Goal: Information Seeking & Learning: Learn about a topic

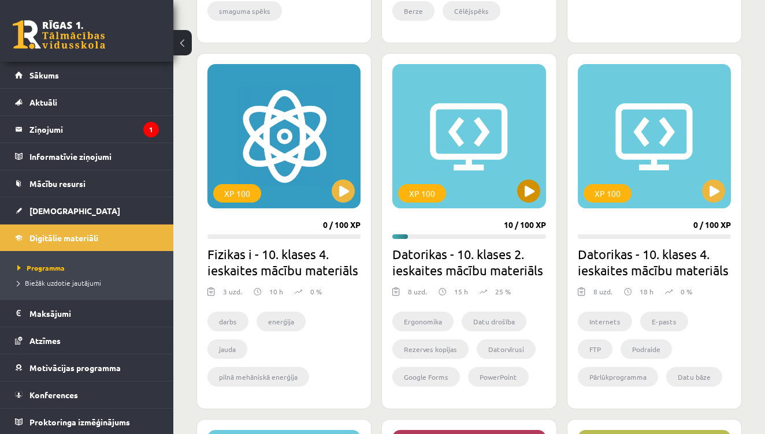
scroll to position [642, 0]
click at [59, 132] on legend "Ziņojumi 1" at bounding box center [93, 129] width 129 height 27
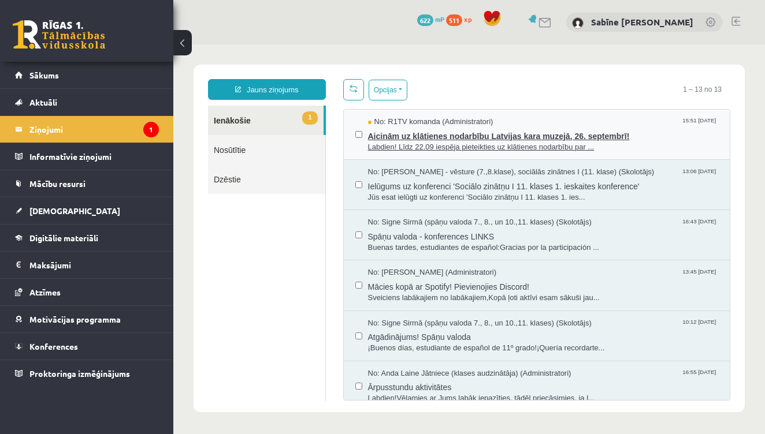
click at [463, 134] on span "Aicinām uz klātienes nodarbību Latvijas kara muzejā, 26. septembrī!" at bounding box center [543, 135] width 351 height 14
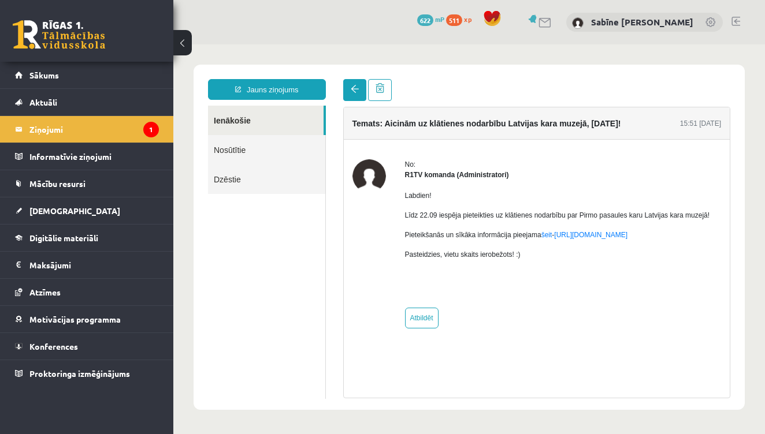
click at [348, 85] on link at bounding box center [354, 90] width 23 height 22
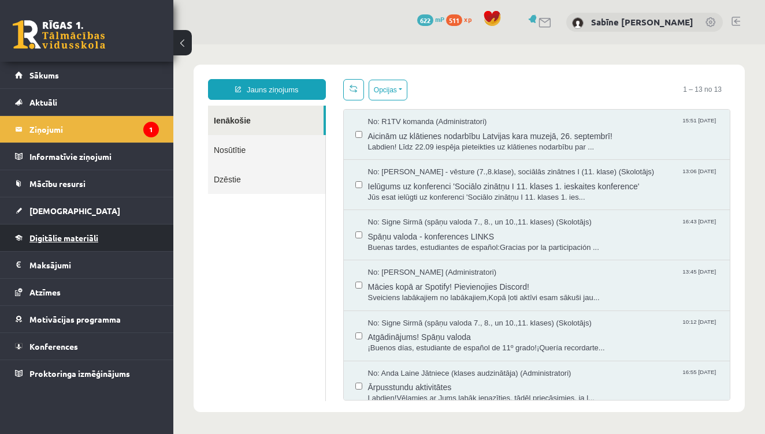
click at [84, 237] on span "Digitālie materiāli" at bounding box center [63, 238] width 69 height 10
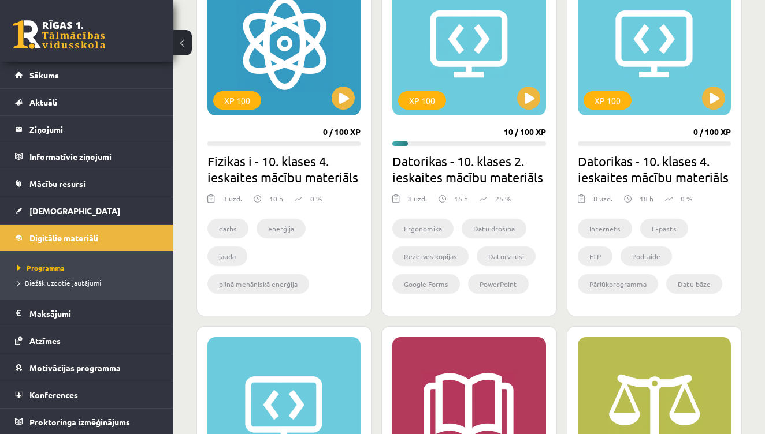
scroll to position [736, 0]
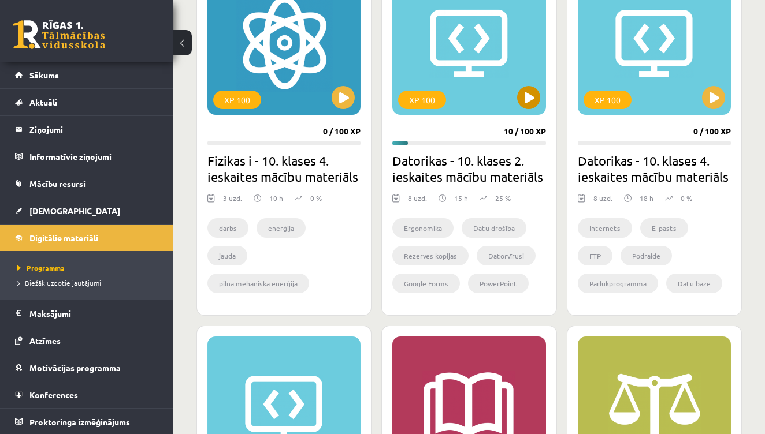
click at [522, 95] on button at bounding box center [528, 97] width 23 height 23
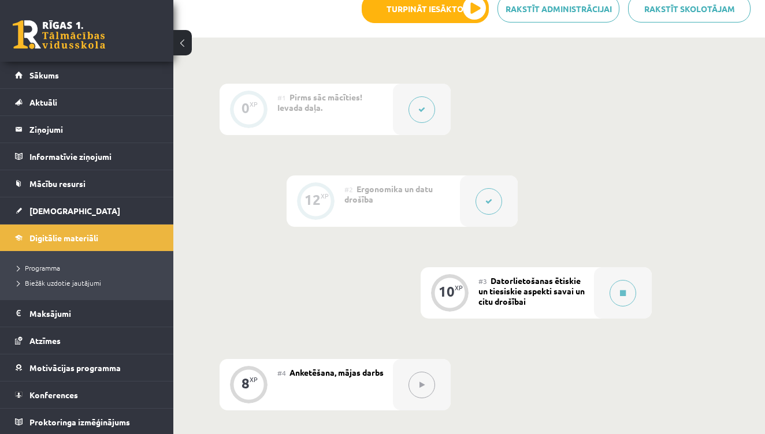
scroll to position [276, 0]
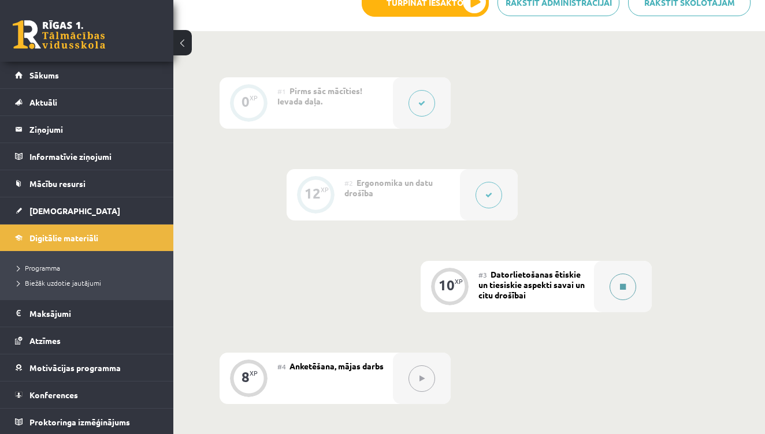
click at [604, 291] on div at bounding box center [623, 286] width 58 height 51
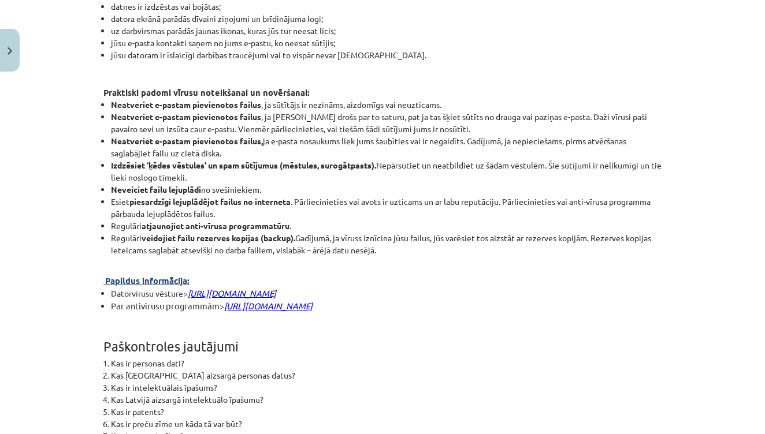
scroll to position [2631, 0]
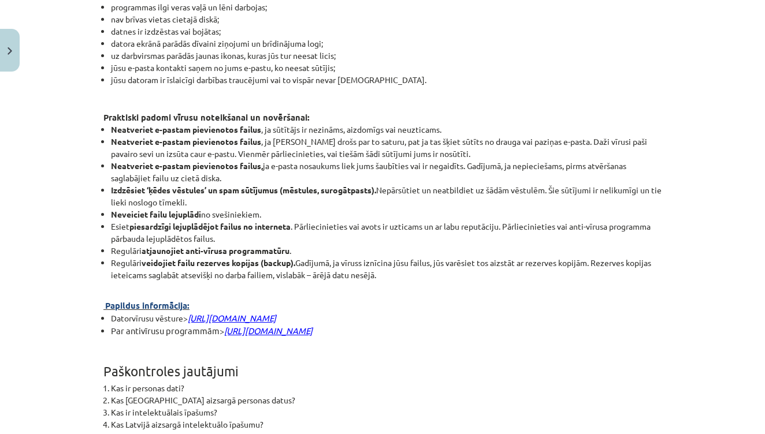
drag, startPoint x: 103, startPoint y: 147, endPoint x: 390, endPoint y: 316, distance: 332.5
copy div "Privātums ( privacy ) - fiziskas personas vai organizācijas tiesības kontrolēt …"
click at [641, 312] on p "Papildus informācija:" at bounding box center [382, 305] width 558 height 13
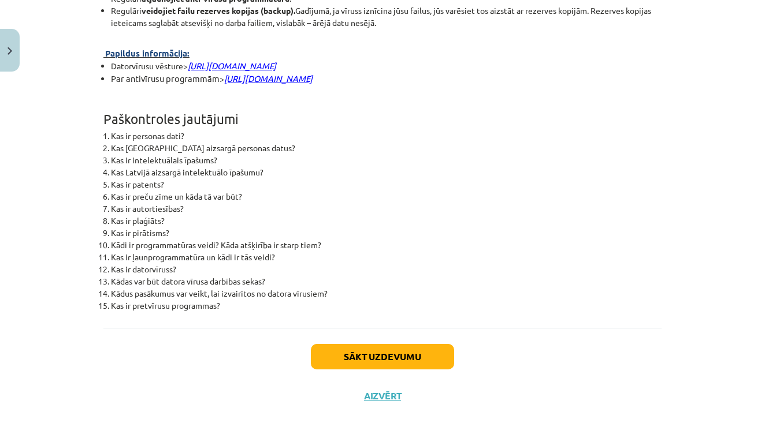
scroll to position [2887, 0]
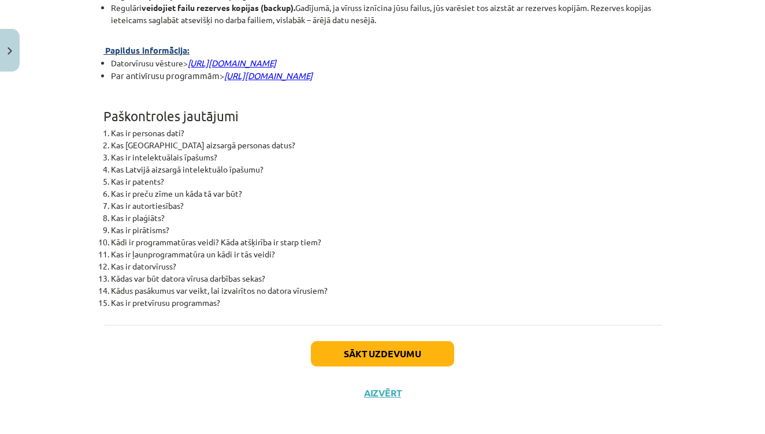
click at [436, 367] on button "Sākt uzdevumu" at bounding box center [382, 353] width 143 height 25
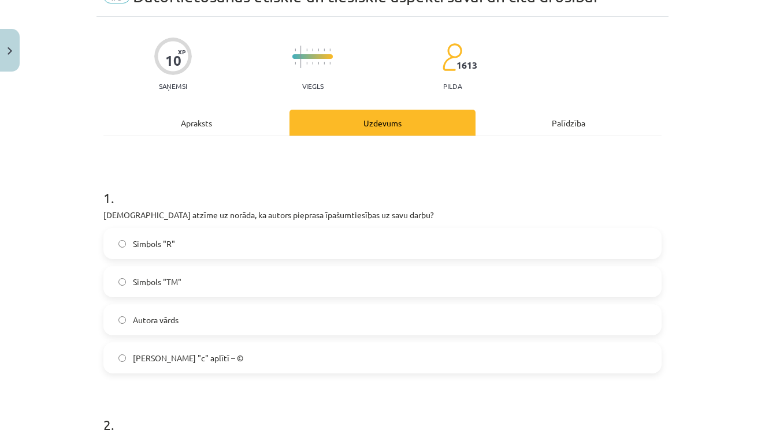
scroll to position [116, 0]
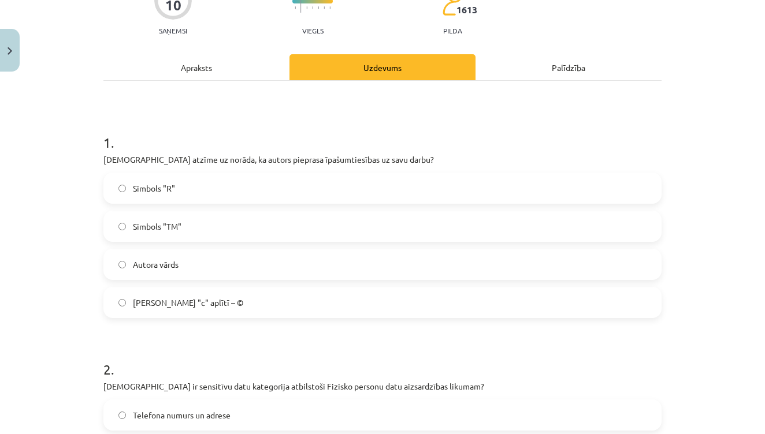
click at [183, 317] on label "Burts "c" aplītī – ©" at bounding box center [383, 302] width 556 height 29
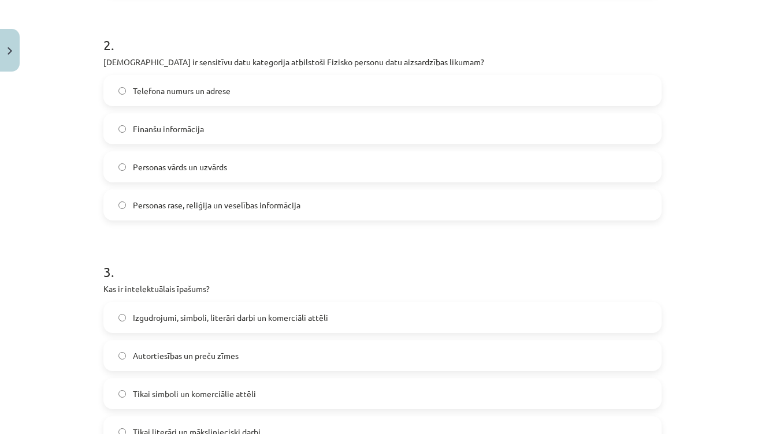
scroll to position [441, 0]
click at [265, 78] on label "Telefona numurs un adrese" at bounding box center [383, 90] width 556 height 29
click at [280, 126] on label "Finanšu informācija" at bounding box center [383, 128] width 556 height 29
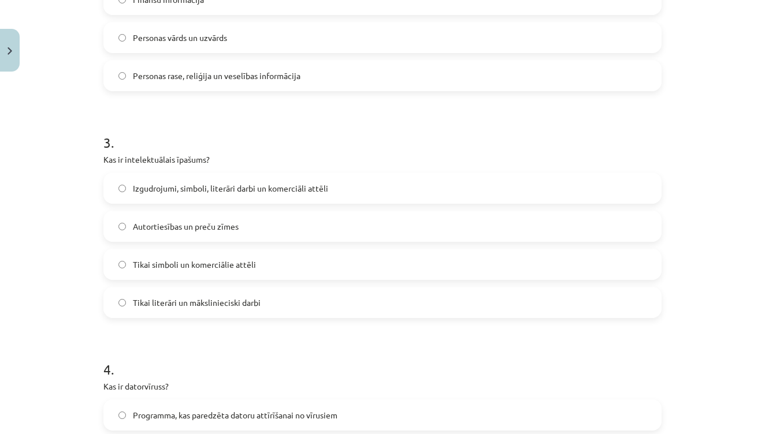
scroll to position [570, 0]
click at [323, 196] on label "Izgudrojumi, simboli, literāri darbi un komerciāli attēli" at bounding box center [383, 188] width 556 height 29
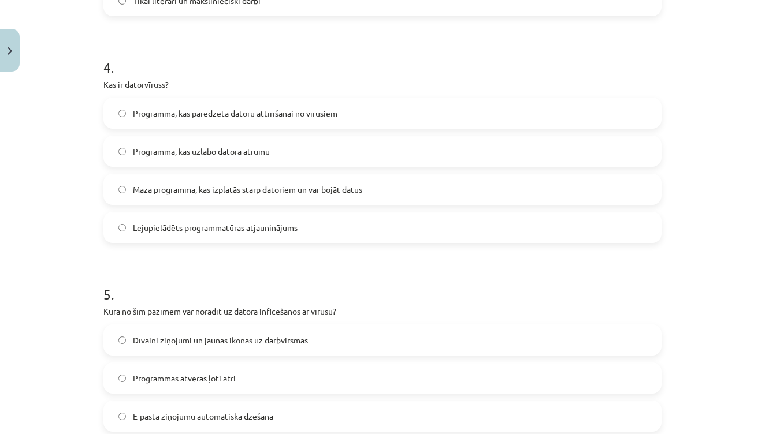
scroll to position [873, 0]
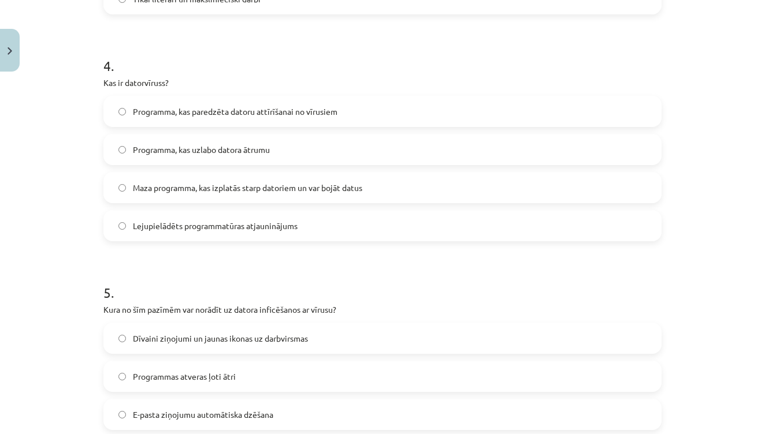
click at [378, 186] on label "Maza programma, kas izplatās starp datoriem un var bojāt datus" at bounding box center [383, 187] width 556 height 29
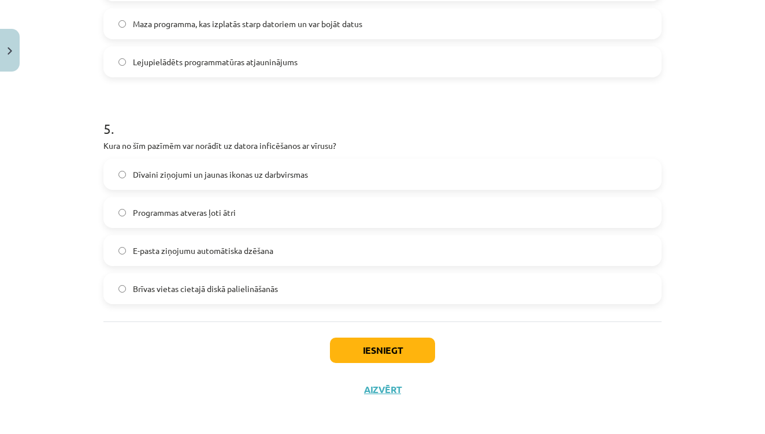
scroll to position [1039, 0]
click at [287, 175] on span "Dīvaini ziņojumi un jaunas ikonas uz darbvirsmas" at bounding box center [220, 174] width 175 height 12
click at [354, 352] on button "Iesniegt" at bounding box center [382, 349] width 105 height 25
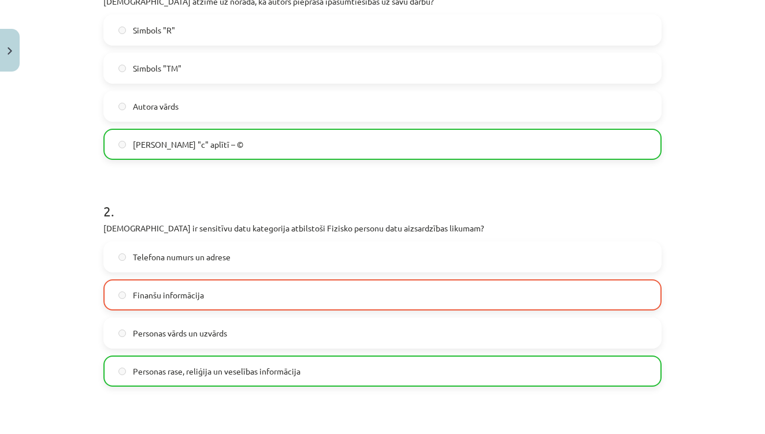
scroll to position [275, 0]
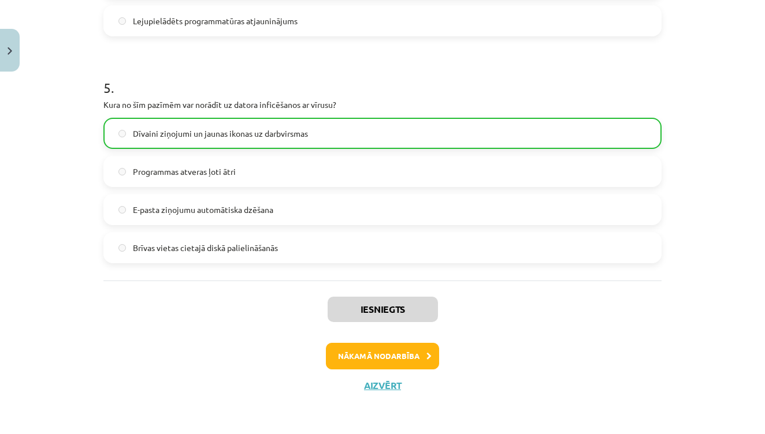
click at [376, 358] on button "Nākamā nodarbība" at bounding box center [382, 356] width 113 height 27
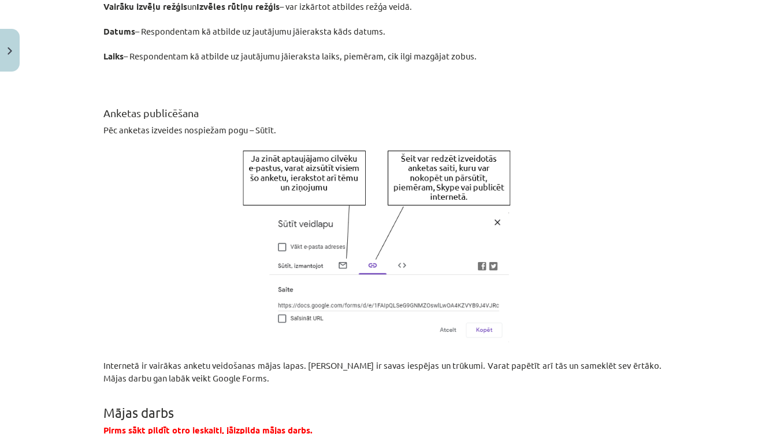
scroll to position [1974, 0]
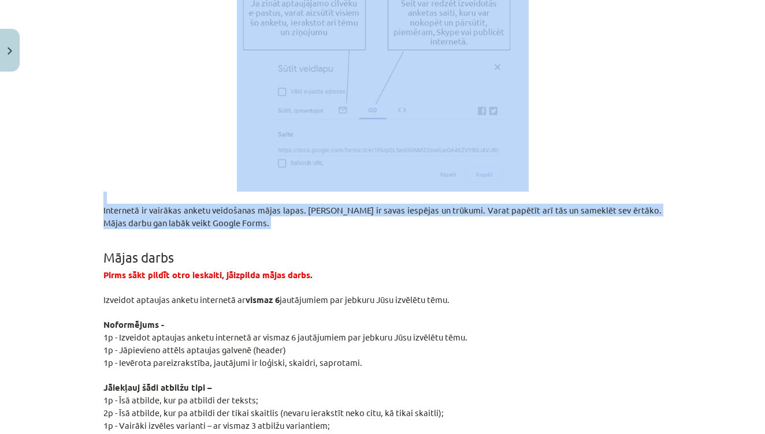
drag, startPoint x: 105, startPoint y: 189, endPoint x: 236, endPoint y: 225, distance: 135.8
copy div "Anketēšana (franču: enquête ) ir noteiktā jautājumā izdarīta aptauja. Pretstatā…"
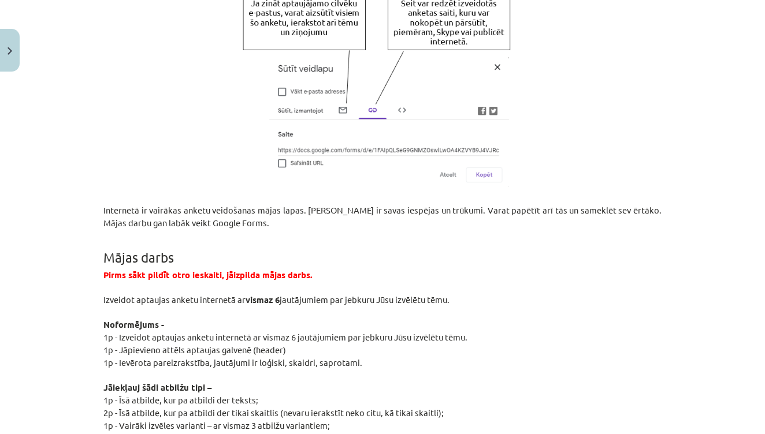
click at [553, 344] on p "1p - Jāpievieno attēls aptaujas galvenē (header)" at bounding box center [382, 350] width 558 height 13
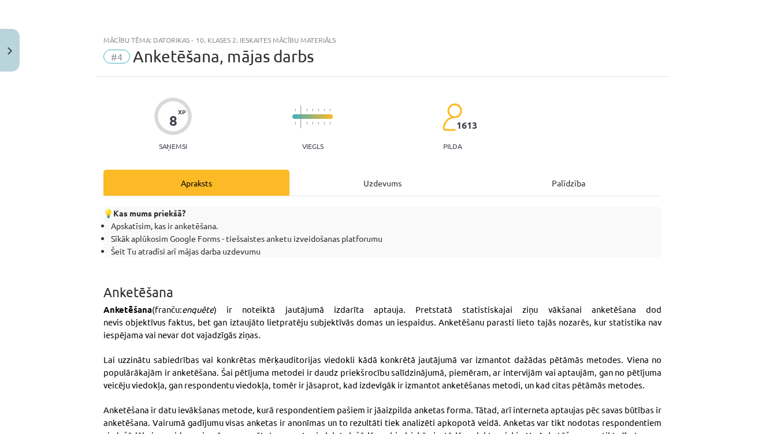
scroll to position [0, 0]
click at [14, 51] on button "Close" at bounding box center [10, 50] width 20 height 43
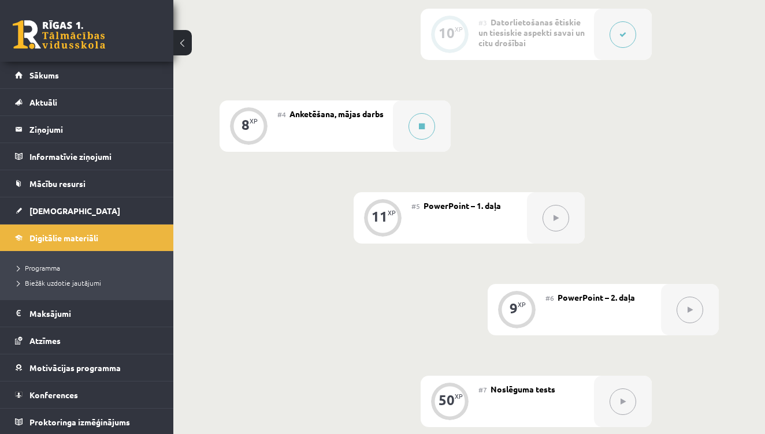
click at [185, 40] on button at bounding box center [182, 42] width 18 height 25
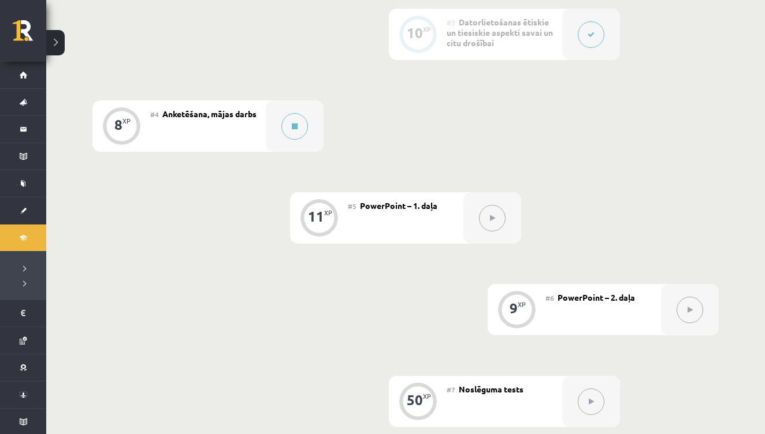
click at [50, 46] on button at bounding box center [55, 42] width 18 height 25
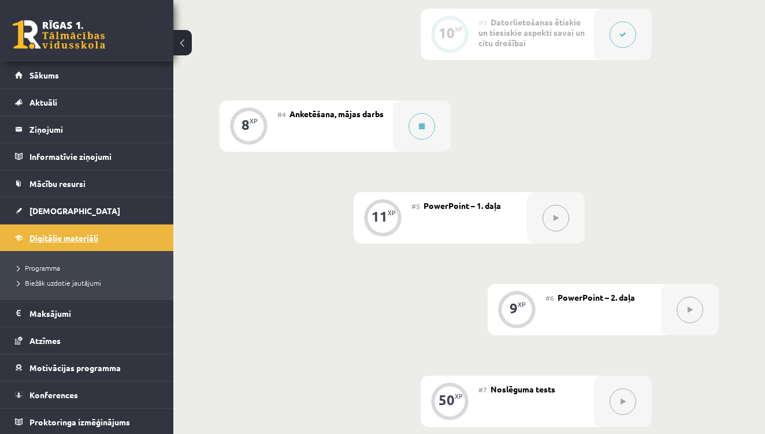
click at [59, 237] on span "Digitālie materiāli" at bounding box center [63, 238] width 69 height 10
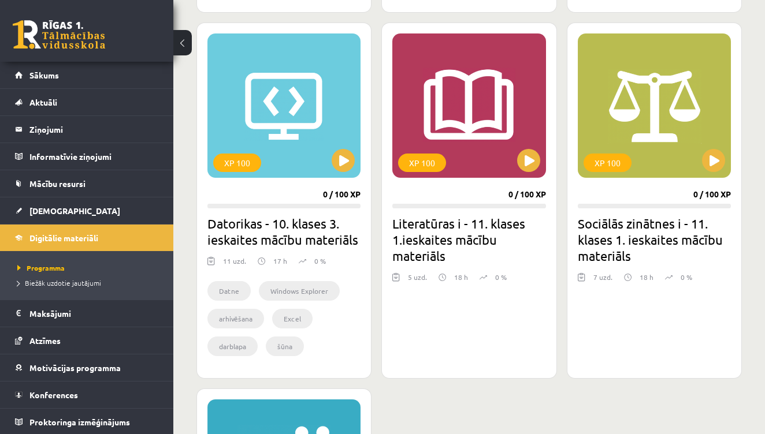
scroll to position [1042, 0]
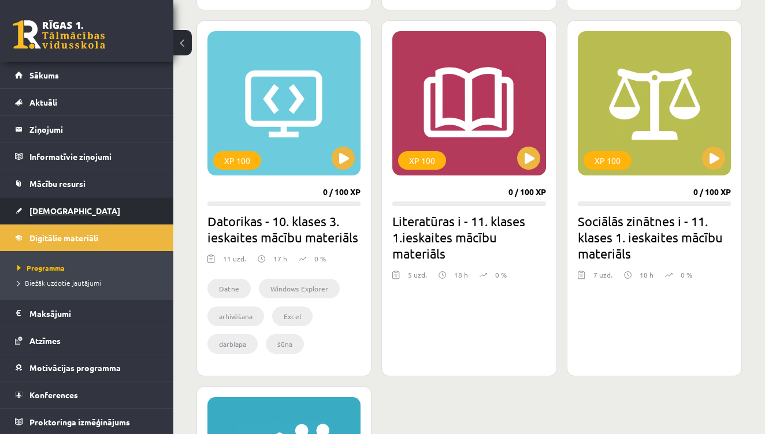
click at [55, 211] on span "[DEMOGRAPHIC_DATA]" at bounding box center [74, 211] width 91 height 10
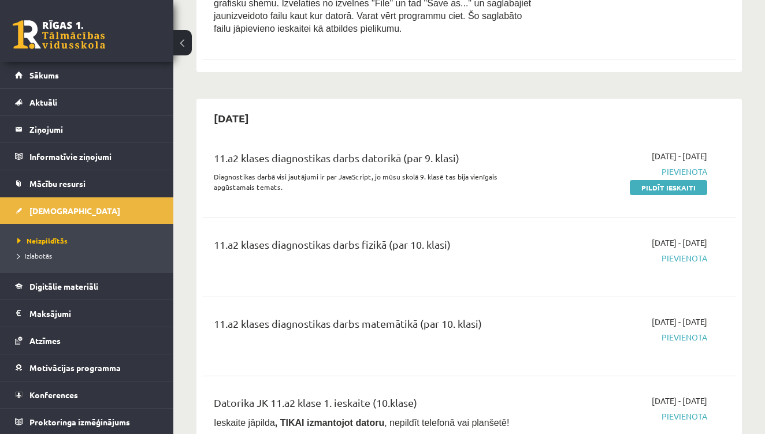
scroll to position [1770, 0]
click at [655, 180] on link "Pildīt ieskaiti" at bounding box center [668, 187] width 77 height 15
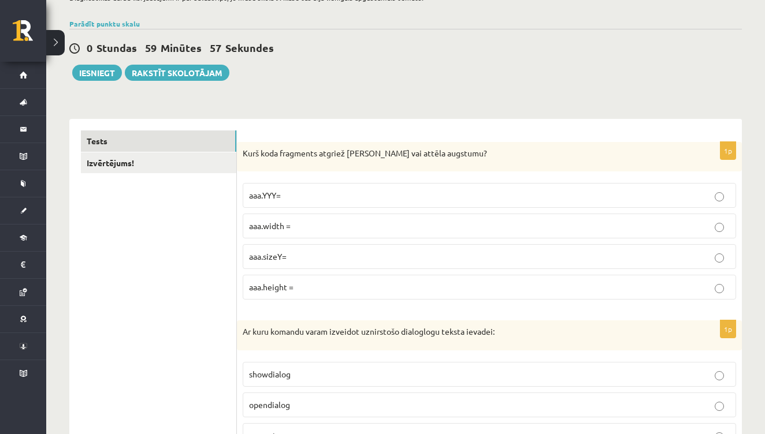
scroll to position [96, 0]
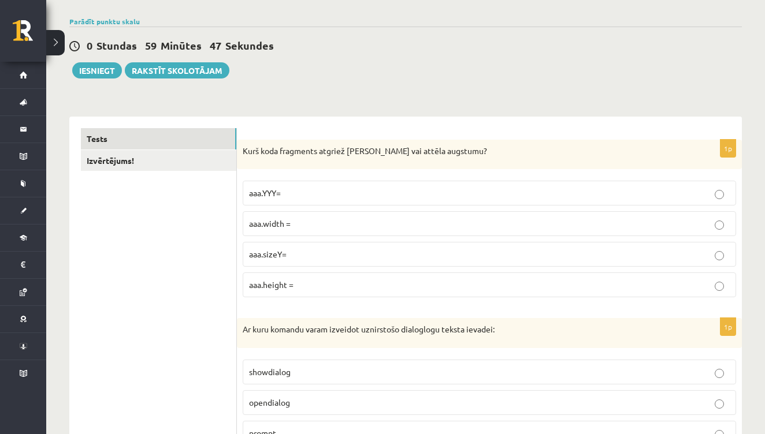
click at [293, 287] on span "aaa.height =" at bounding box center [271, 285] width 44 height 10
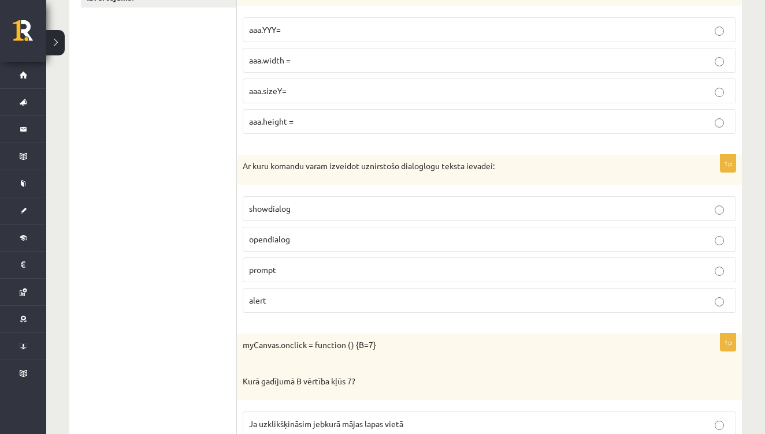
scroll to position [262, 0]
click at [287, 232] on span "opendialog" at bounding box center [269, 237] width 41 height 10
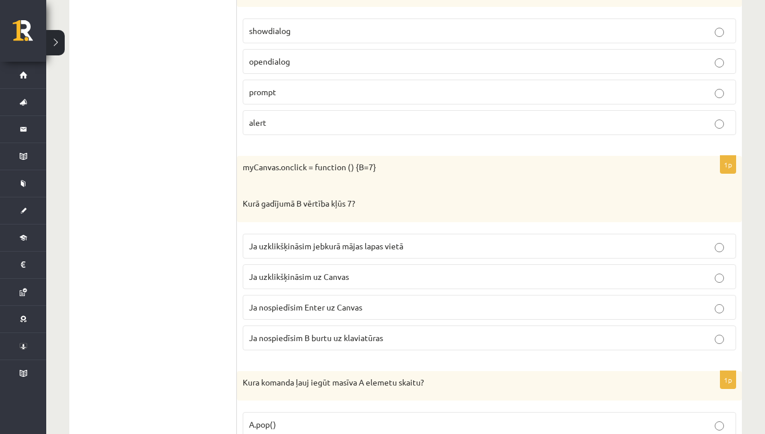
scroll to position [455, 0]
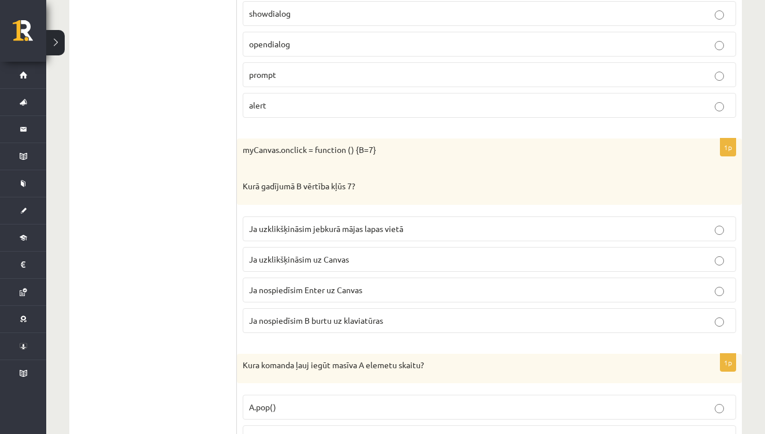
click at [301, 295] on label "Ja nospiedīsim Enter uz Canvas" at bounding box center [489, 290] width 493 height 25
click at [300, 261] on span "Ja uzklikšķināsim uz Canvas" at bounding box center [299, 259] width 100 height 10
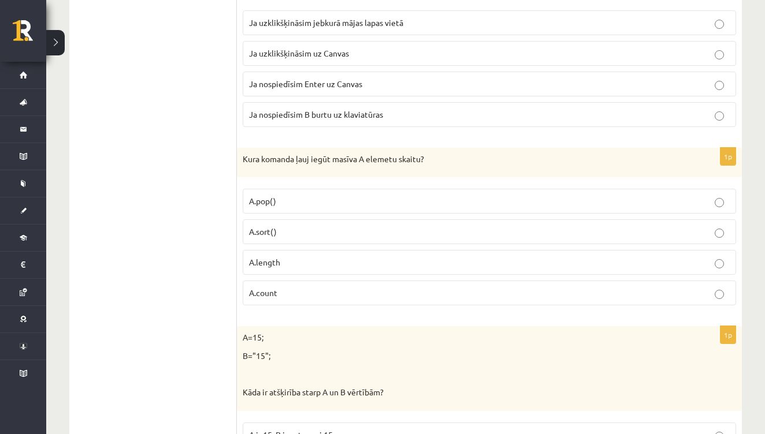
scroll to position [663, 0]
click at [264, 289] on span "A.count" at bounding box center [263, 292] width 28 height 10
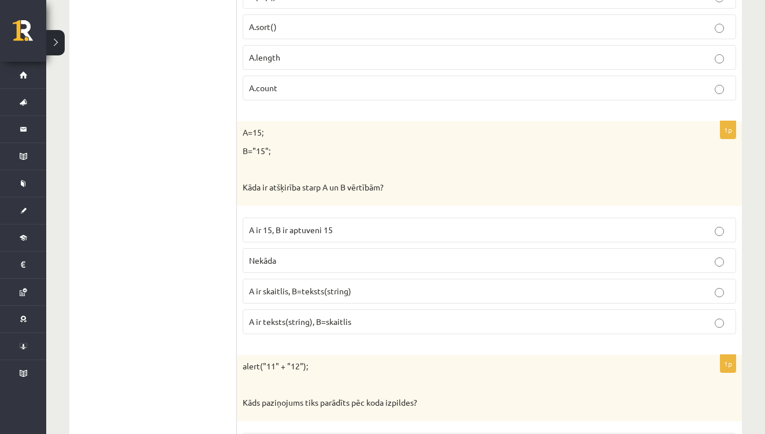
scroll to position [868, 0]
click at [374, 284] on p "A ir skaitlis, B=teksts(string)" at bounding box center [489, 290] width 481 height 12
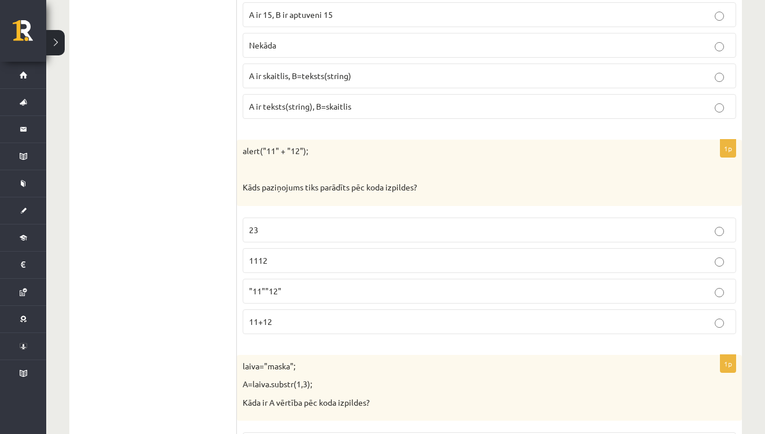
scroll to position [1090, 0]
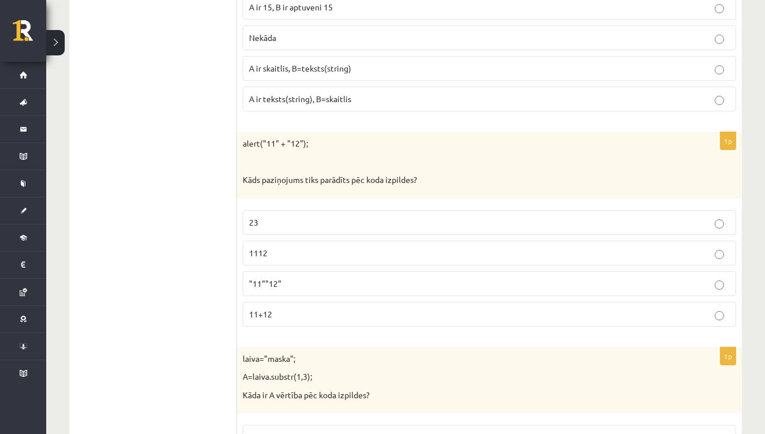
click at [302, 272] on label ""11""12"" at bounding box center [489, 284] width 493 height 25
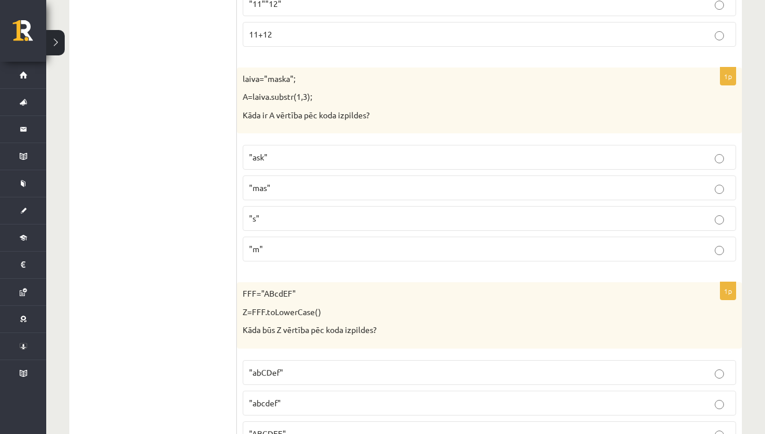
scroll to position [1373, 0]
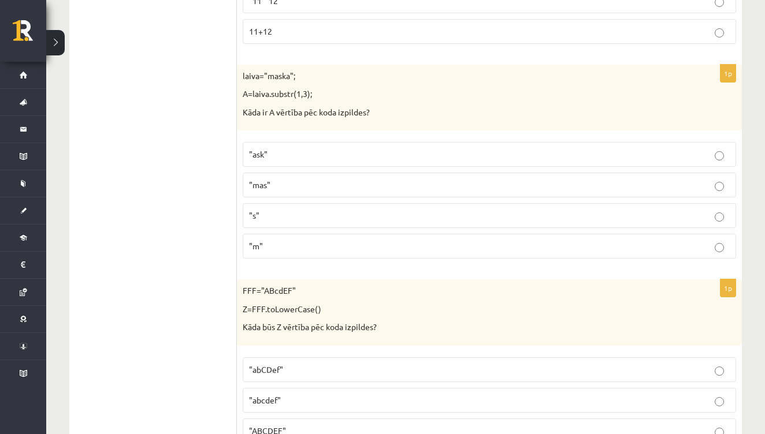
click at [275, 179] on p ""mas"" at bounding box center [489, 185] width 481 height 12
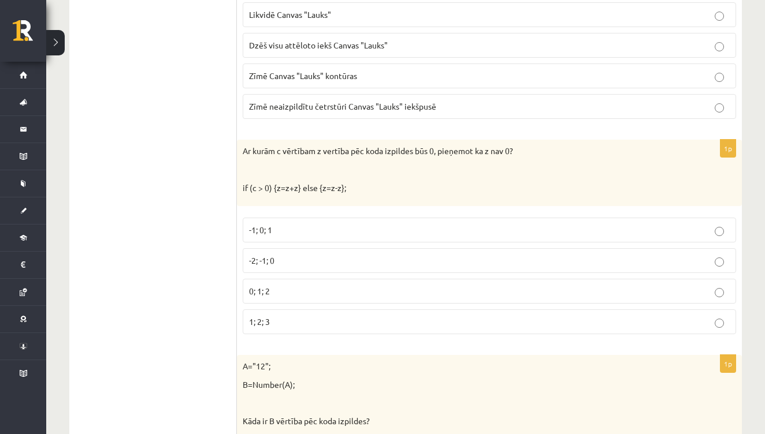
scroll to position [5822, 0]
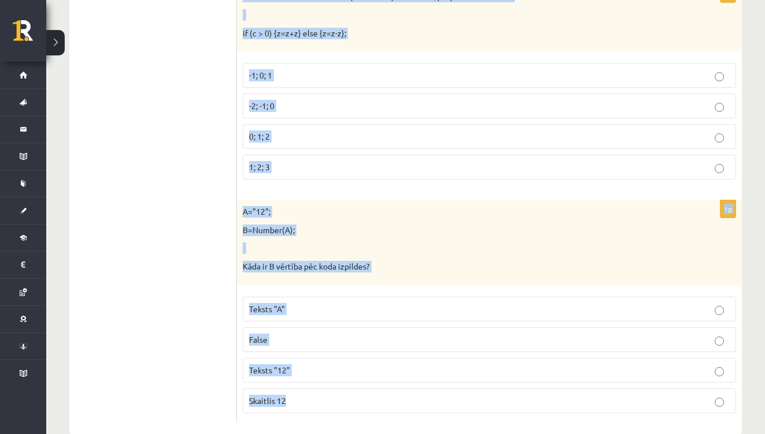
drag, startPoint x: 244, startPoint y: 249, endPoint x: 322, endPoint y: 388, distance: 159.1
copy form "Kurš koda fragments atgriež Canvas vai attēla augstumu? aaa.YYY= aaa.width = aa…"
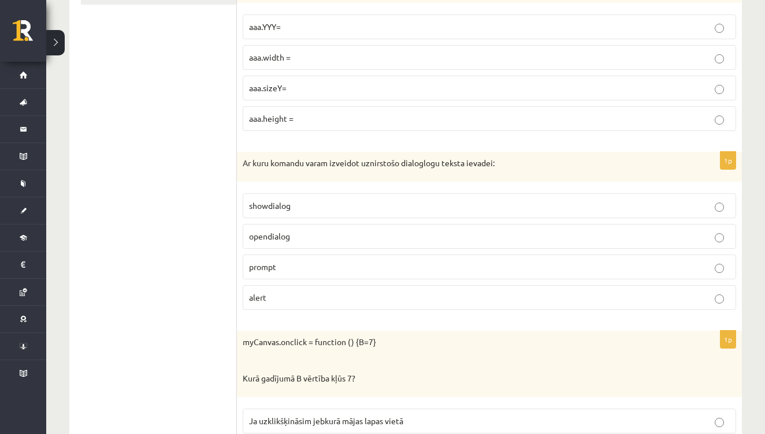
scroll to position [266, 0]
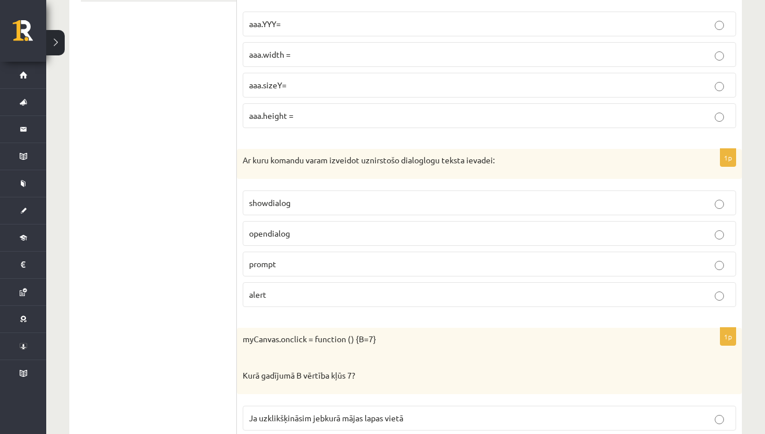
click at [281, 262] on p "prompt" at bounding box center [489, 264] width 481 height 12
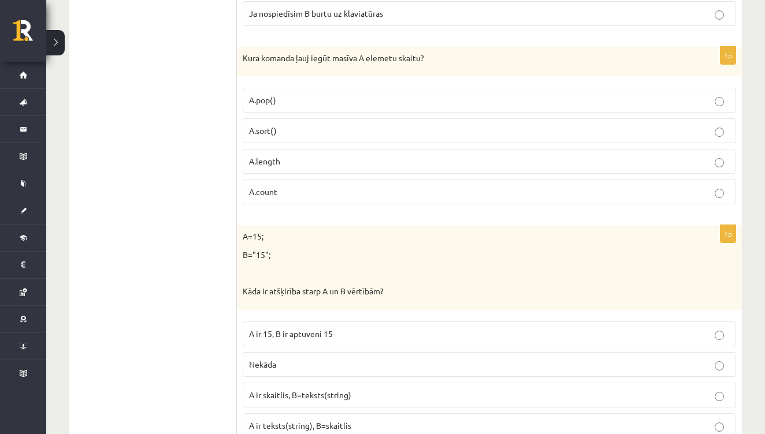
scroll to position [763, 0]
click at [288, 161] on p "A.length" at bounding box center [489, 161] width 481 height 12
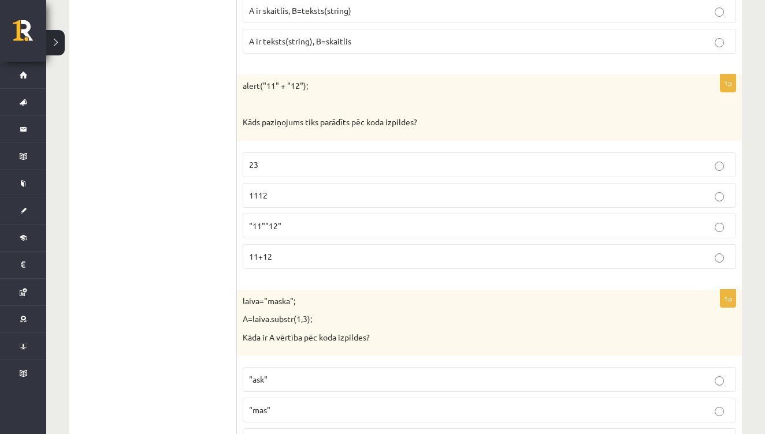
scroll to position [1153, 0]
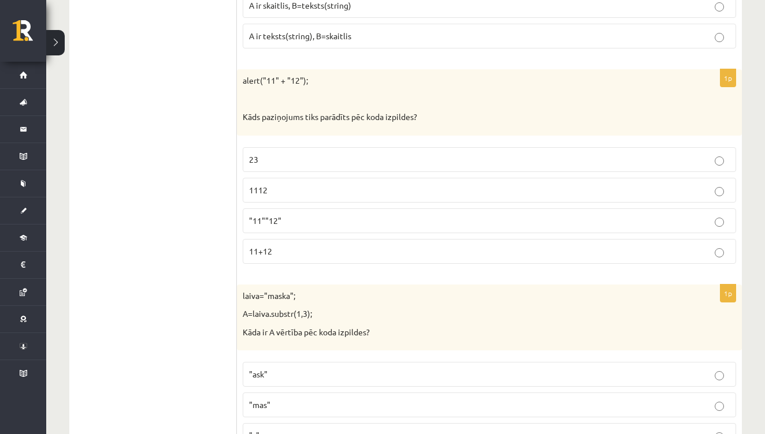
click at [288, 184] on p "1112" at bounding box center [489, 190] width 481 height 12
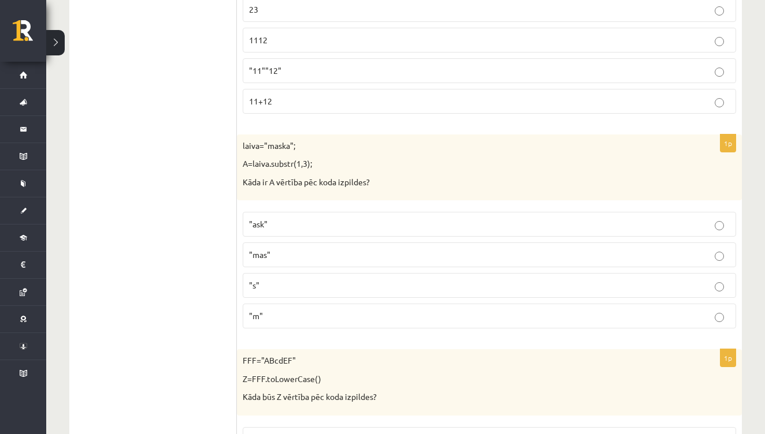
scroll to position [1327, 0]
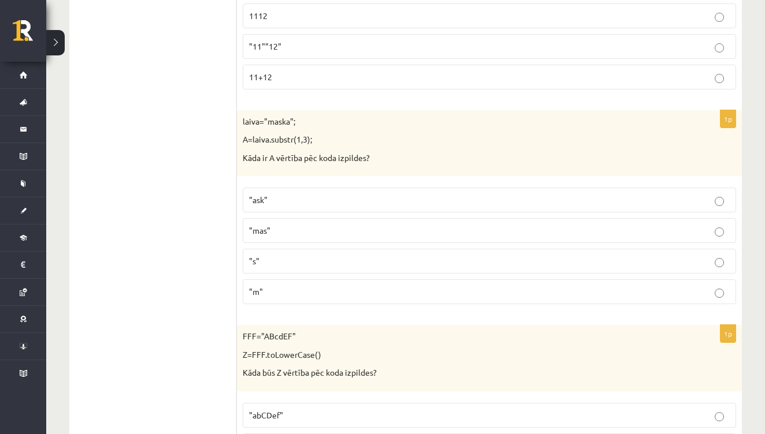
click at [308, 194] on p ""ask"" at bounding box center [489, 200] width 481 height 12
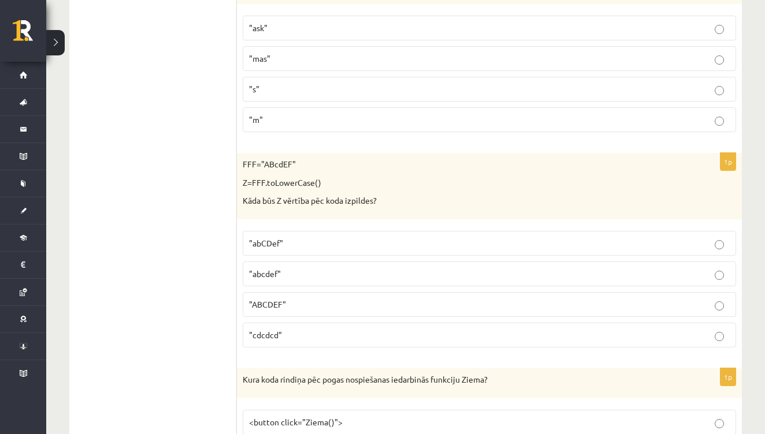
scroll to position [1509, 0]
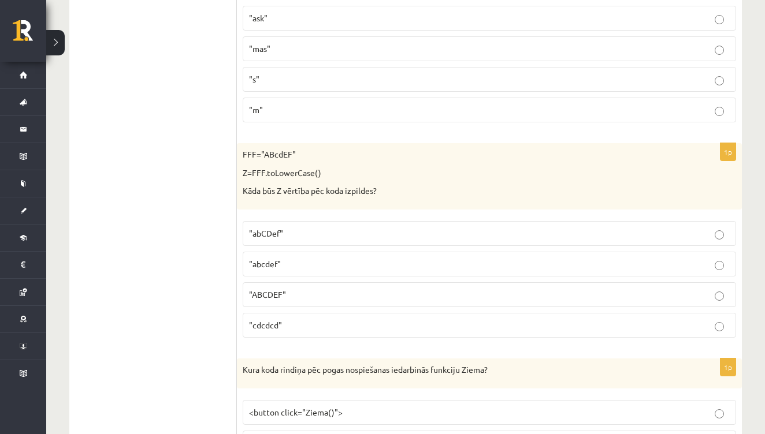
click at [287, 259] on p ""abcdef"" at bounding box center [489, 264] width 481 height 12
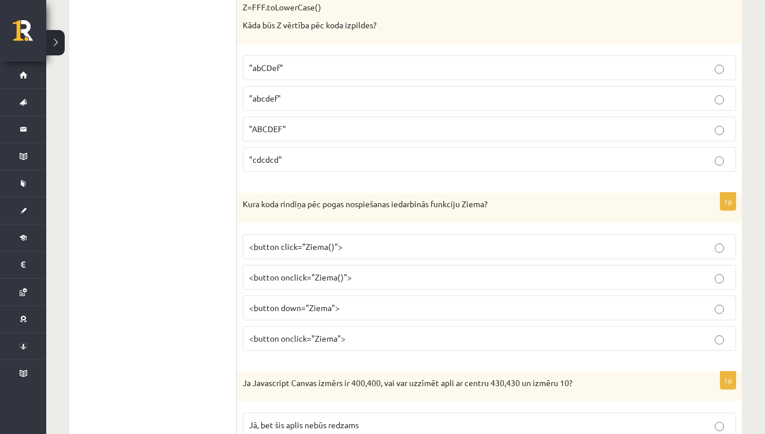
scroll to position [1696, 0]
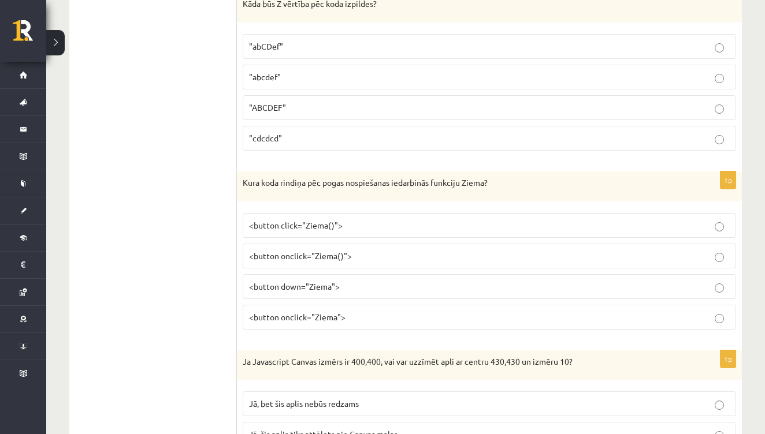
click at [317, 251] on span "<button onclick="Ziema()">" at bounding box center [300, 256] width 103 height 10
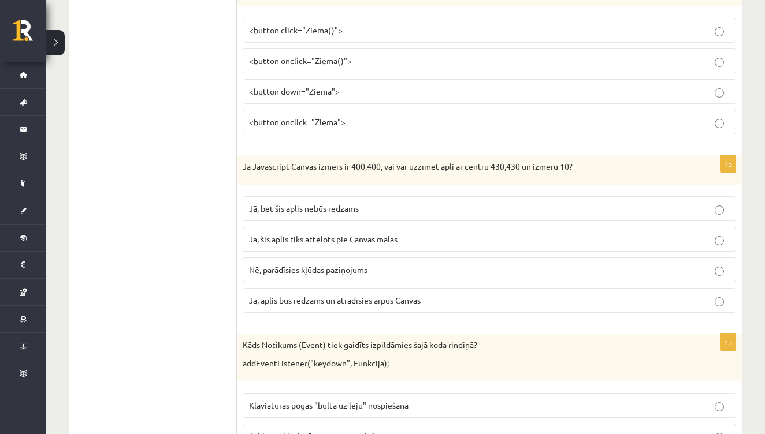
scroll to position [1893, 0]
click at [362, 201] on p "Jā, bet šis aplis nebūs redzams" at bounding box center [489, 207] width 481 height 12
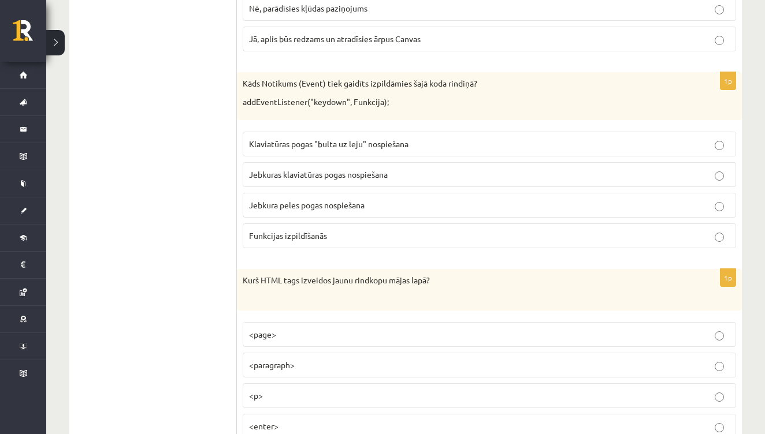
scroll to position [2154, 0]
click at [383, 168] on span "Jebkuras klaviatūras pogas nospiešana" at bounding box center [318, 173] width 139 height 10
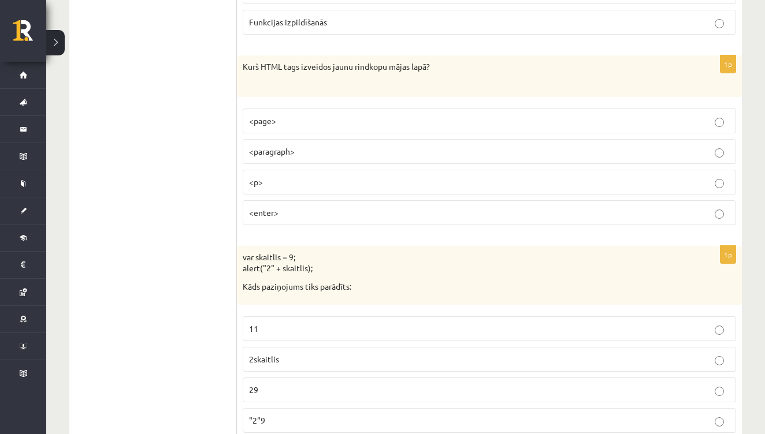
scroll to position [2371, 0]
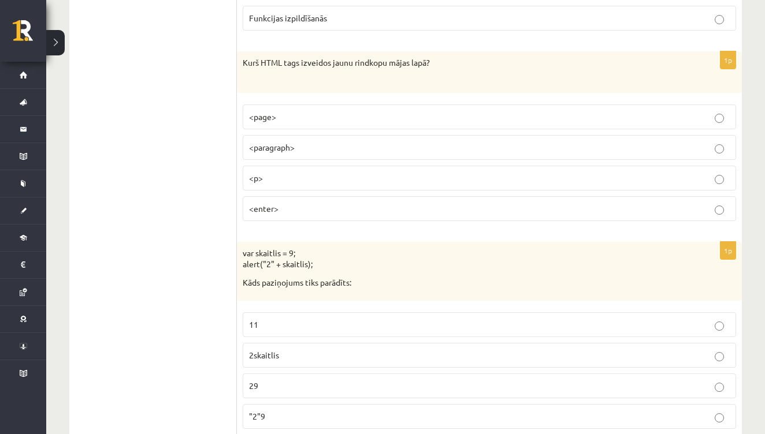
click at [287, 172] on p "<p>" at bounding box center [489, 178] width 481 height 12
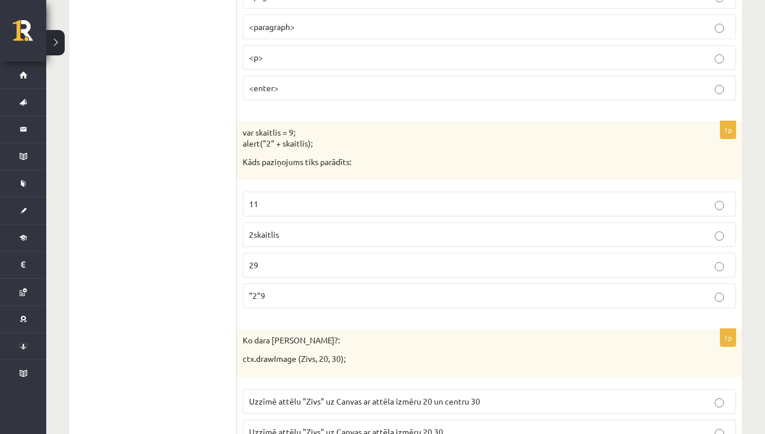
scroll to position [2504, 0]
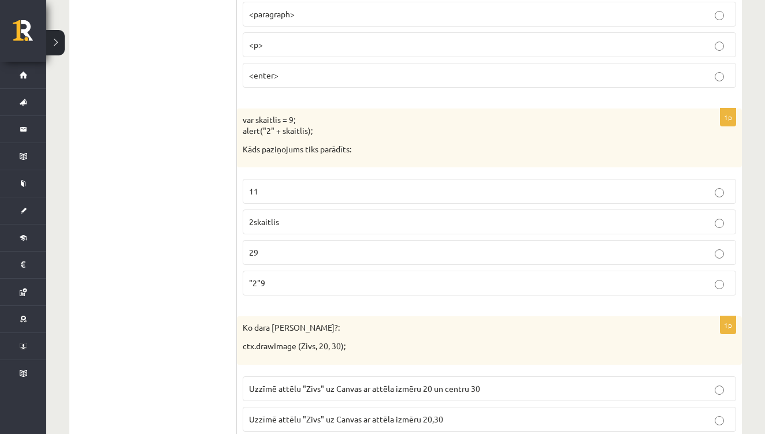
click at [310, 247] on p "29" at bounding box center [489, 253] width 481 height 12
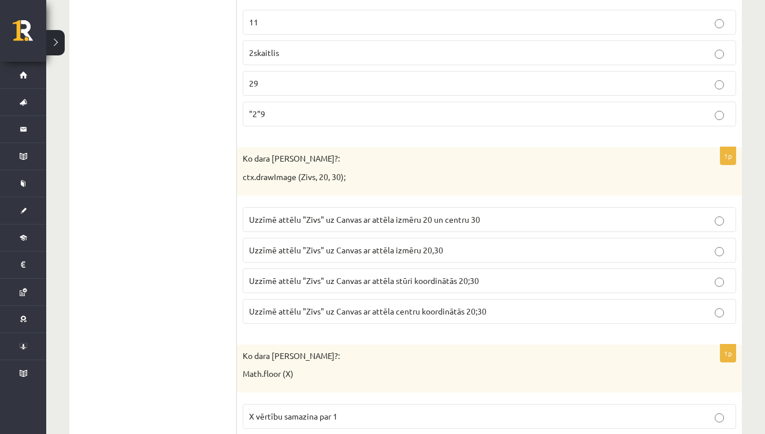
scroll to position [2684, 0]
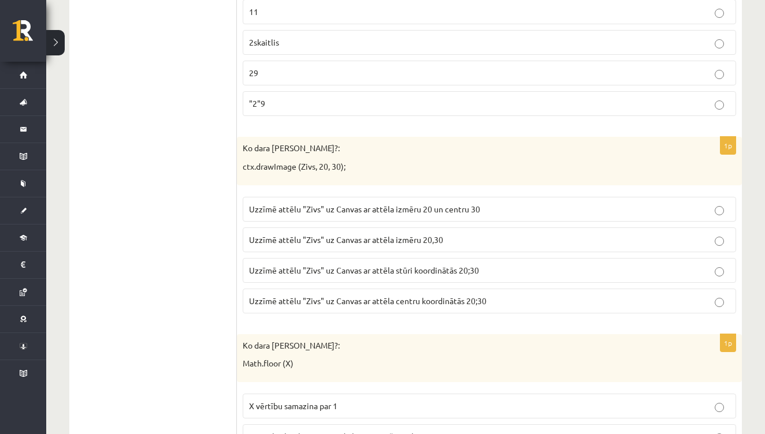
click at [310, 238] on label "Uzzīmē attēlu "Zivs" uz Canvas ar attēla izmēru 20,30" at bounding box center [489, 240] width 493 height 25
click at [406, 265] on span "Uzzīmē attēlu "Zivs" uz Canvas ar attēla stūri koordinātās 20;30" at bounding box center [364, 270] width 230 height 10
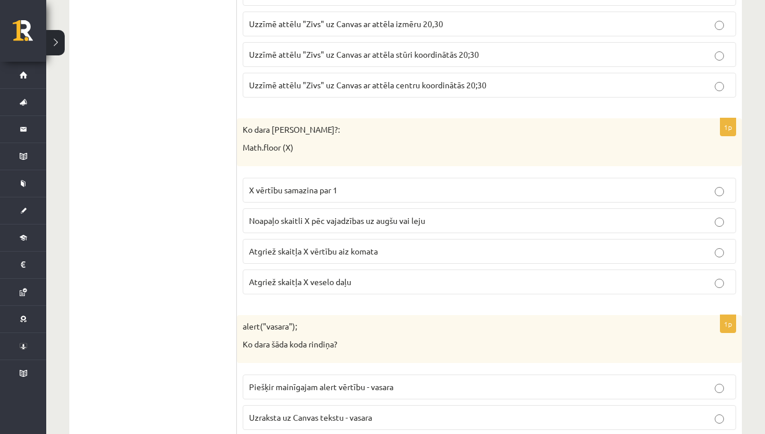
scroll to position [2903, 0]
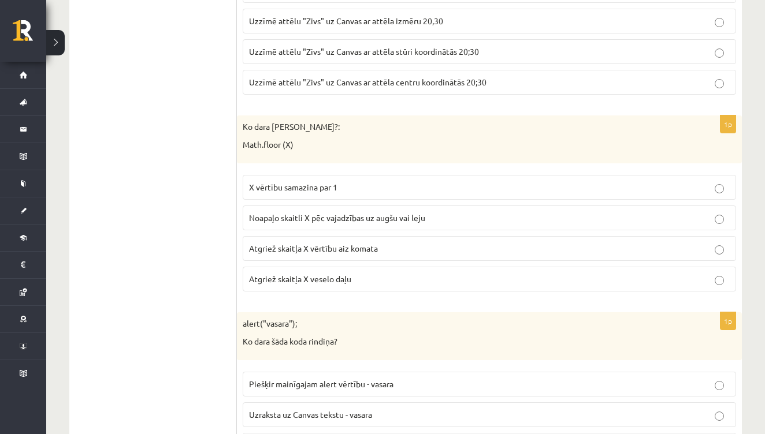
click at [361, 243] on span "Atgriež skaitļa X vērtību aiz komata" at bounding box center [313, 248] width 129 height 10
click at [378, 273] on p "Atgriež skaitļa X veselo daļu" at bounding box center [489, 279] width 481 height 12
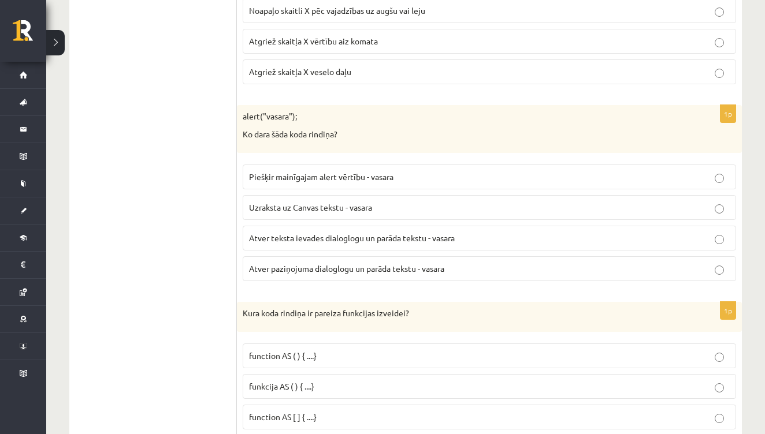
scroll to position [3117, 0]
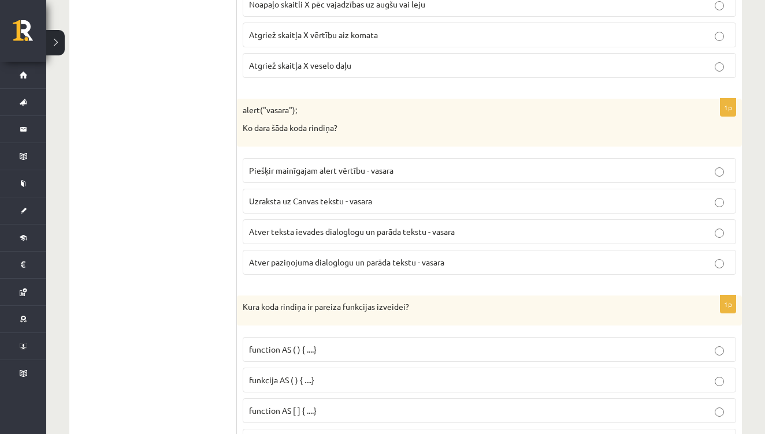
click at [351, 257] on span "Atver paziņojuma dialoglogu un parāda tekstu - vasara" at bounding box center [346, 262] width 195 height 10
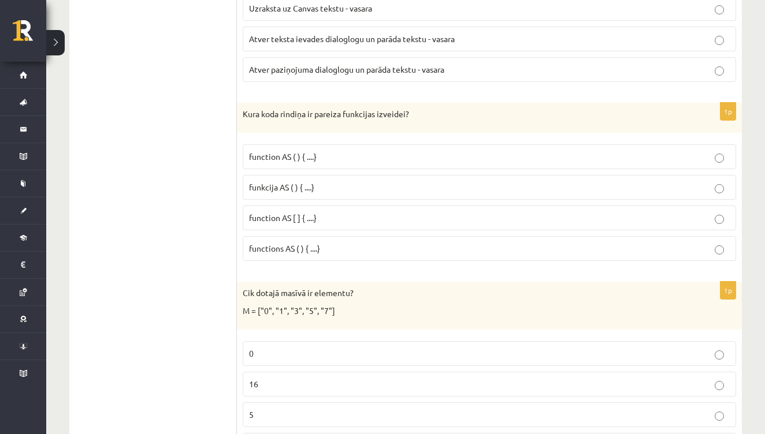
scroll to position [3316, 0]
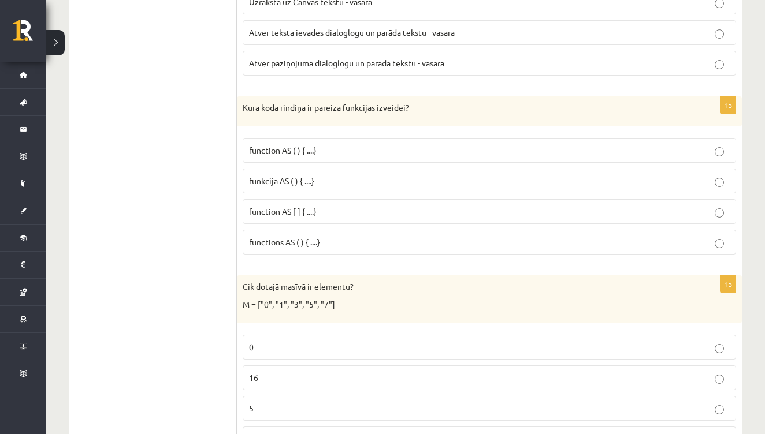
click at [322, 144] on p "function AS ( ) { ....}" at bounding box center [489, 150] width 481 height 12
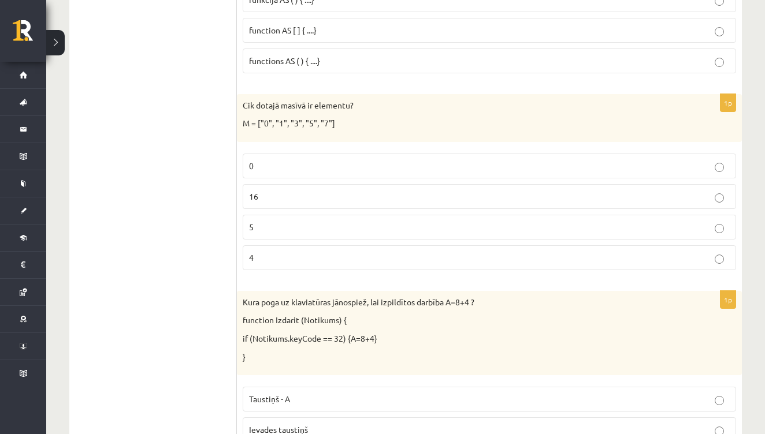
scroll to position [3497, 0]
click at [267, 222] on p "5" at bounding box center [489, 228] width 481 height 12
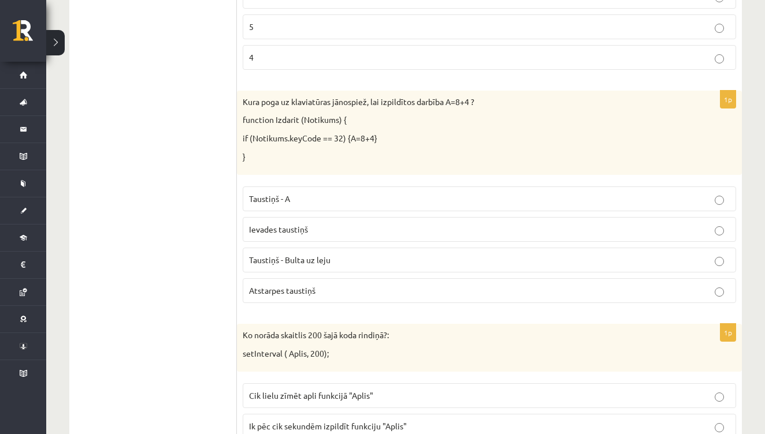
scroll to position [3703, 0]
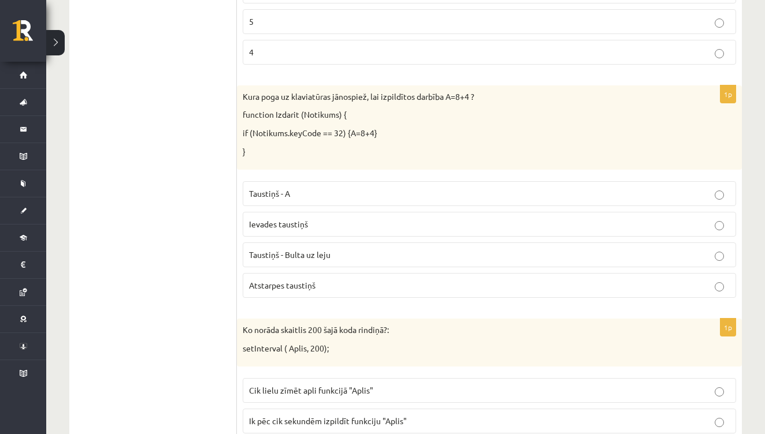
click at [304, 280] on span "Atstarpes taustiņš" at bounding box center [282, 285] width 66 height 10
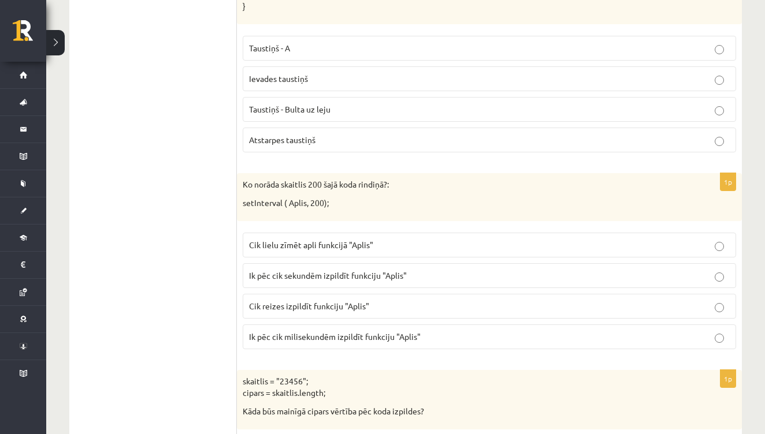
scroll to position [3850, 0]
click at [371, 269] on span "Ik pēc cik sekundēm izpildīt funkciju "Aplis"" at bounding box center [328, 274] width 158 height 10
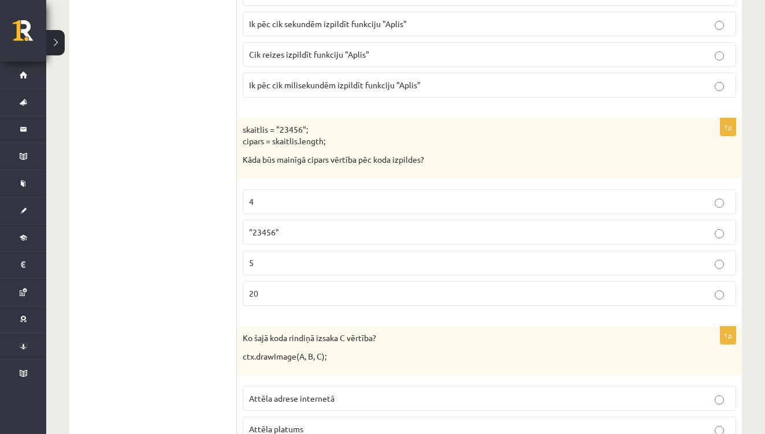
scroll to position [4117, 0]
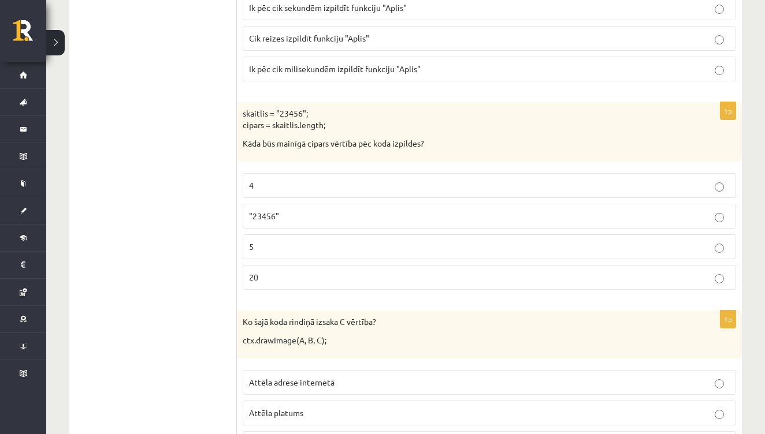
click at [254, 241] on p "5" at bounding box center [489, 247] width 481 height 12
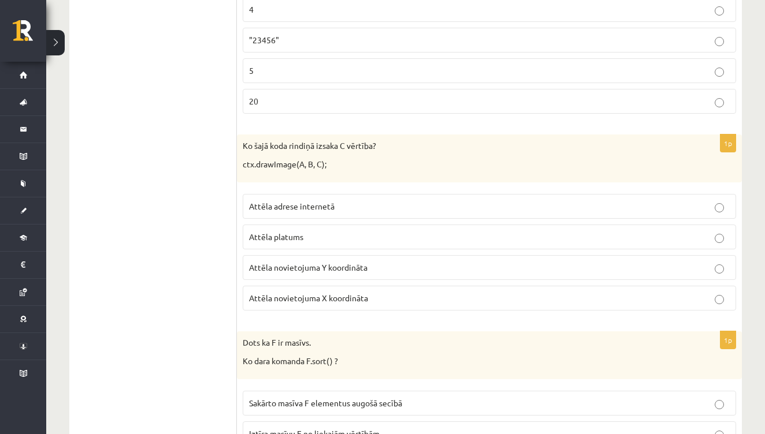
scroll to position [4295, 0]
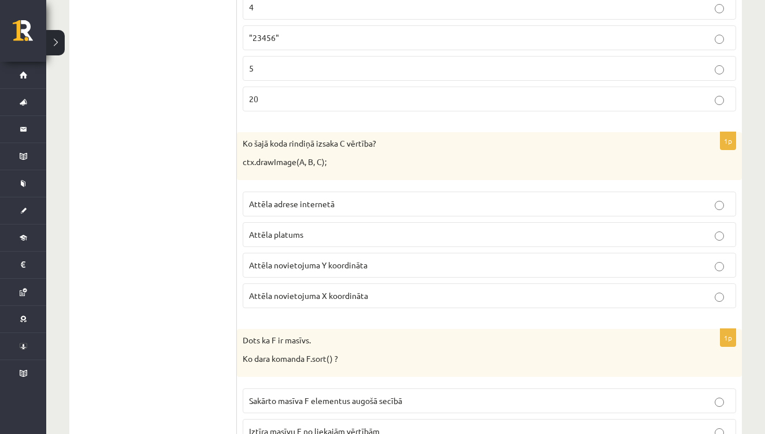
click at [280, 260] on span "Attēla novietojuma Y koordināta" at bounding box center [308, 265] width 118 height 10
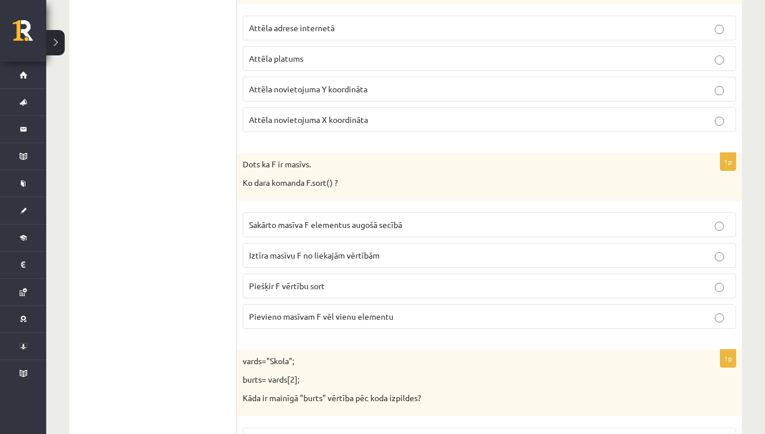
scroll to position [4482, 0]
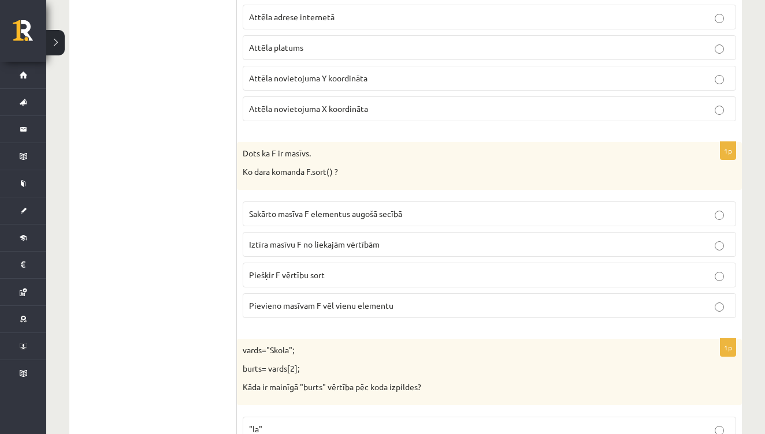
click at [339, 209] on span "Sakārto masīva F elementus augošā secībā" at bounding box center [325, 214] width 153 height 10
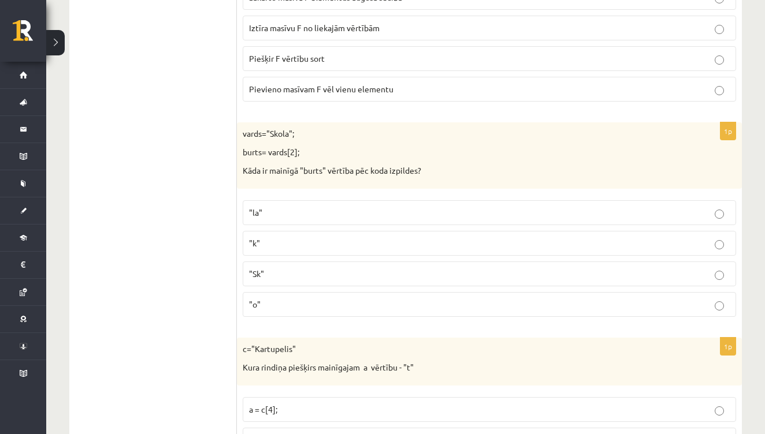
scroll to position [4708, 0]
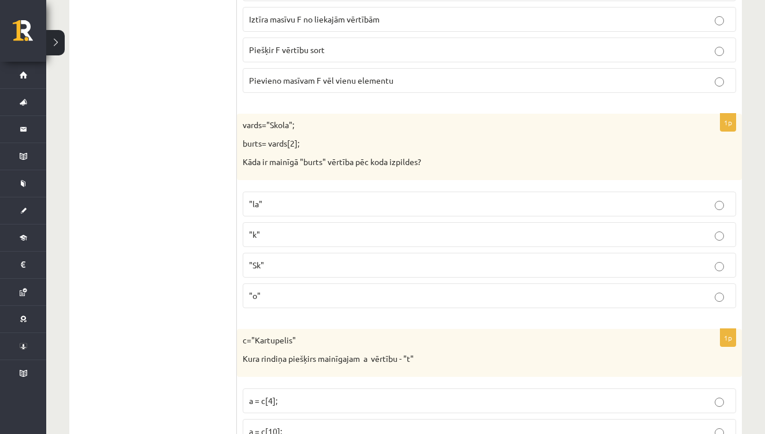
click at [314, 290] on p ""o"" at bounding box center [489, 296] width 481 height 12
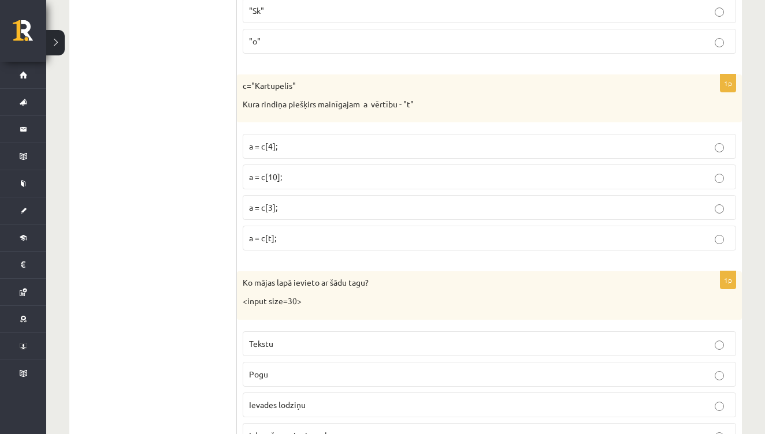
scroll to position [4967, 0]
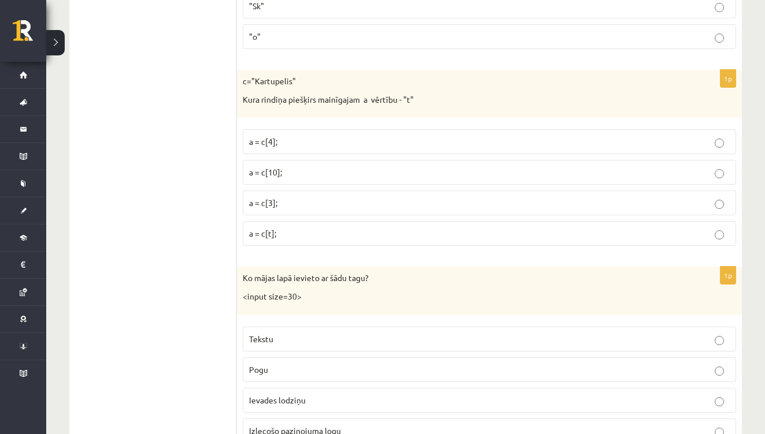
click at [281, 136] on p "a = c[4];" at bounding box center [489, 142] width 481 height 12
click at [265, 198] on span "a = c[3];" at bounding box center [263, 203] width 28 height 10
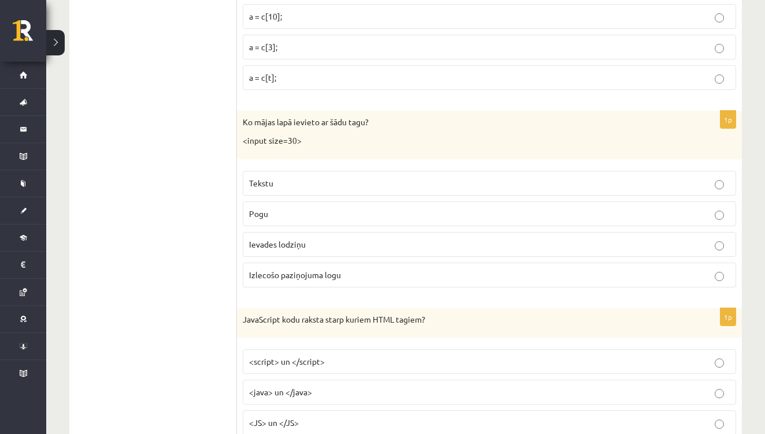
scroll to position [5126, 0]
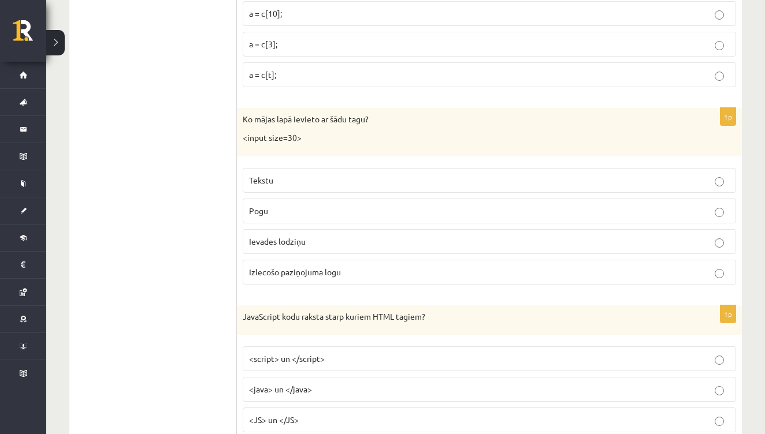
click at [298, 174] on p "Tekstu" at bounding box center [489, 180] width 481 height 12
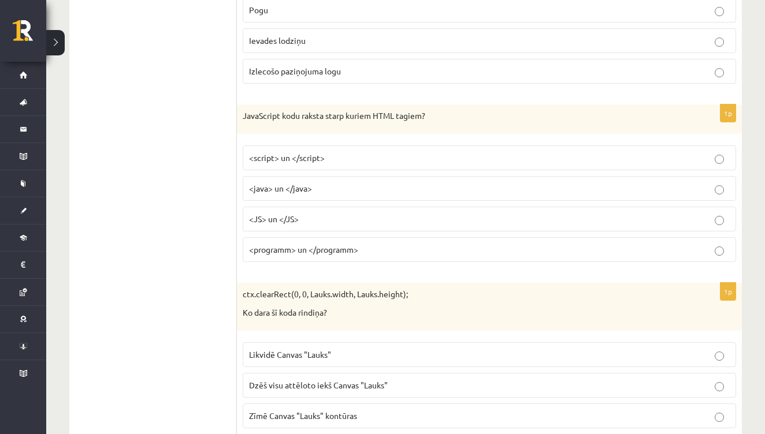
scroll to position [5330, 0]
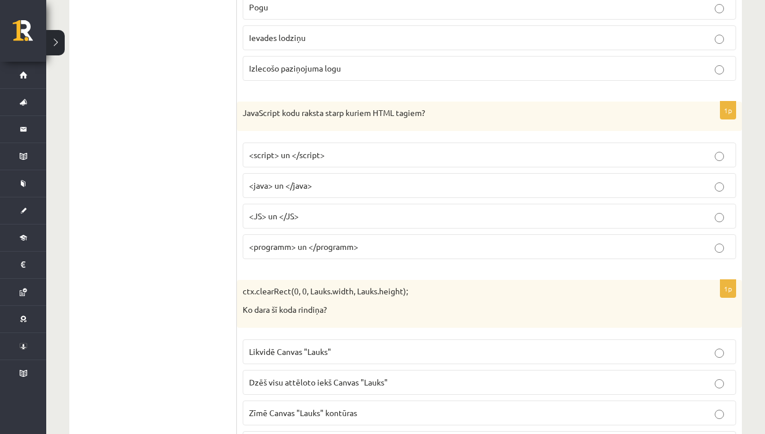
click at [343, 149] on p "<script> un </script>" at bounding box center [489, 155] width 481 height 12
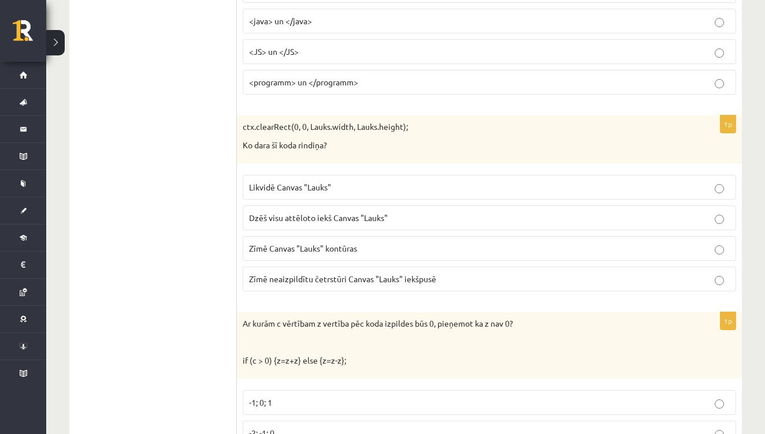
scroll to position [5499, 0]
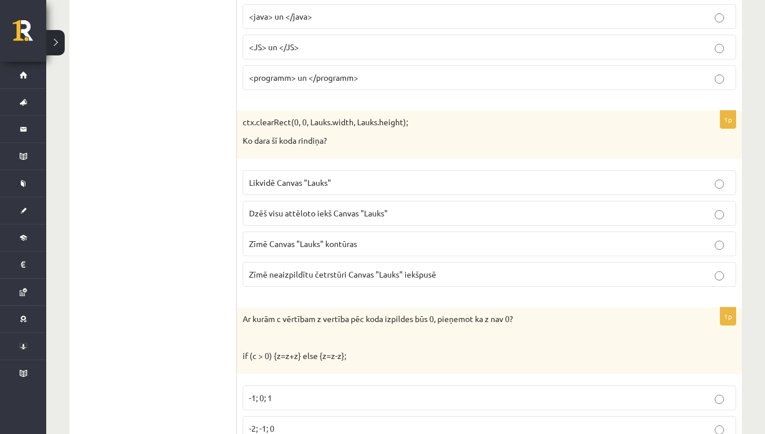
click at [340, 208] on span "Dzēš visu attēloto iekš Canvas "Lauks"" at bounding box center [318, 213] width 139 height 10
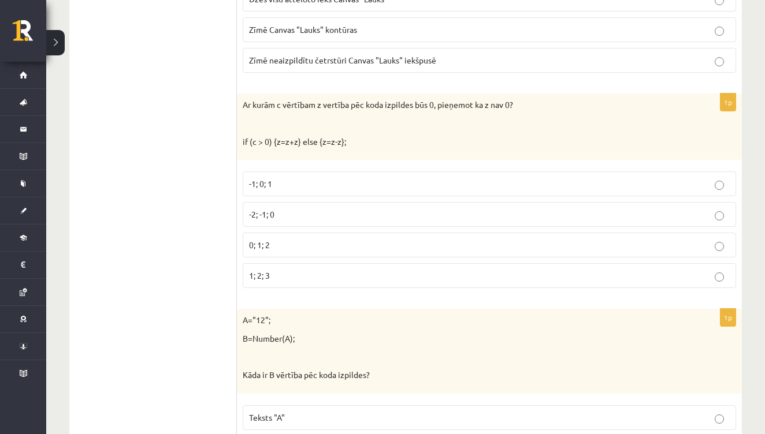
scroll to position [5714, 0]
click at [334, 177] on p "-1; 0; 1" at bounding box center [489, 183] width 481 height 12
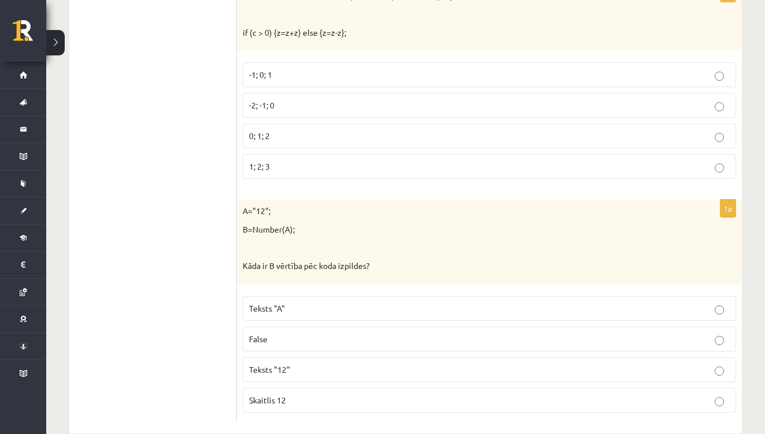
scroll to position [5822, 0]
click at [304, 395] on p "Skaitlis 12" at bounding box center [489, 401] width 481 height 12
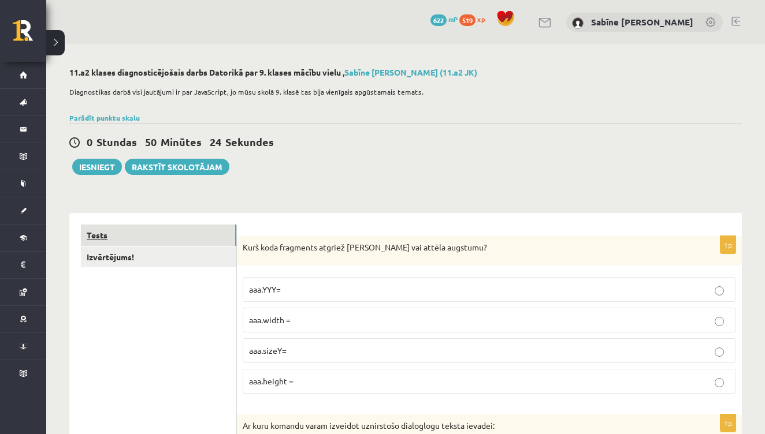
scroll to position [0, 0]
click at [130, 251] on link "Izvērtējums!" at bounding box center [158, 257] width 155 height 21
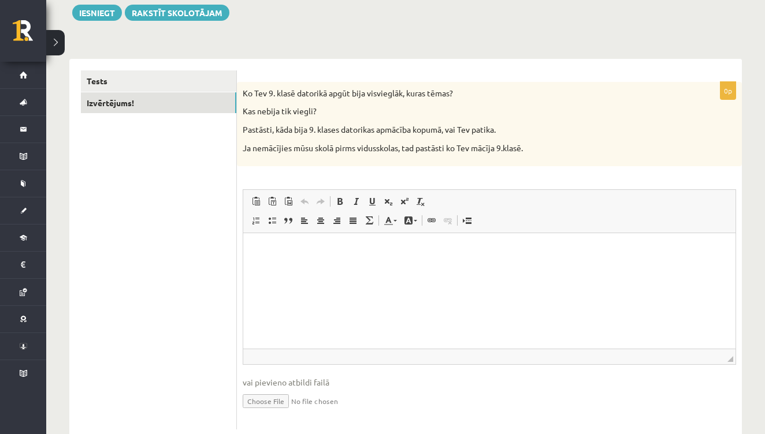
scroll to position [154, 0]
click at [287, 267] on html at bounding box center [489, 250] width 492 height 35
click at [257, 270] on p "**********" at bounding box center [489, 270] width 469 height 12
click at [336, 272] on p "**********" at bounding box center [489, 270] width 469 height 12
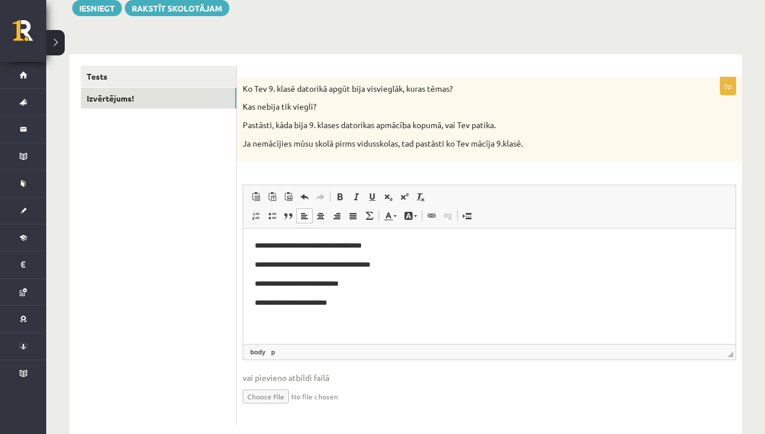
scroll to position [42, 0]
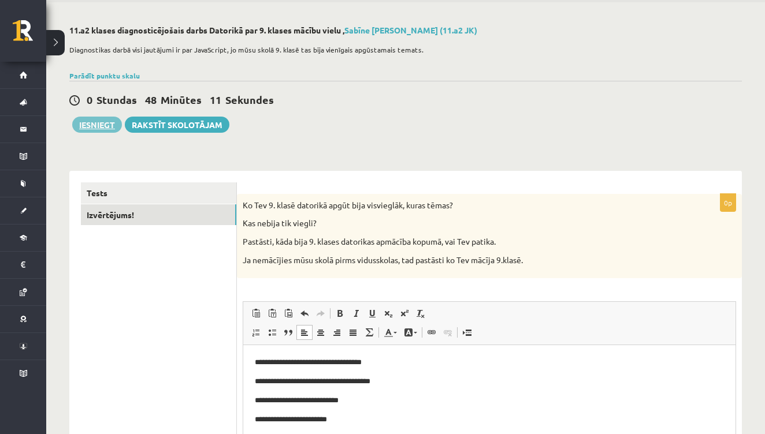
click at [88, 124] on button "Iesniegt" at bounding box center [97, 125] width 50 height 16
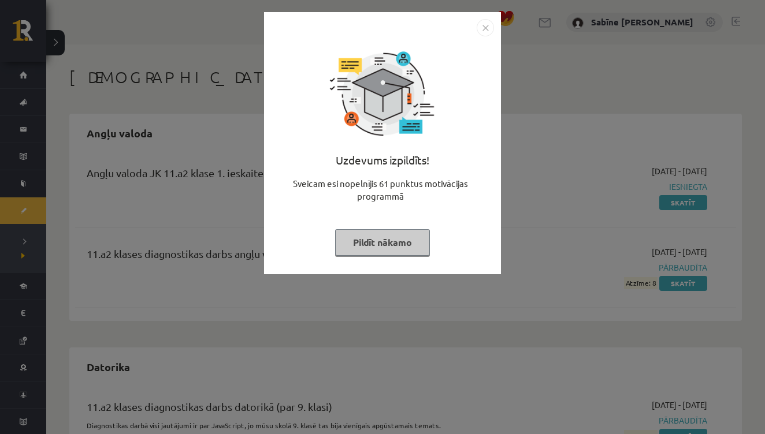
click at [386, 241] on button "Pildīt nākamo" at bounding box center [382, 242] width 95 height 27
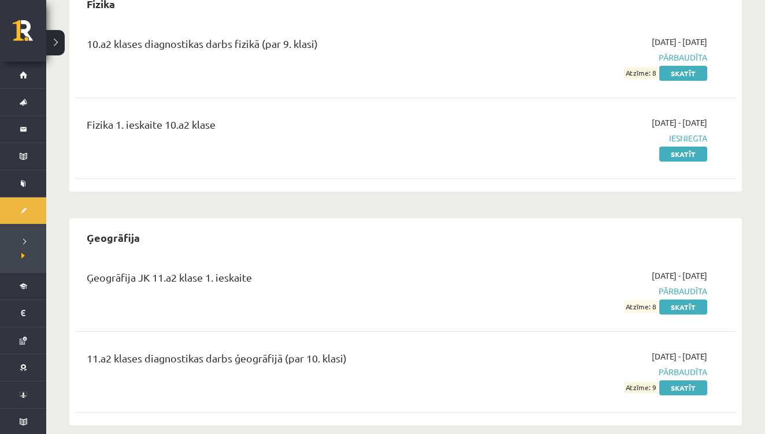
scroll to position [516, 0]
click at [681, 151] on link "Skatīt" at bounding box center [683, 154] width 48 height 15
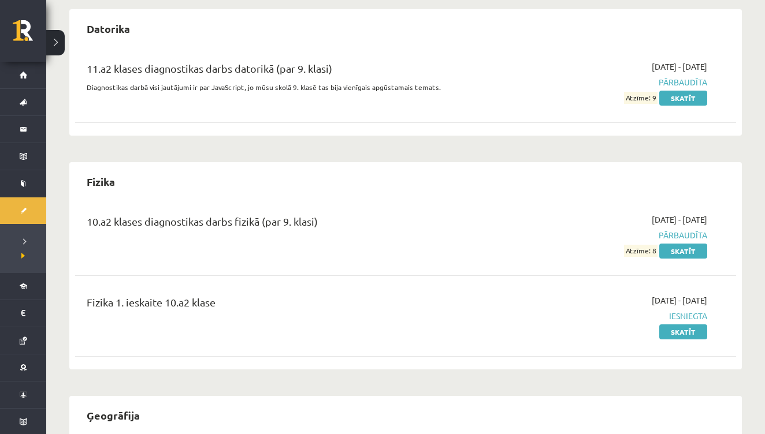
scroll to position [229, 0]
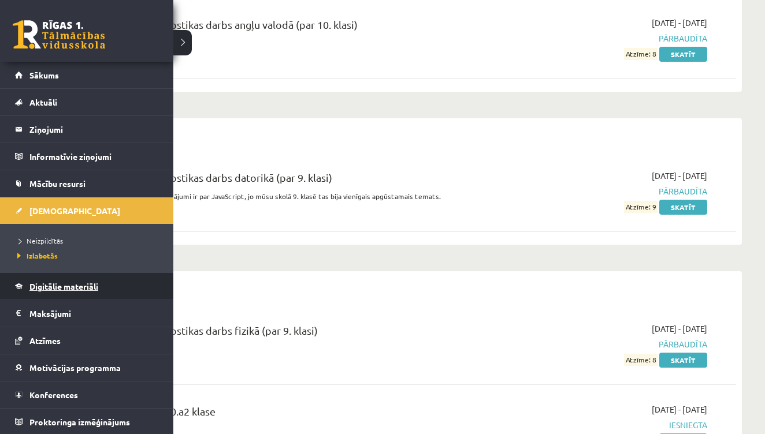
click at [57, 287] on span "Digitālie materiāli" at bounding box center [63, 286] width 69 height 10
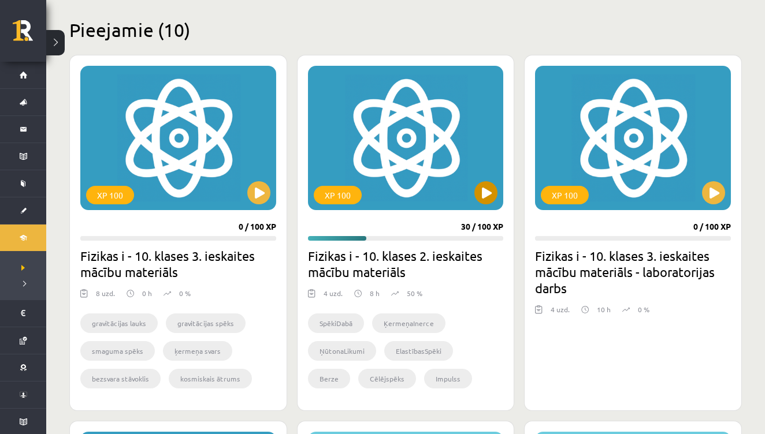
scroll to position [289, 0]
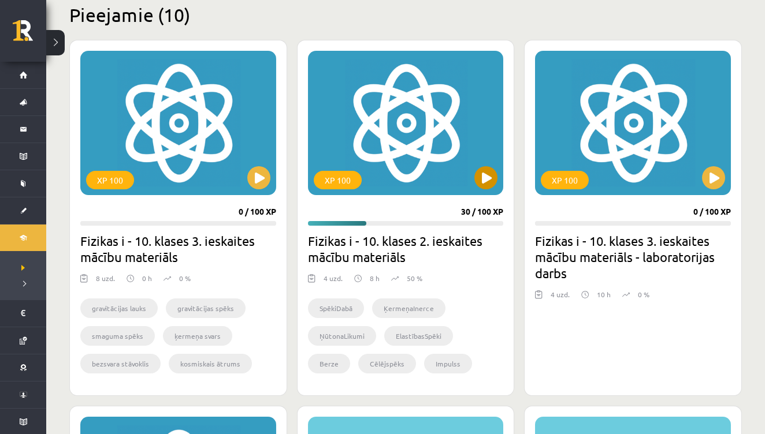
click at [485, 172] on button at bounding box center [485, 177] width 23 height 23
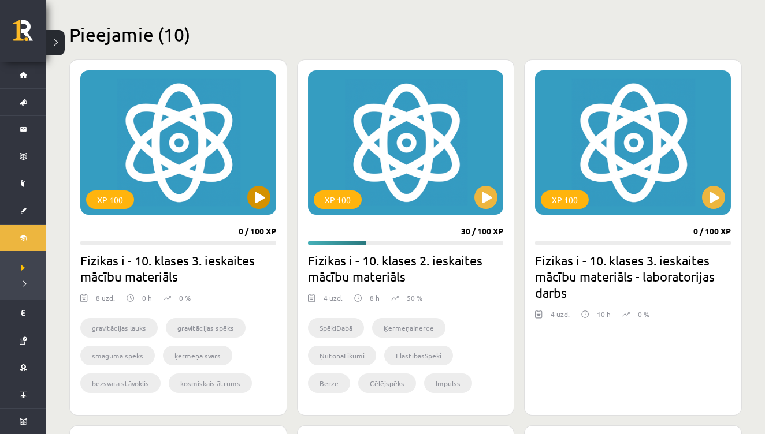
scroll to position [269, 0]
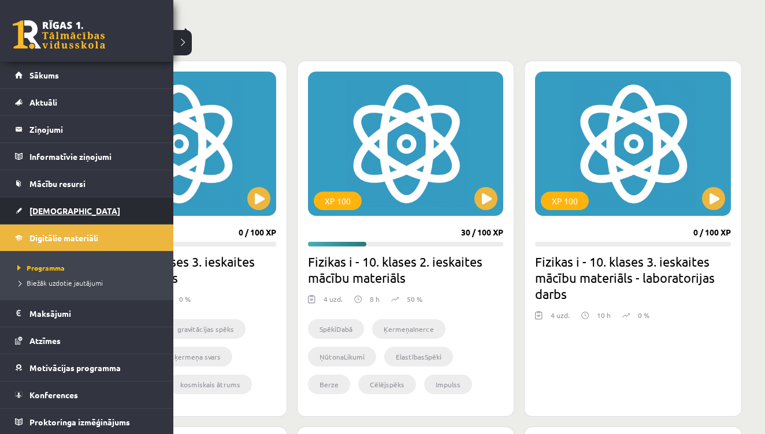
click at [49, 209] on span "[DEMOGRAPHIC_DATA]" at bounding box center [74, 211] width 91 height 10
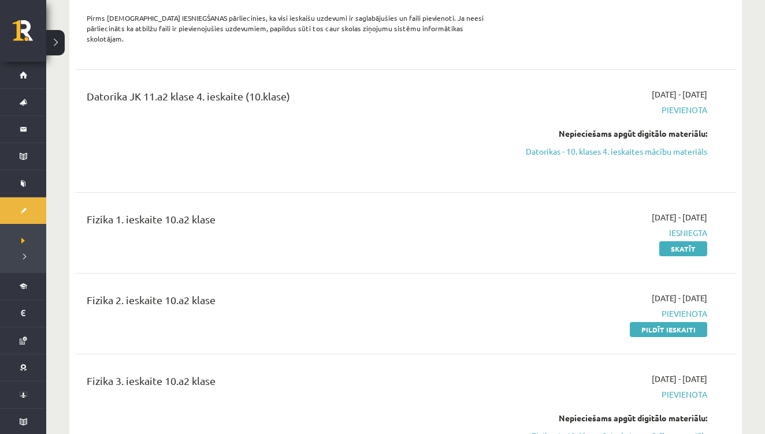
scroll to position [2675, 0]
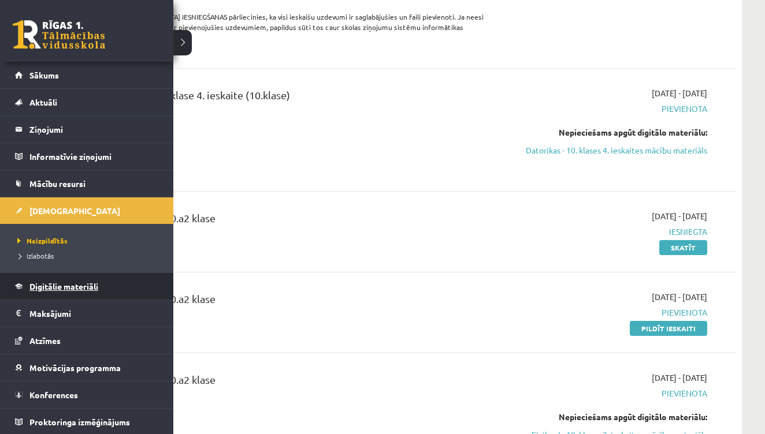
click at [53, 282] on span "Digitālie materiāli" at bounding box center [63, 286] width 69 height 10
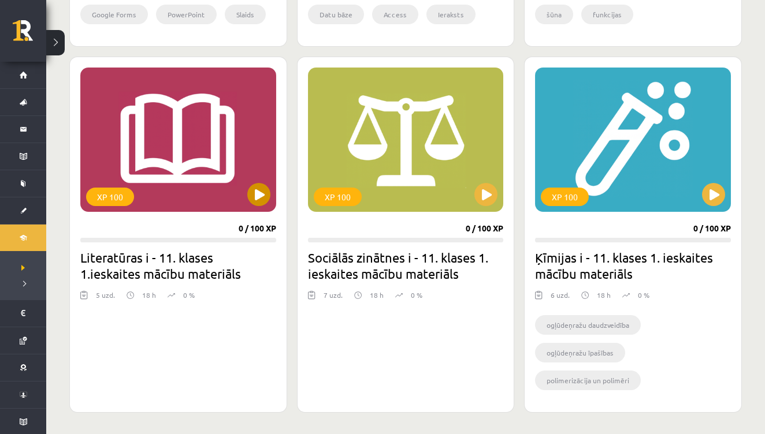
scroll to position [1007, 0]
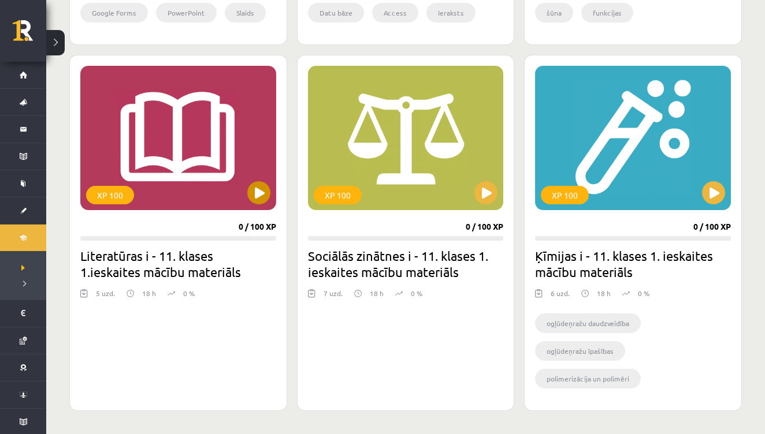
click at [257, 193] on button at bounding box center [258, 192] width 23 height 23
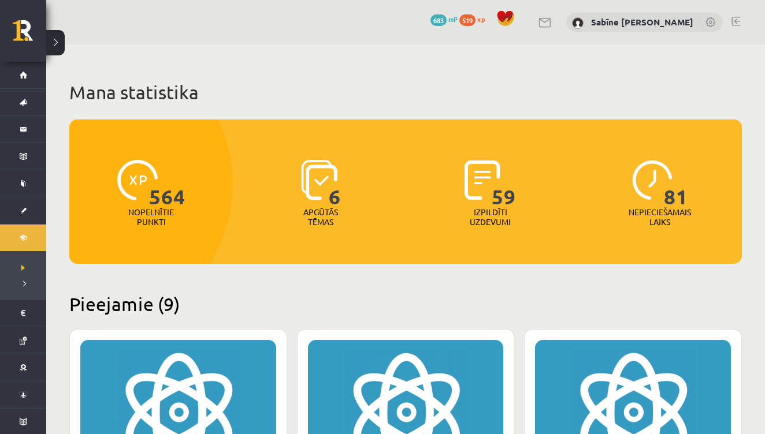
scroll to position [0, 0]
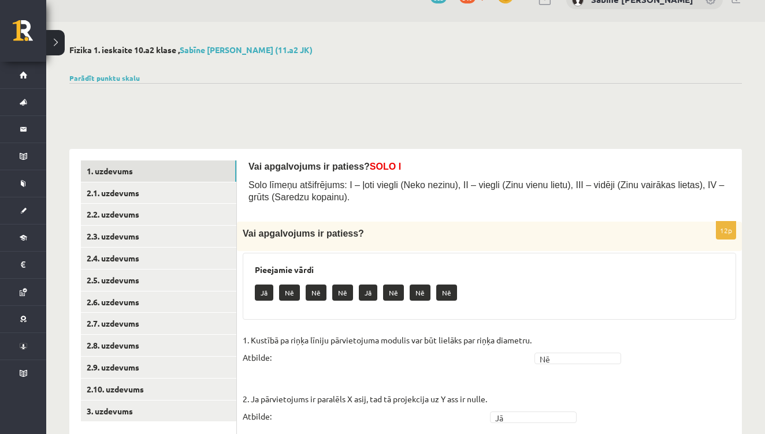
scroll to position [21, 0]
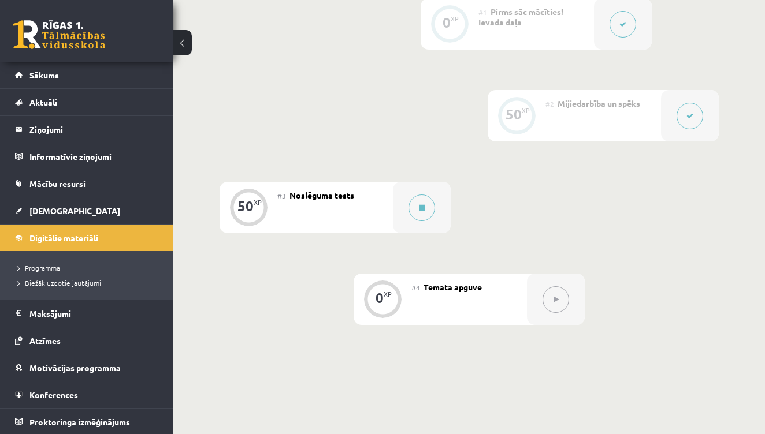
scroll to position [345, 0]
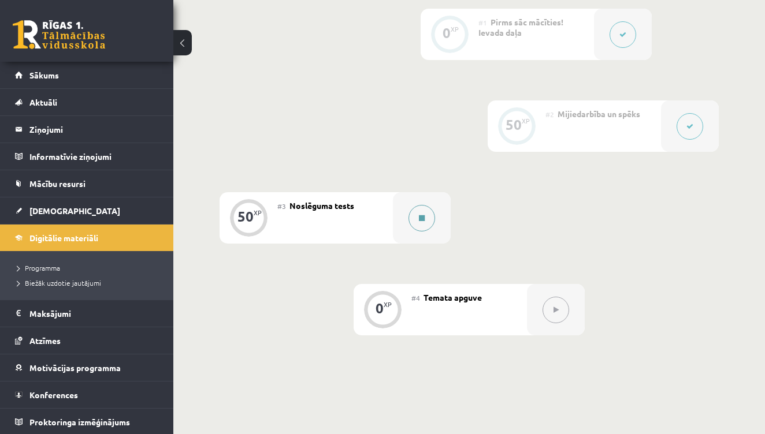
click at [422, 217] on icon at bounding box center [422, 218] width 6 height 7
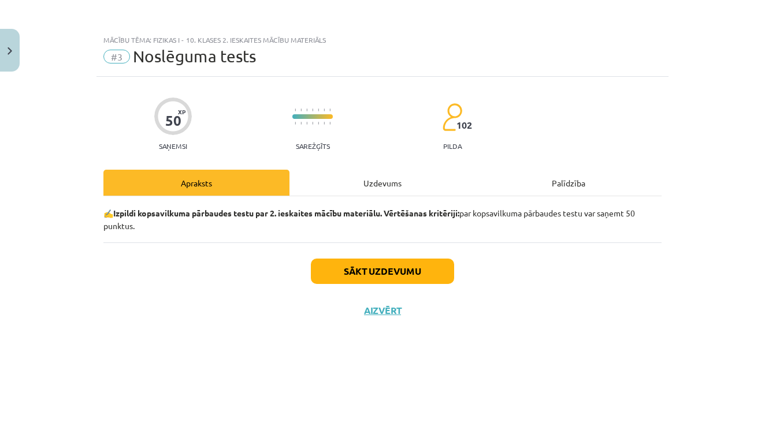
click at [409, 264] on button "Sākt uzdevumu" at bounding box center [382, 271] width 143 height 25
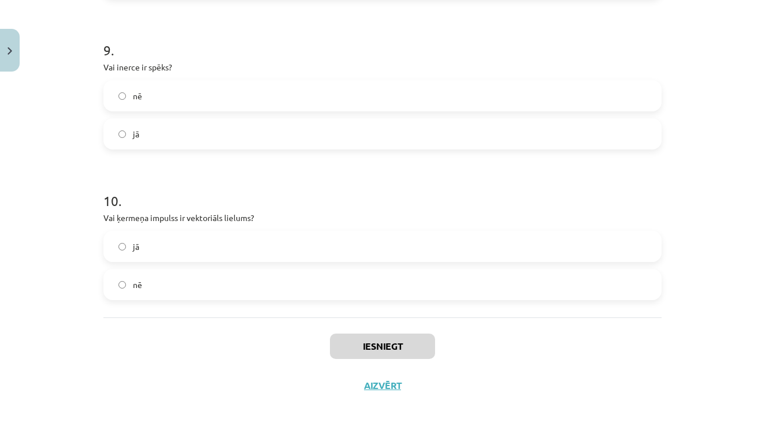
scroll to position [450, 0]
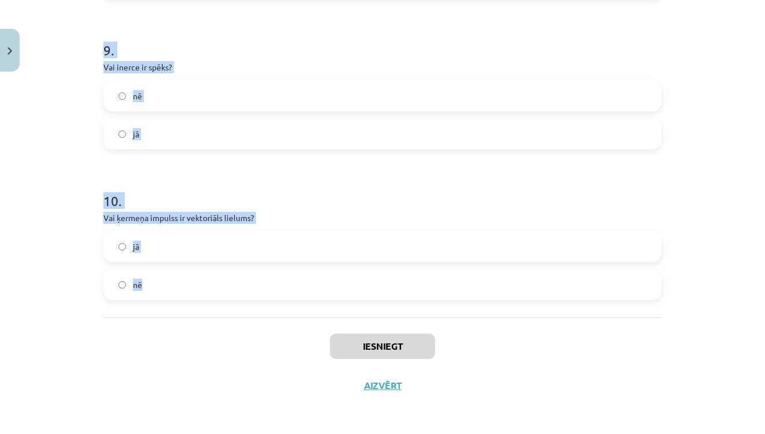
drag, startPoint x: 106, startPoint y: 179, endPoint x: 189, endPoint y: 283, distance: 133.2
copy form "Loremips dolor si ametcons ad elitsedd eiusmod tempo in utlabor etdolor. ma al …"
click at [143, 334] on div "Iesniegt Aizvērt" at bounding box center [382, 358] width 558 height 81
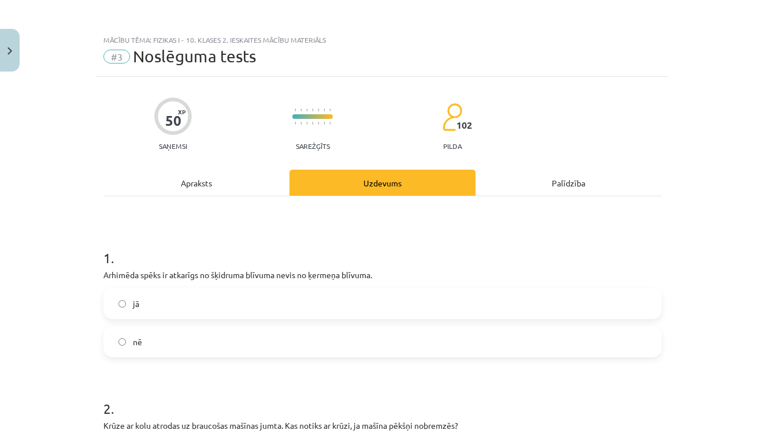
scroll to position [0, 0]
click at [222, 330] on label "nē" at bounding box center [383, 342] width 556 height 29
click at [223, 303] on label "jā" at bounding box center [383, 303] width 556 height 29
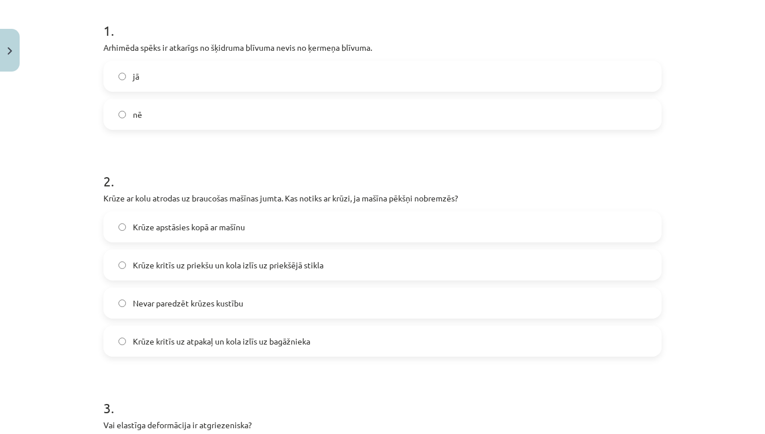
scroll to position [229, 0]
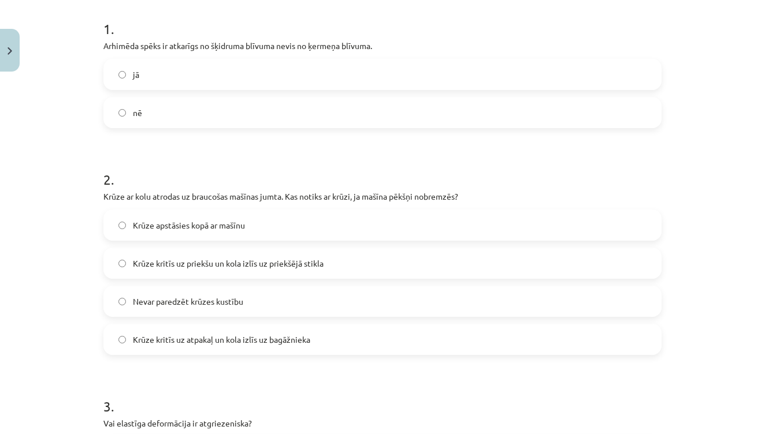
click at [345, 259] on label "Krūze kritīs uz priekšu un kola izlīs uz priekšējā stikla" at bounding box center [383, 263] width 556 height 29
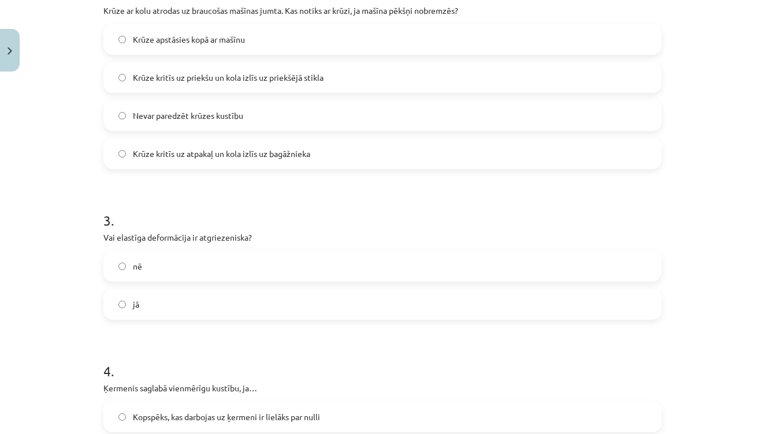
scroll to position [417, 0]
click at [221, 298] on label "jā" at bounding box center [383, 303] width 556 height 29
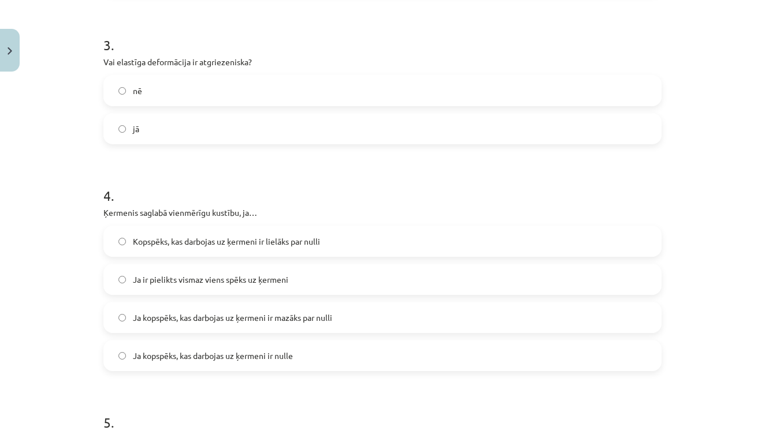
scroll to position [597, 0]
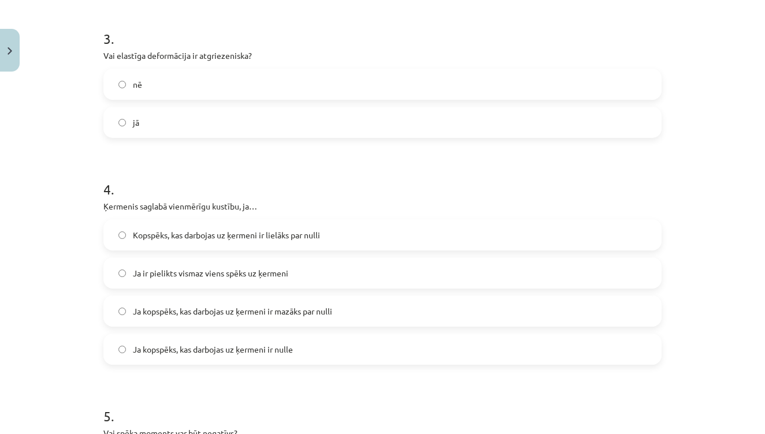
click at [305, 346] on label "Ja kopspēks, kas darbojas uz ķermeni ir nulle" at bounding box center [383, 349] width 556 height 29
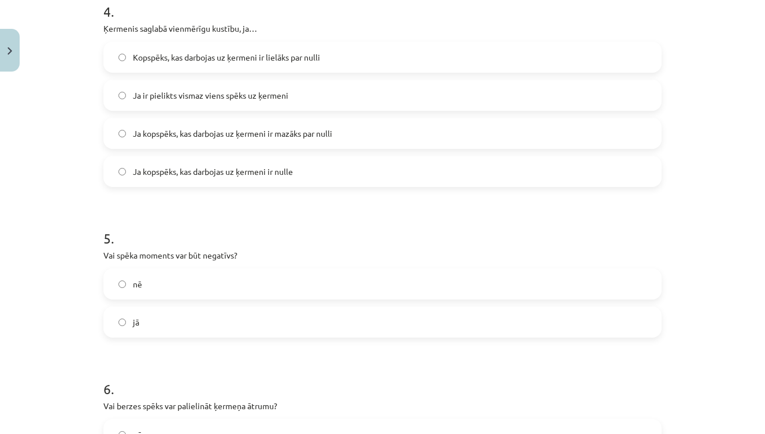
scroll to position [780, 0]
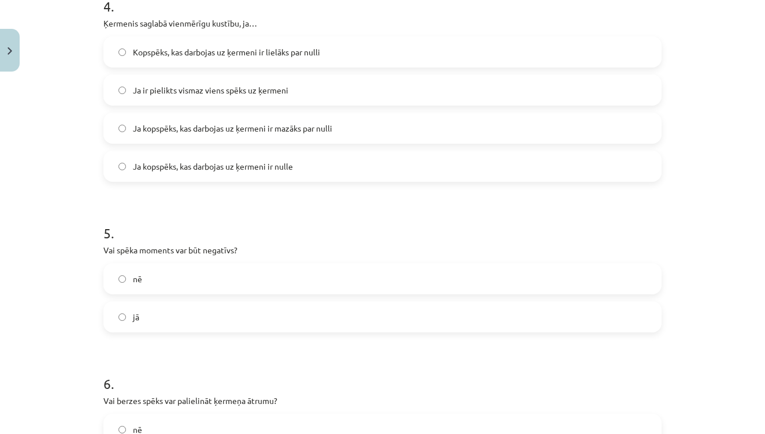
click at [224, 308] on label "jā" at bounding box center [383, 317] width 556 height 29
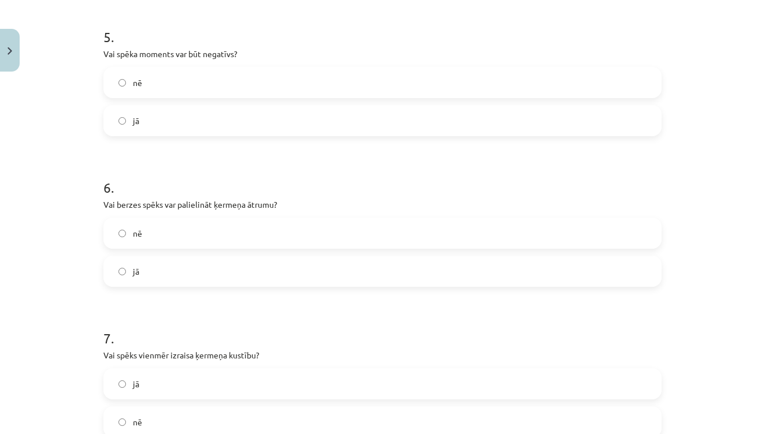
scroll to position [982, 0]
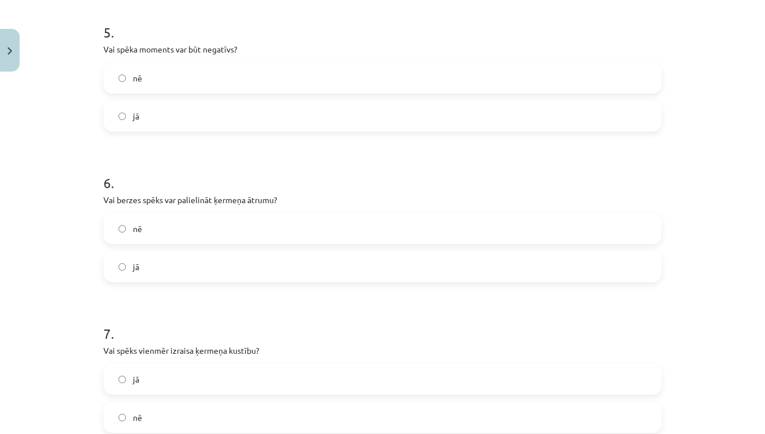
click at [196, 277] on label "jā" at bounding box center [383, 266] width 556 height 29
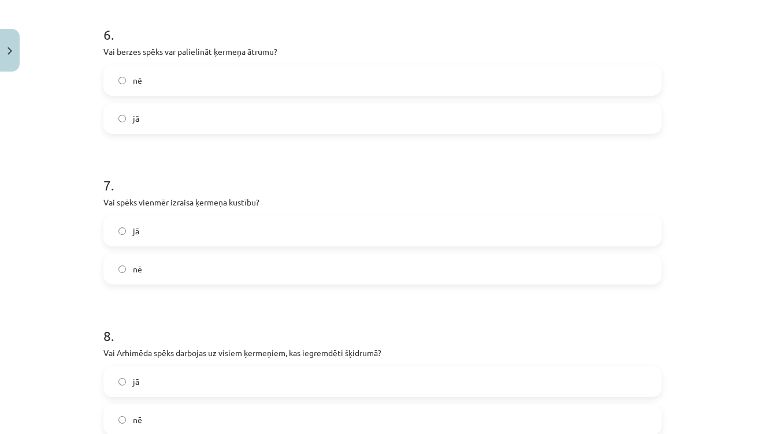
click at [184, 254] on div "nē" at bounding box center [382, 269] width 558 height 31
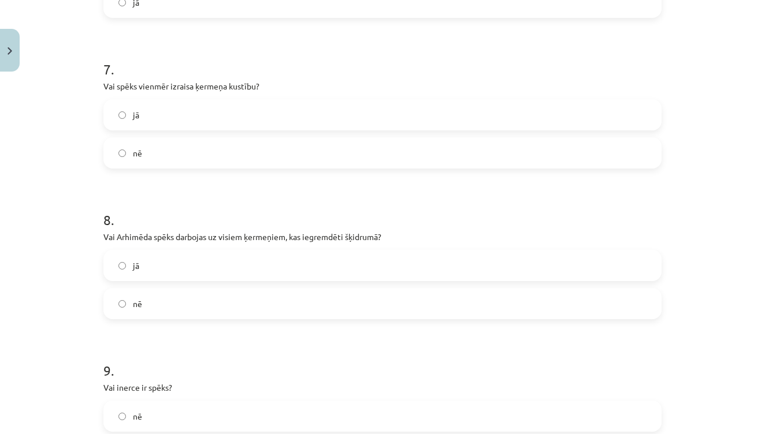
scroll to position [1273, 0]
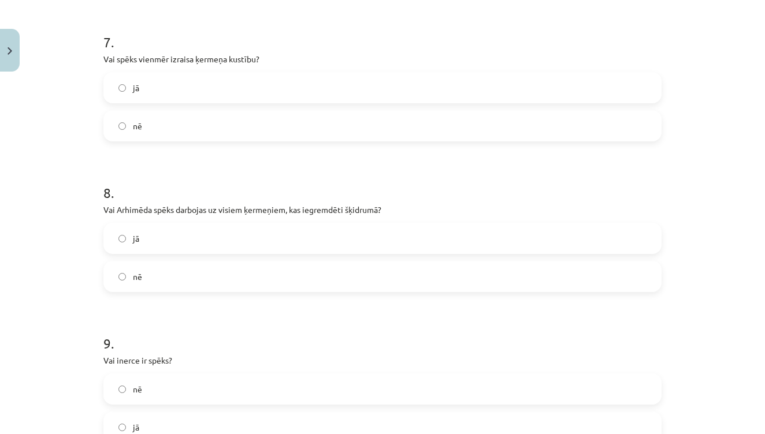
click at [188, 117] on label "nē" at bounding box center [383, 125] width 556 height 29
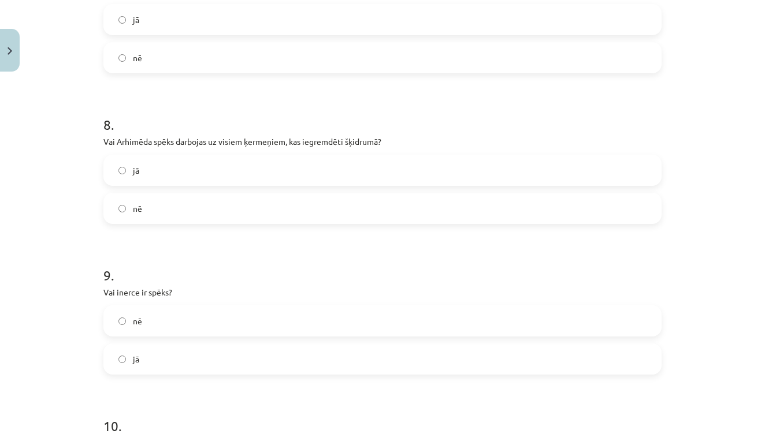
scroll to position [1342, 0]
click at [170, 173] on label "jā" at bounding box center [383, 169] width 556 height 29
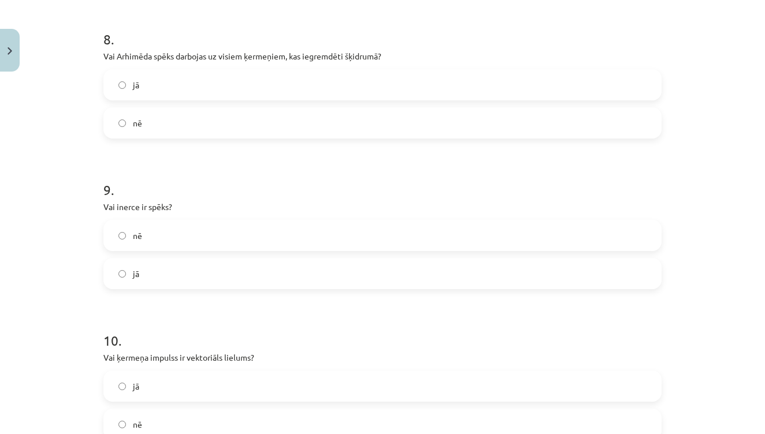
scroll to position [1428, 0]
click at [146, 230] on label "nē" at bounding box center [383, 235] width 556 height 29
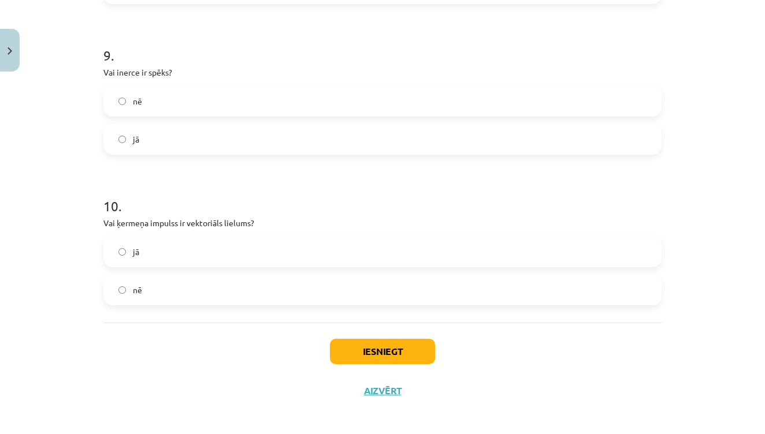
scroll to position [1567, 0]
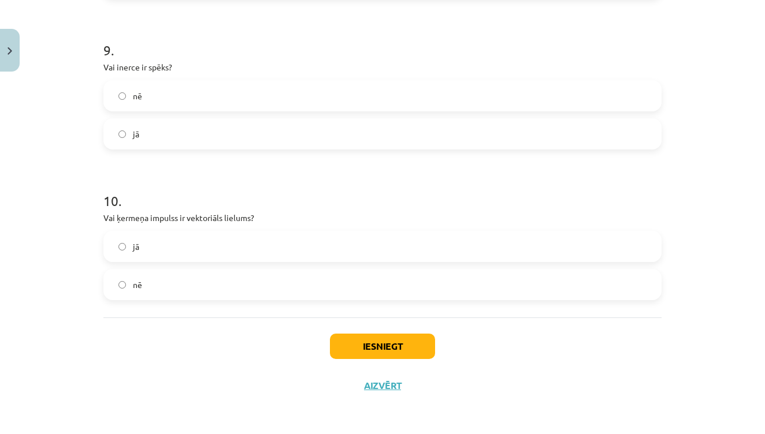
click at [159, 236] on label "jā" at bounding box center [383, 246] width 556 height 29
click at [389, 345] on button "Iesniegt" at bounding box center [382, 346] width 105 height 25
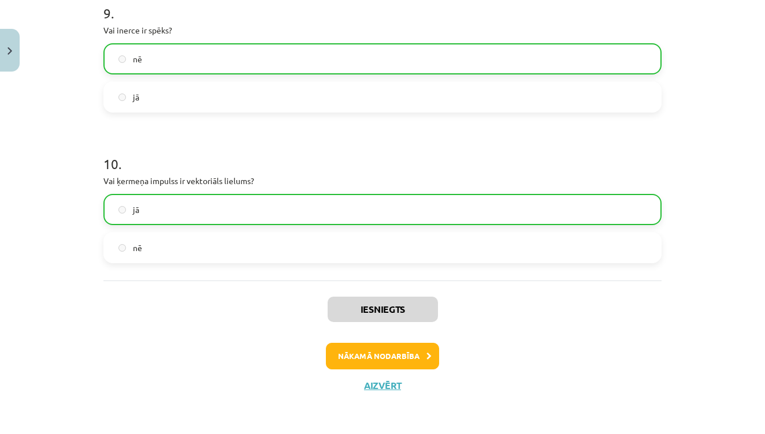
scroll to position [1605, 0]
click at [376, 350] on button "Nākamā nodarbība" at bounding box center [382, 356] width 113 height 27
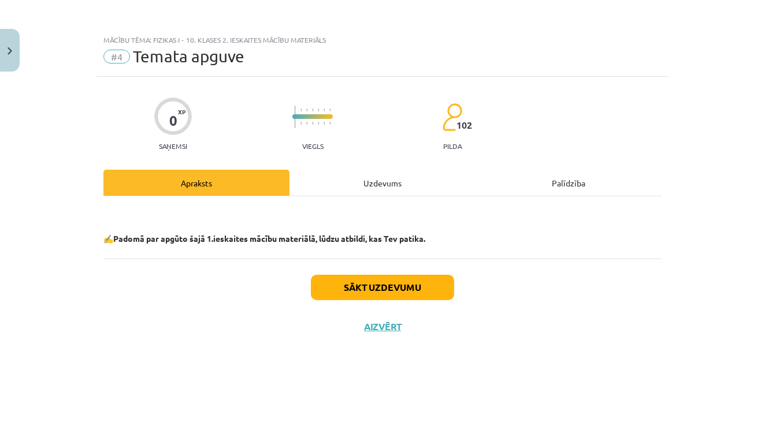
click at [371, 281] on button "Sākt uzdevumu" at bounding box center [382, 287] width 143 height 25
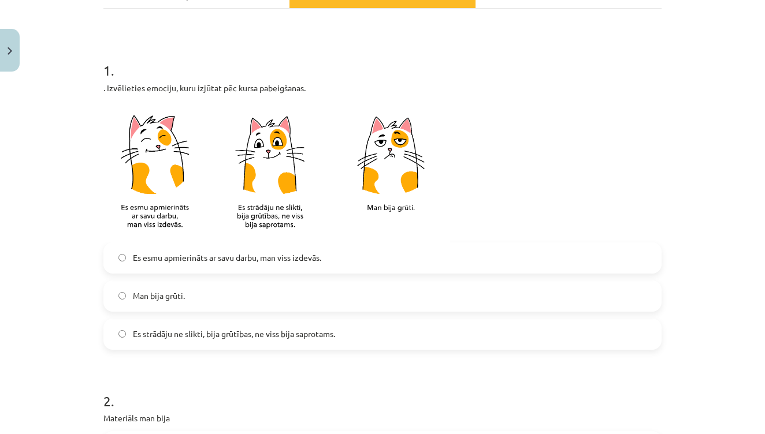
scroll to position [191, 0]
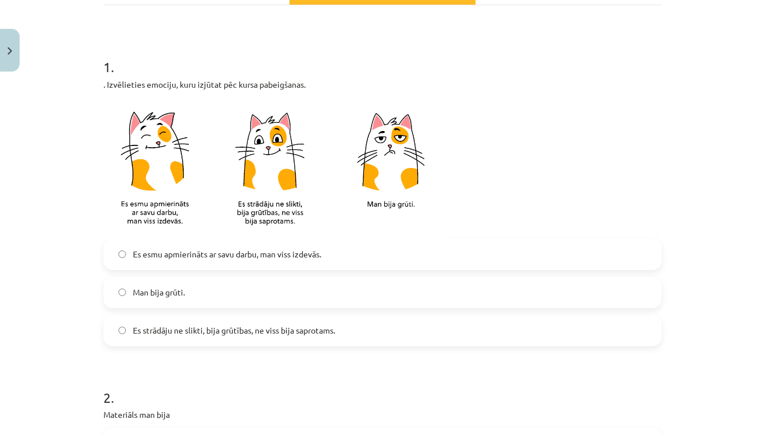
click at [367, 259] on label "Es esmu apmierināts ar savu darbu, man viss izdevās." at bounding box center [383, 254] width 556 height 29
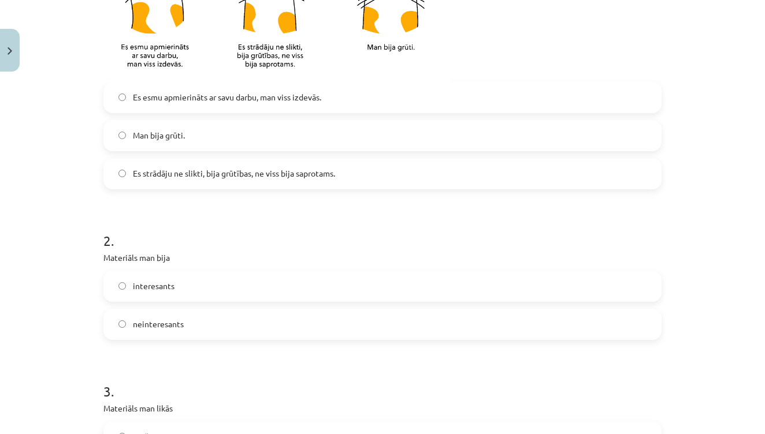
scroll to position [351, 0]
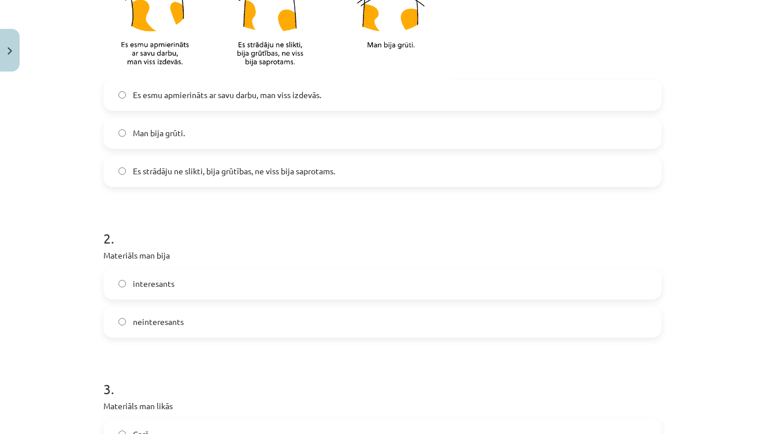
click at [345, 176] on label "Es strādāju ne slikti, bija grūtības, ne viss bija saprotams." at bounding box center [383, 171] width 556 height 29
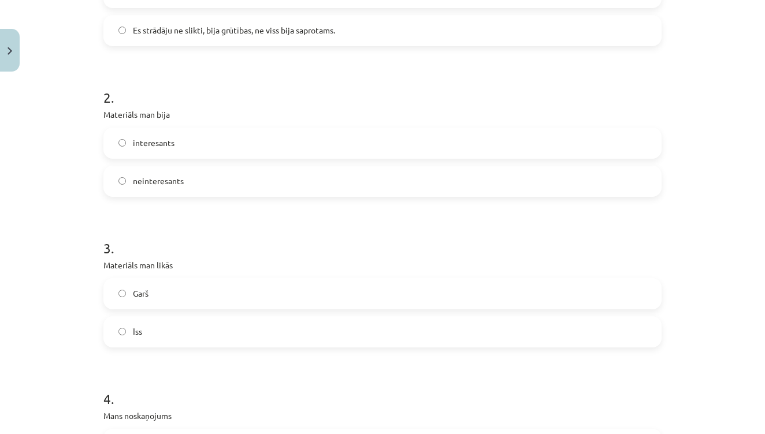
scroll to position [493, 0]
click at [235, 129] on label "interesants" at bounding box center [383, 141] width 556 height 29
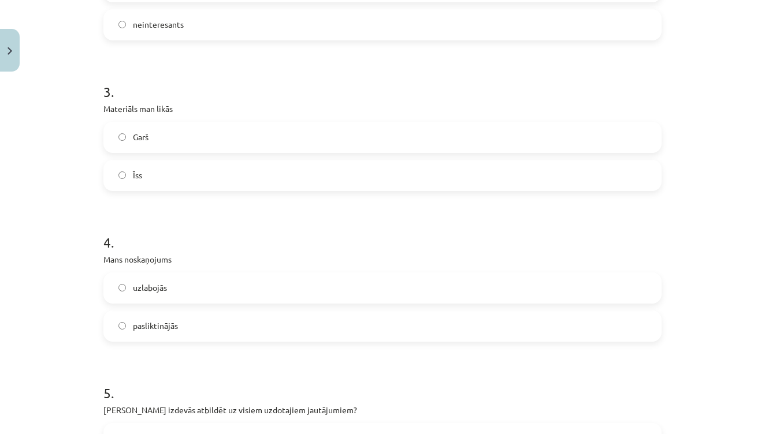
scroll to position [650, 0]
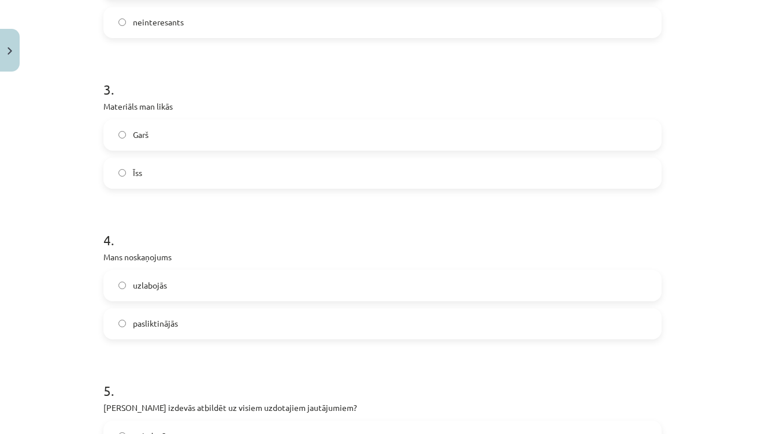
click at [173, 179] on label "Īss" at bounding box center [383, 173] width 556 height 29
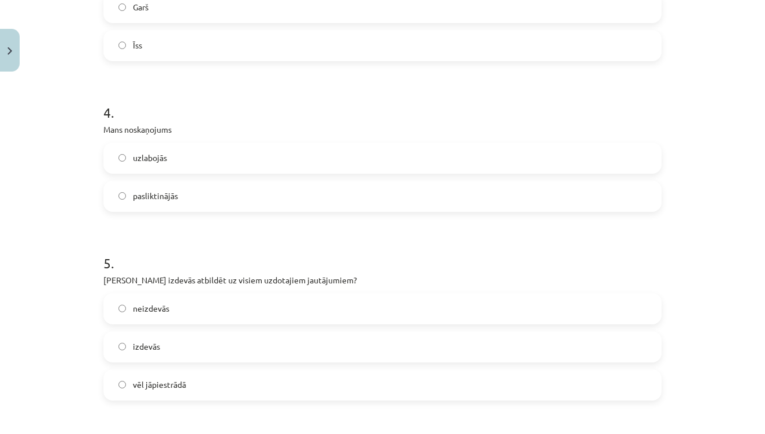
scroll to position [780, 0]
click at [180, 147] on label "uzlabojās" at bounding box center [383, 156] width 556 height 29
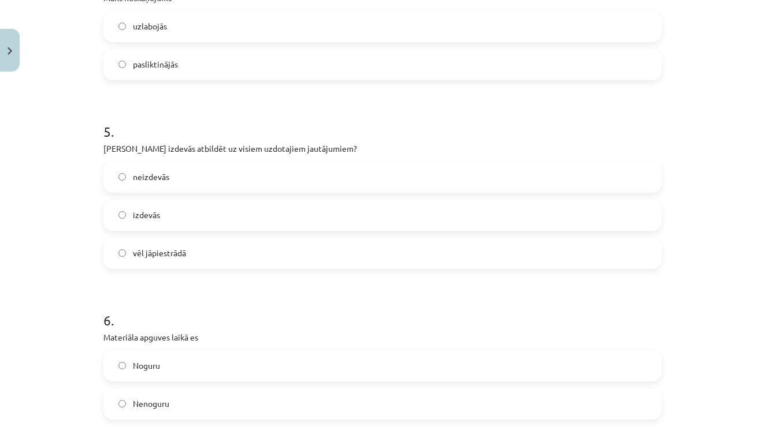
scroll to position [916, 0]
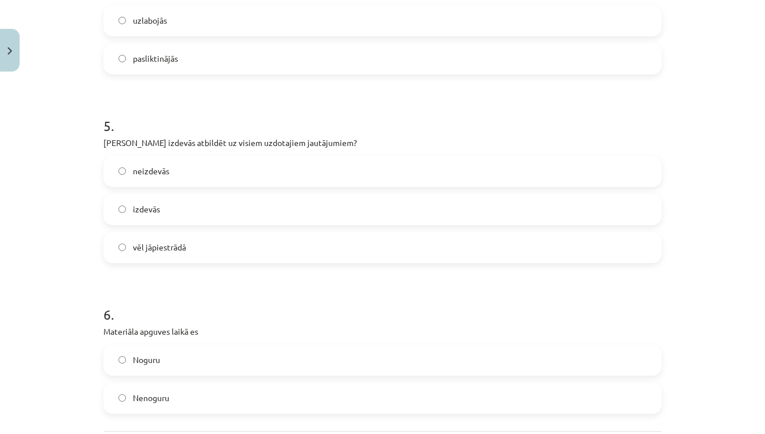
click at [188, 215] on label "izdevās" at bounding box center [383, 209] width 556 height 29
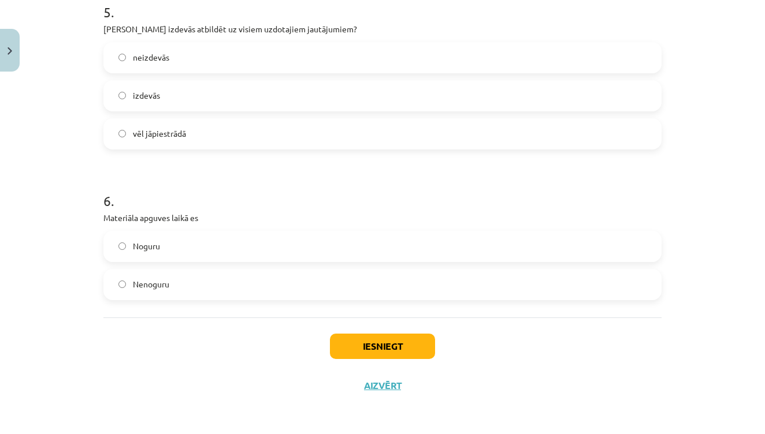
scroll to position [1031, 0]
click at [224, 248] on label "Noguru" at bounding box center [383, 246] width 556 height 29
click at [407, 345] on button "Iesniegt" at bounding box center [382, 346] width 105 height 25
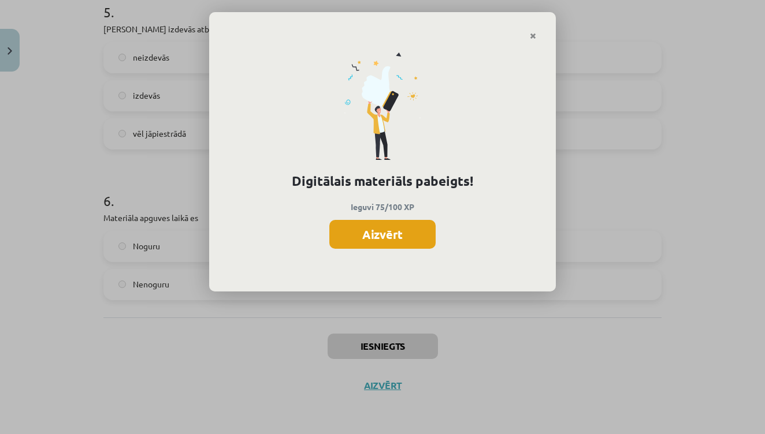
click at [386, 237] on button "Aizvērt" at bounding box center [382, 234] width 106 height 29
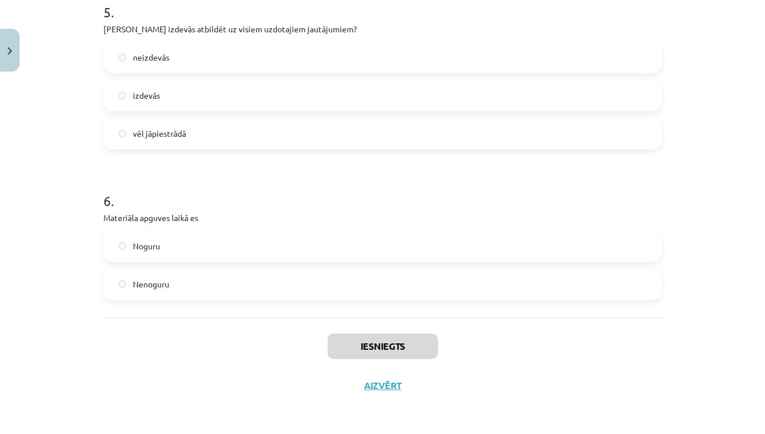
scroll to position [989, 0]
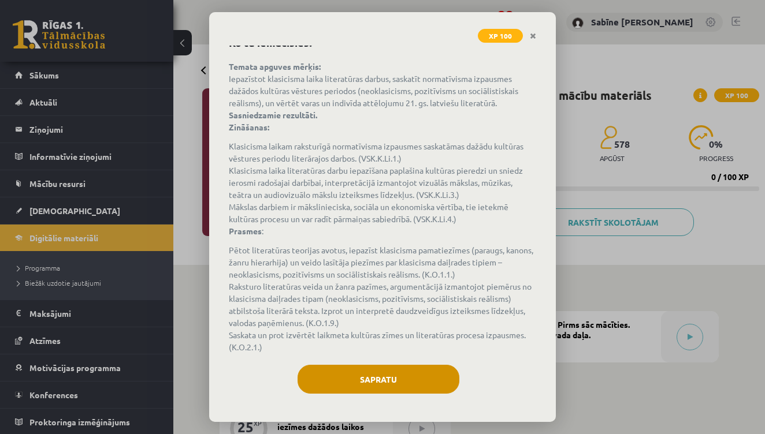
scroll to position [61, 0]
click at [425, 378] on button "Sapratu" at bounding box center [379, 379] width 162 height 29
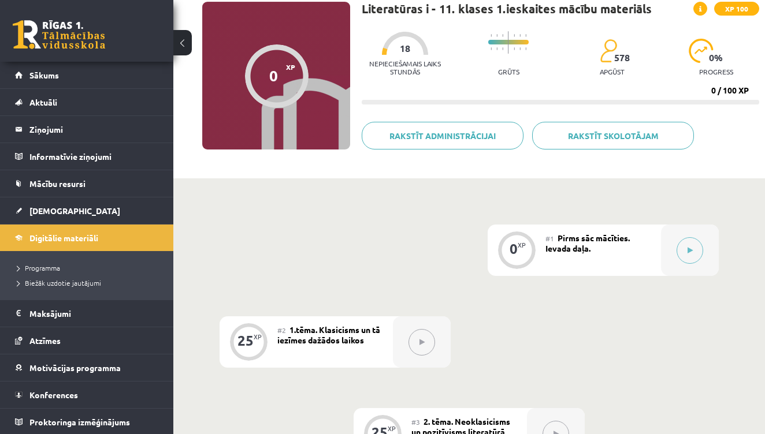
scroll to position [112, 0]
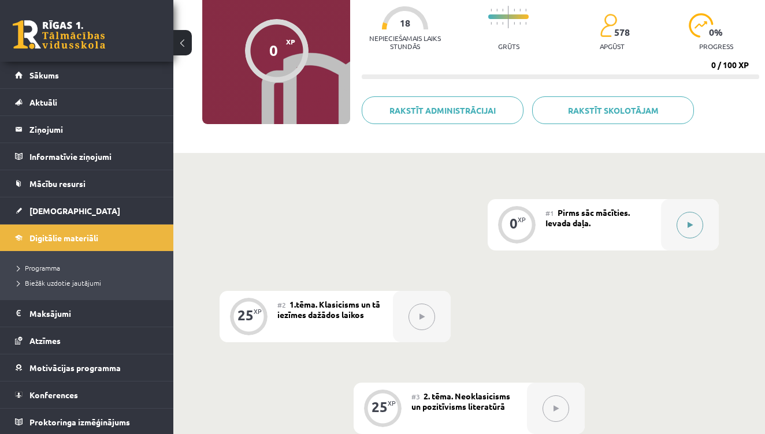
click at [681, 224] on button at bounding box center [689, 225] width 27 height 27
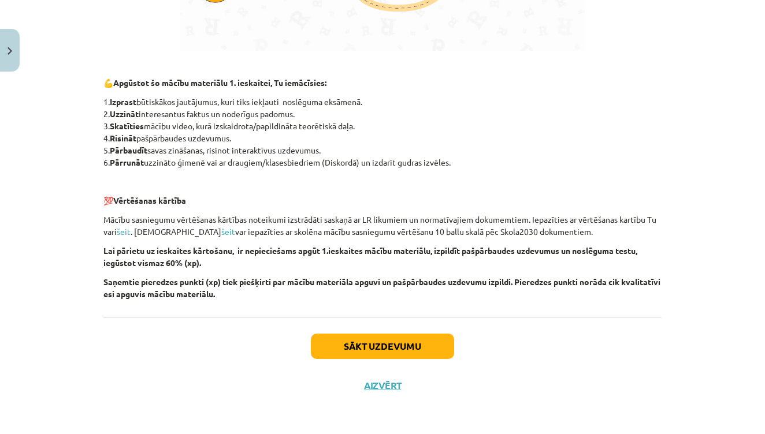
click at [412, 343] on button "Sākt uzdevumu" at bounding box center [382, 346] width 143 height 25
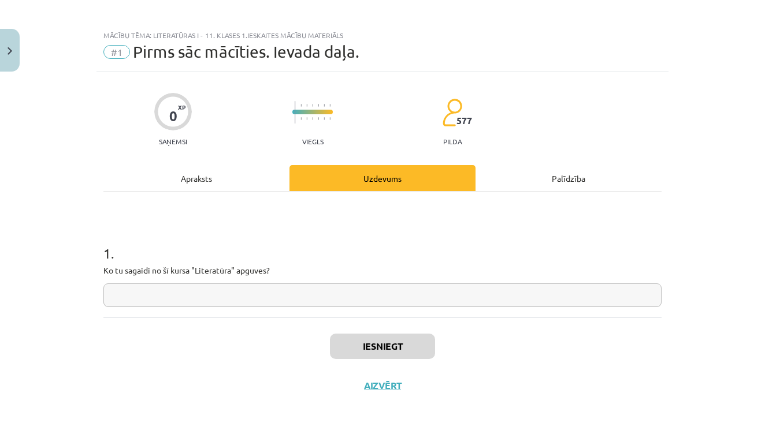
scroll to position [6, 0]
click at [219, 295] on input "text" at bounding box center [382, 296] width 558 height 24
type input "**********"
click at [407, 358] on div "Iesniegt Aizvērt" at bounding box center [382, 358] width 558 height 81
click at [407, 343] on button "Iesniegt" at bounding box center [382, 346] width 105 height 25
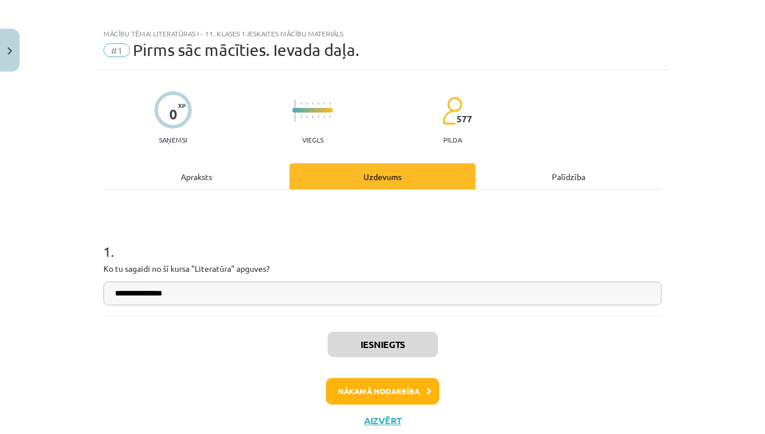
click at [424, 384] on button "Nākamā nodarbība" at bounding box center [382, 391] width 113 height 27
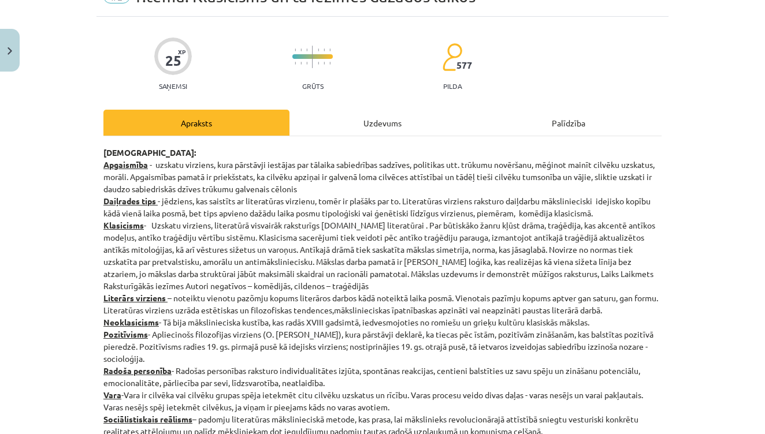
scroll to position [61, 0]
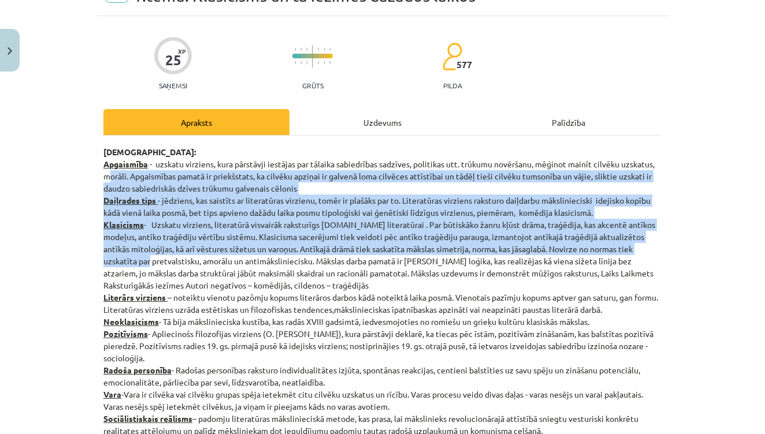
drag, startPoint x: 109, startPoint y: 170, endPoint x: 128, endPoint y: 258, distance: 90.4
click at [128, 258] on p "Jēdzieni: Apgaismība - uzskatu virziens, kura pārstāvji iestājas par tālaika sa…" at bounding box center [382, 291] width 558 height 291
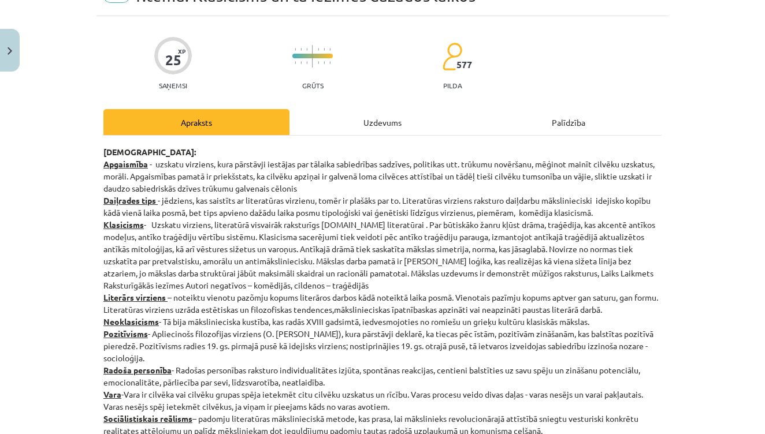
click at [103, 163] on u "Apgaismība" at bounding box center [125, 164] width 44 height 10
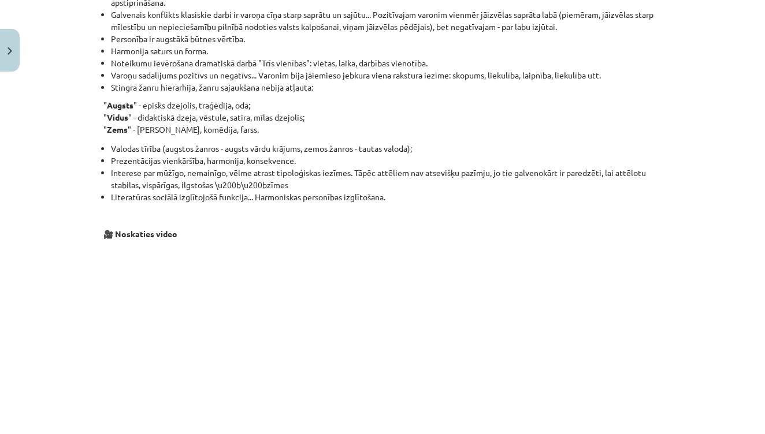
scroll to position [925, 0]
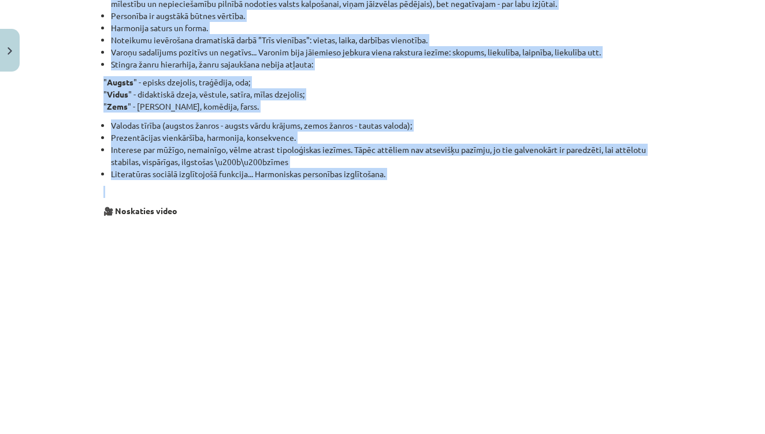
drag, startPoint x: 103, startPoint y: 163, endPoint x: 430, endPoint y: 179, distance: 327.3
copy div "Apgaismība - uzskatu virziens, kura pārstāvji iestājas par tālaika sabiedrības …"
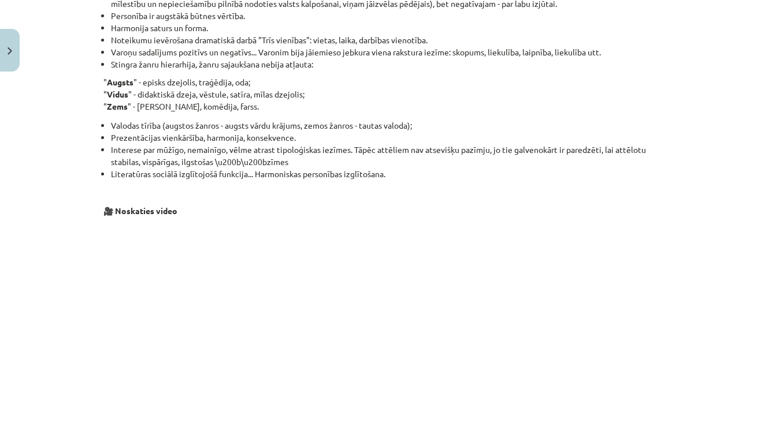
click at [625, 257] on p at bounding box center [382, 329] width 558 height 211
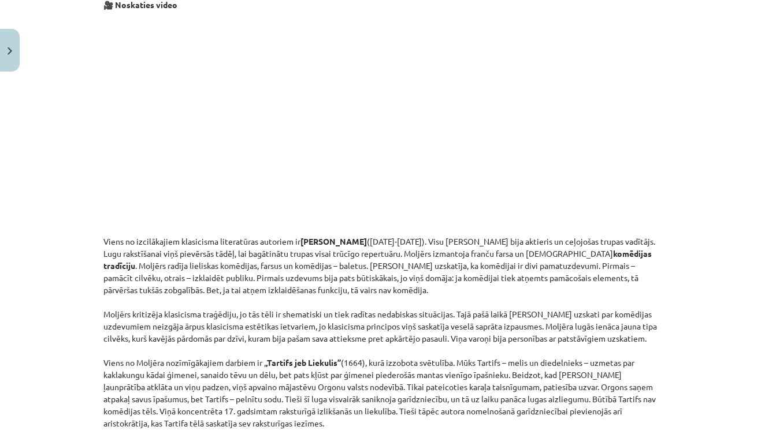
scroll to position [1136, 0]
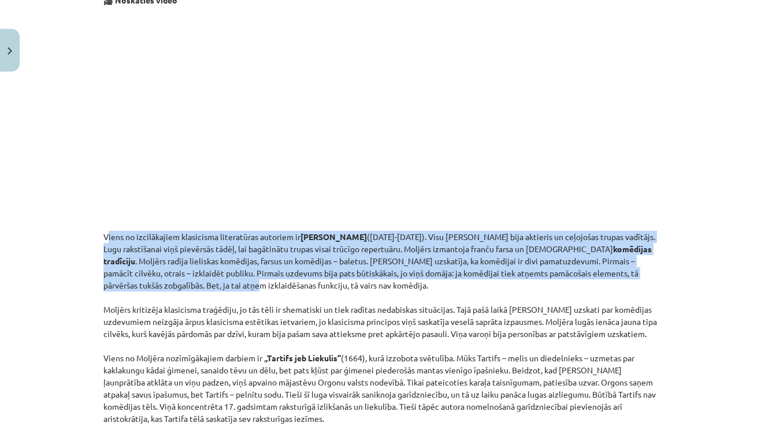
drag, startPoint x: 106, startPoint y: 236, endPoint x: 138, endPoint y: 273, distance: 49.2
click at [138, 273] on p "Viens no izcilākajiem klasicisma literatūras autoriem ir Žans Batists Moljērs (…" at bounding box center [382, 370] width 558 height 279
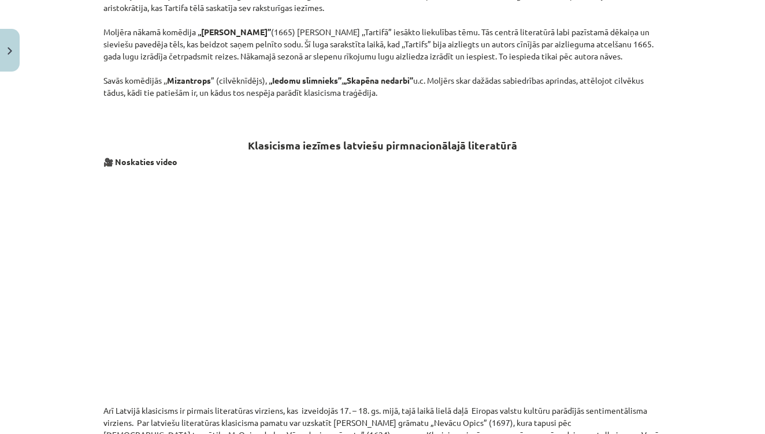
scroll to position [1533, 0]
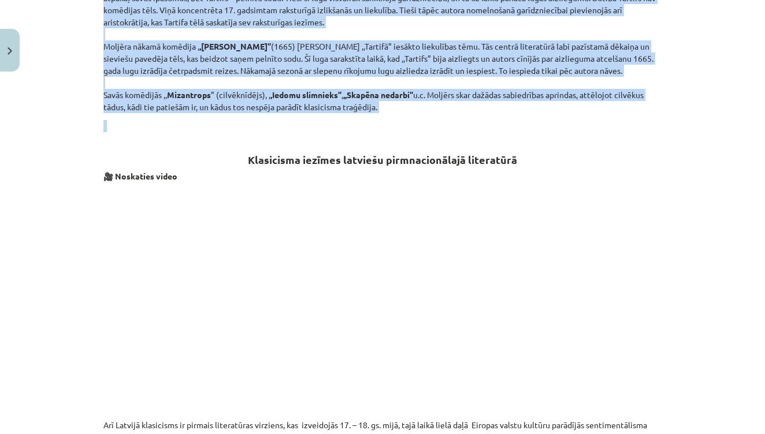
drag, startPoint x: 105, startPoint y: 236, endPoint x: 455, endPoint y: 136, distance: 363.9
click at [455, 136] on div "Jēdzieni: Apgaismība - uzskatu virziens, kura pārstāvji iestājas par tālaika sa…" at bounding box center [382, 64] width 558 height 2780
copy div "Viens no izcilākajiem klasicisma literatūras autoriem ir Žans Batists Moljērs (…"
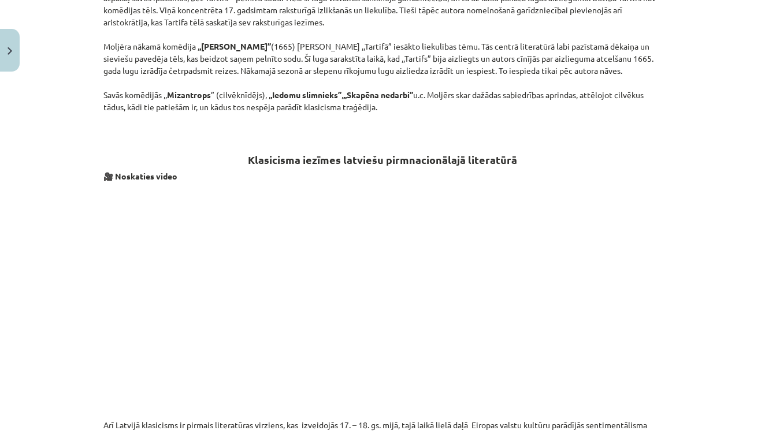
click at [638, 197] on p at bounding box center [382, 300] width 558 height 223
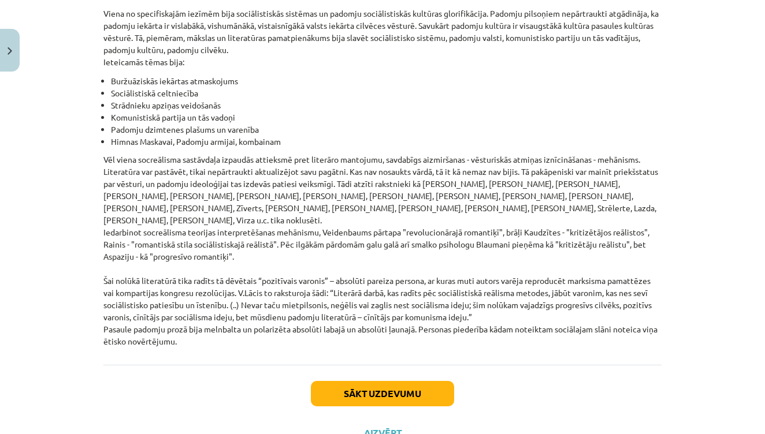
scroll to position [398, 0]
drag, startPoint x: 103, startPoint y: 231, endPoint x: 329, endPoint y: 296, distance: 234.7
copy div "Arī Latvijā klasicisms ir pirmais literatūras virziens, kas izveidojās 17. – 18…"
click at [708, 330] on div "Mācību tēma: Literatūras i - 11. klases 1.ieskaites mācību materiāls #2 1.tēma.…" at bounding box center [382, 217] width 765 height 434
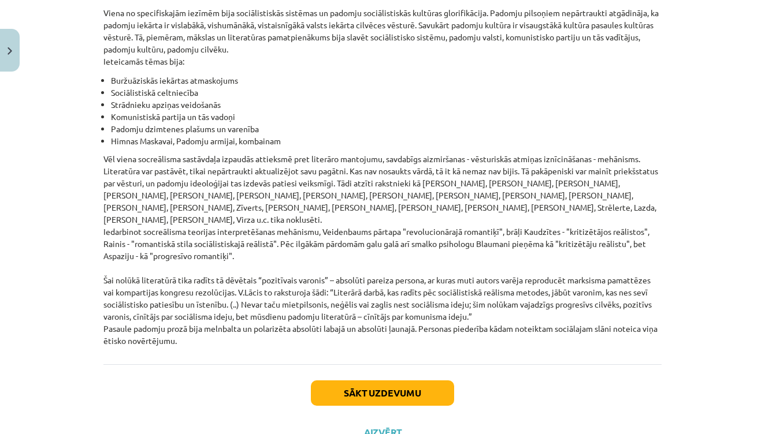
scroll to position [2640, 0]
click at [420, 381] on button "Sākt uzdevumu" at bounding box center [382, 393] width 143 height 25
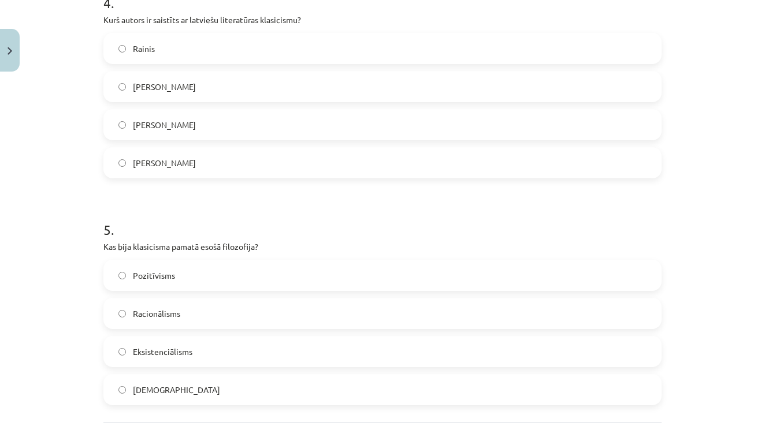
scroll to position [498, 0]
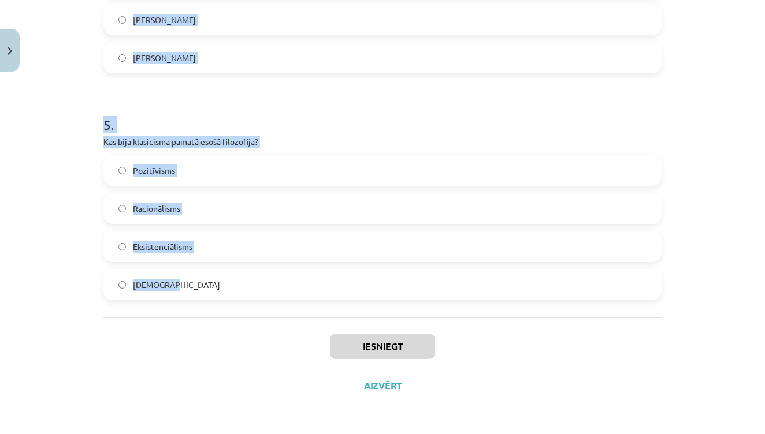
drag, startPoint x: 103, startPoint y: 113, endPoint x: 195, endPoint y: 285, distance: 195.1
copy form "Kas klasicismā bija galvenais mākslas darba mērķis? Morāli ietekmēt un izglītot…"
click at [177, 318] on div "Iesniegt Aizvērt" at bounding box center [382, 358] width 558 height 81
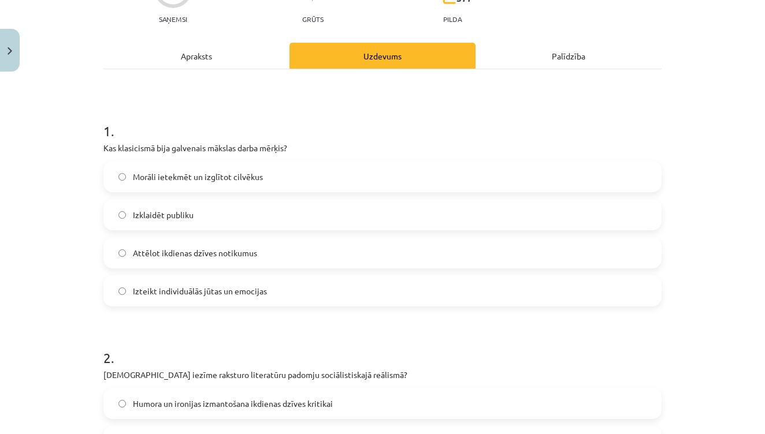
scroll to position [131, 0]
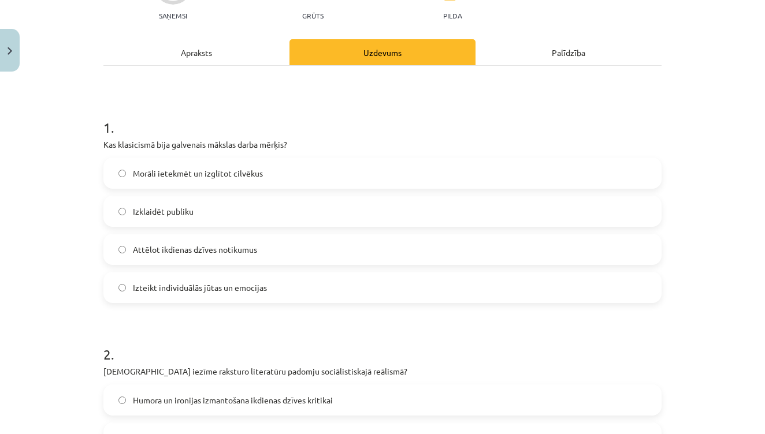
click at [172, 152] on div "1 . Kas klasicismā bija galvenais mākslas darba mērķis? Morāli ietekmēt un izgl…" at bounding box center [382, 201] width 558 height 204
click at [173, 174] on span "Morāli ietekmēt un izglītot cilvēkus" at bounding box center [198, 174] width 130 height 12
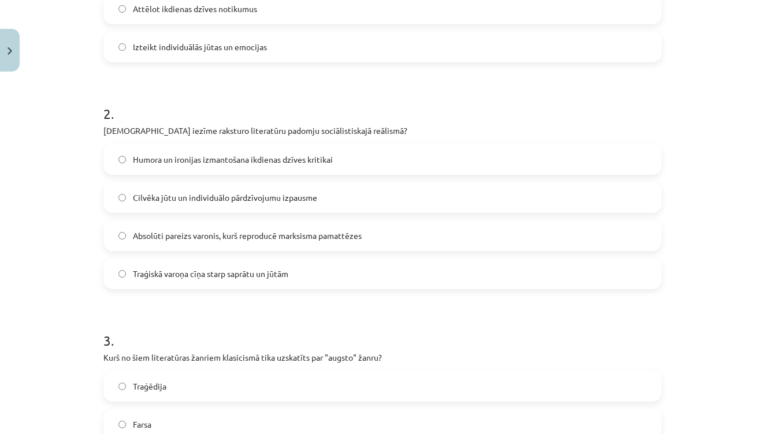
scroll to position [374, 0]
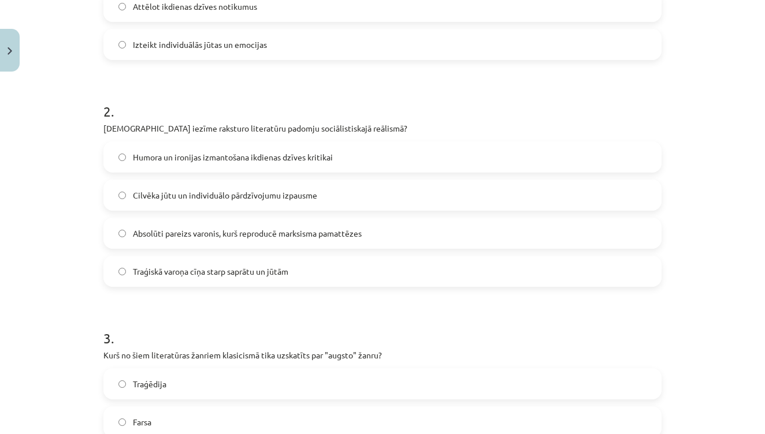
click at [164, 229] on span "Absolūti pareizs varonis, kurš reproducē marksisma pamattēzes" at bounding box center [247, 234] width 229 height 12
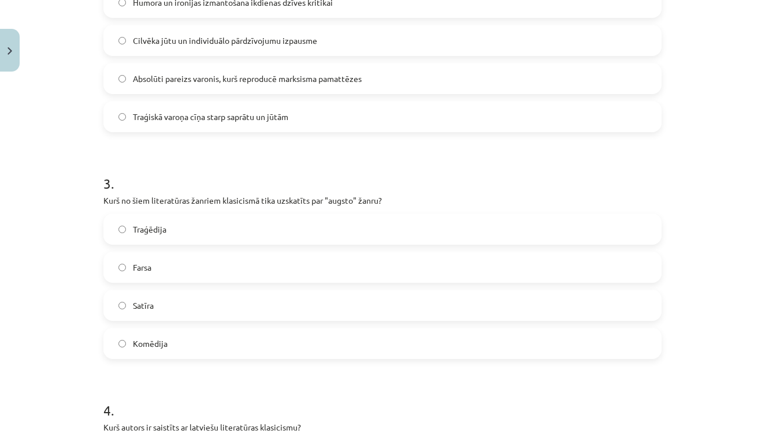
scroll to position [533, 0]
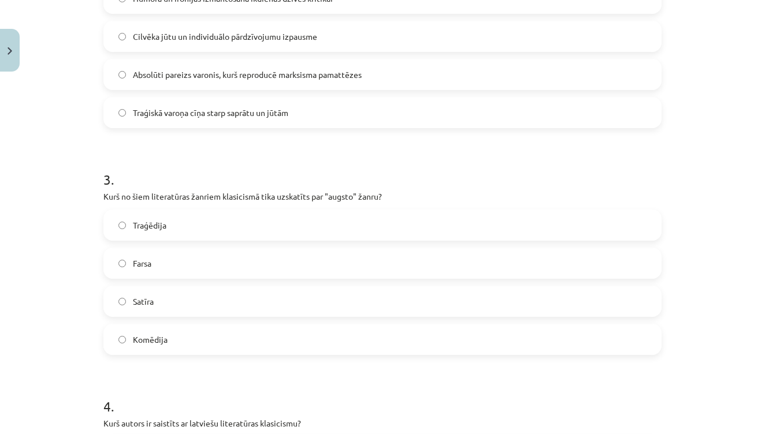
click at [164, 224] on span "Traģēdija" at bounding box center [150, 226] width 34 height 12
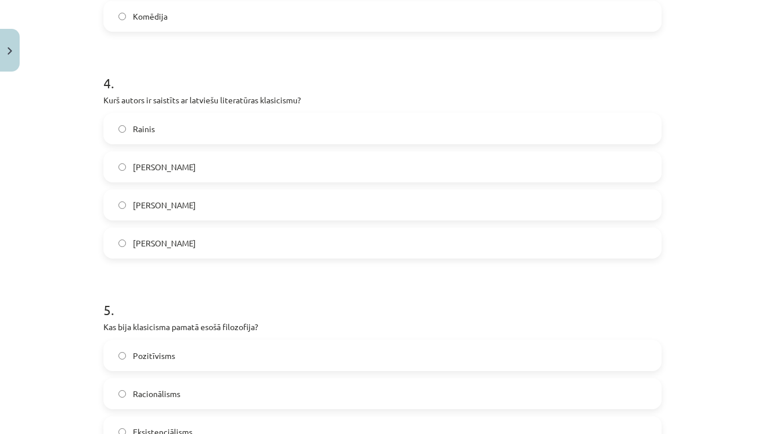
scroll to position [883, 0]
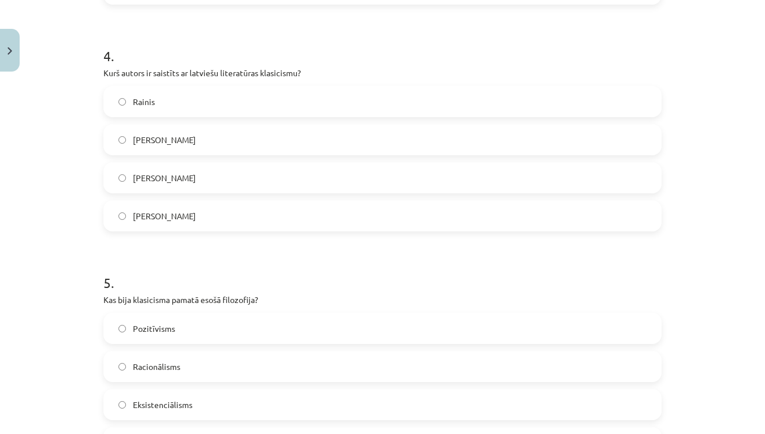
click at [185, 145] on span "Kristofers Fīrekers" at bounding box center [164, 140] width 63 height 12
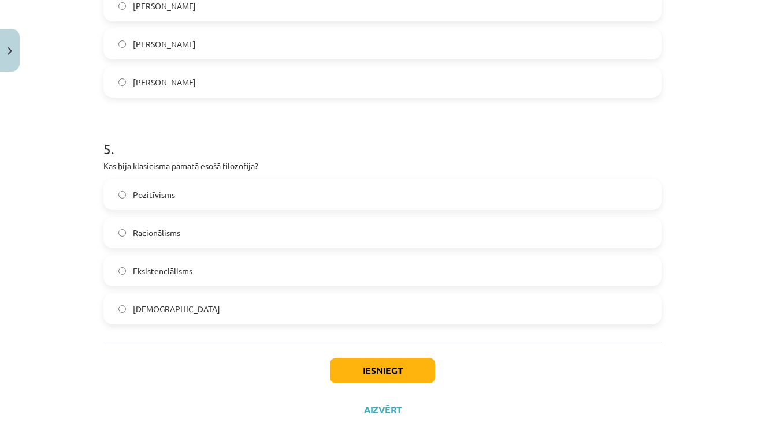
scroll to position [1017, 0]
click at [181, 239] on label "Racionālisms" at bounding box center [383, 233] width 556 height 29
click at [390, 381] on button "Iesniegt" at bounding box center [382, 371] width 105 height 25
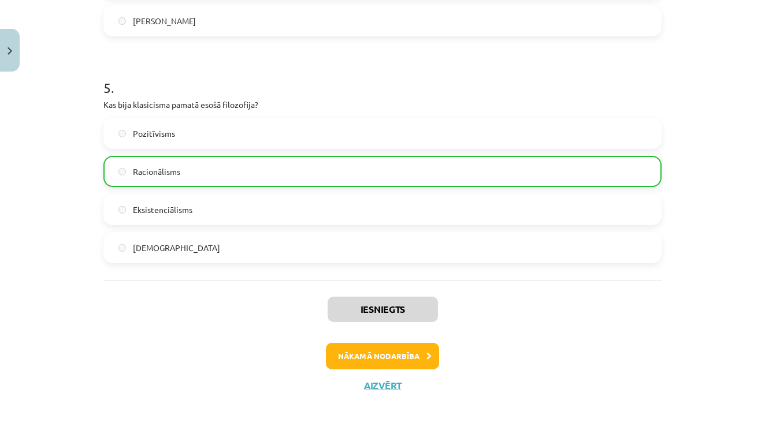
click at [392, 355] on button "Nākamā nodarbība" at bounding box center [382, 356] width 113 height 27
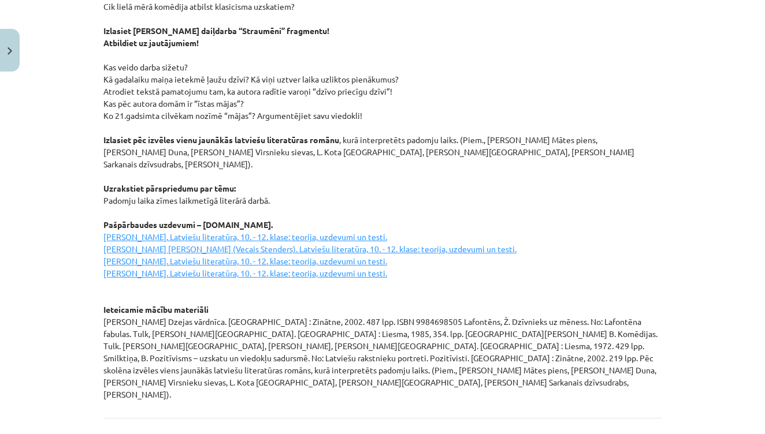
scroll to position [1571, 0]
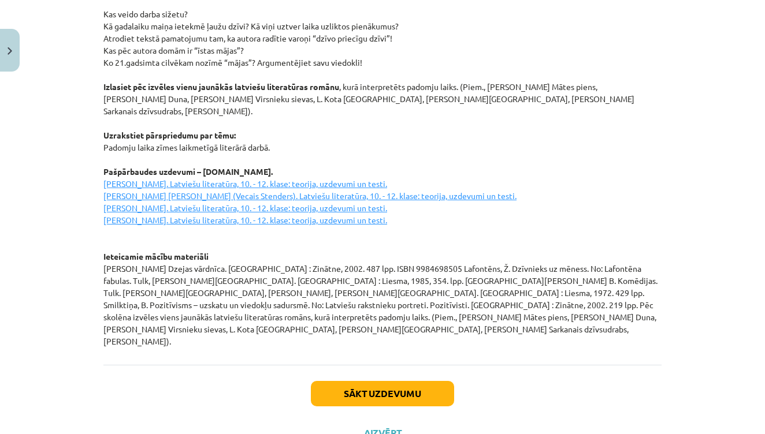
drag, startPoint x: 341, startPoint y: 205, endPoint x: 406, endPoint y: 46, distance: 171.5
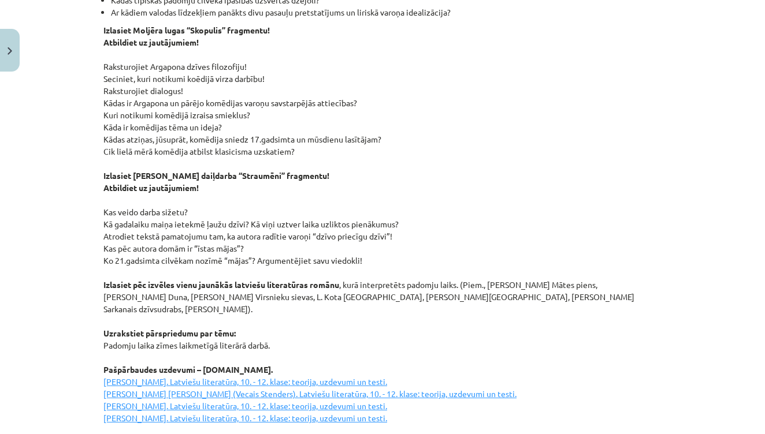
scroll to position [1369, 0]
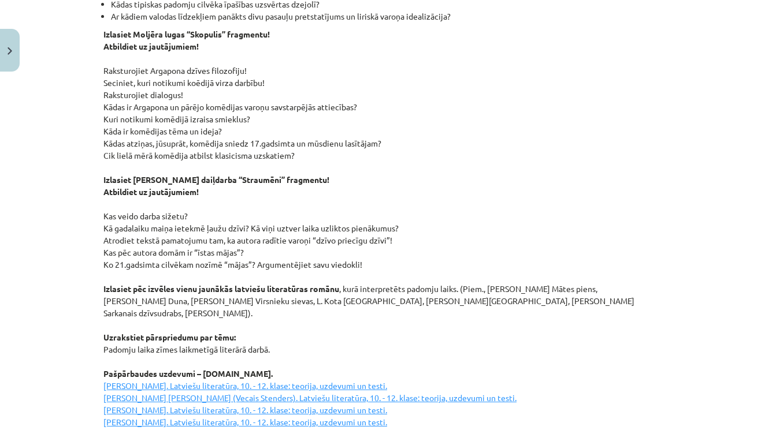
click at [697, 354] on div "Mācību tēma: Literatūras i - 11. klases 1.ieskaites mācību materiāls #3 2. tēma…" at bounding box center [382, 217] width 765 height 434
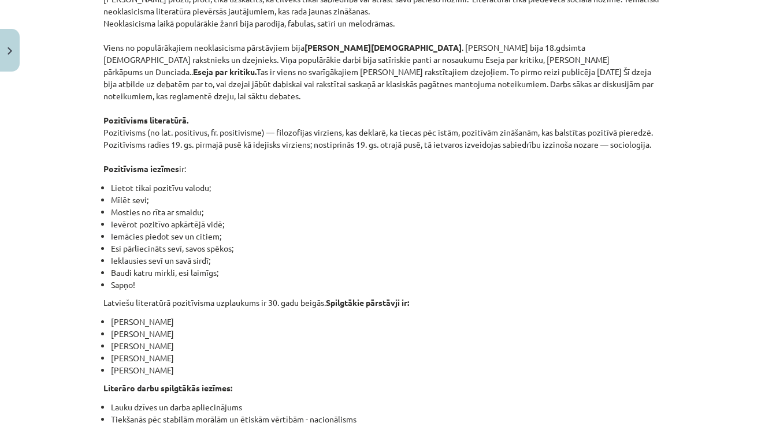
scroll to position [473, 0]
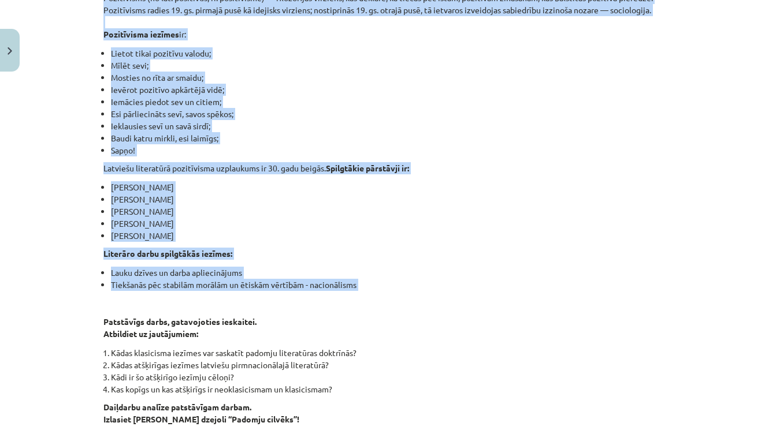
drag, startPoint x: 339, startPoint y: 87, endPoint x: 375, endPoint y: 280, distance: 196.9
copy div "Neoklasicisms Tā bija mākslinieciska kustība, kas radās XVIII gadsimtā, iedvesm…"
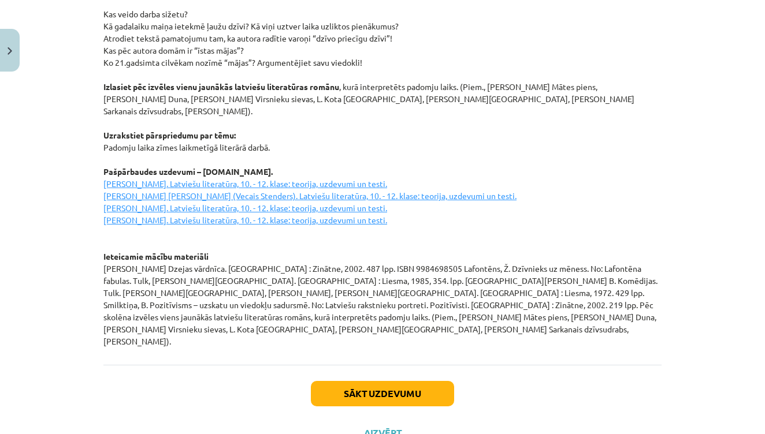
click at [423, 381] on button "Sākt uzdevumu" at bounding box center [382, 393] width 143 height 25
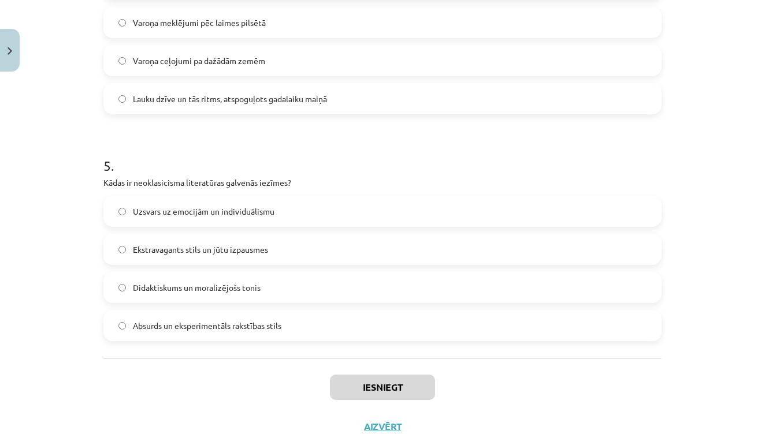
scroll to position [1043, 0]
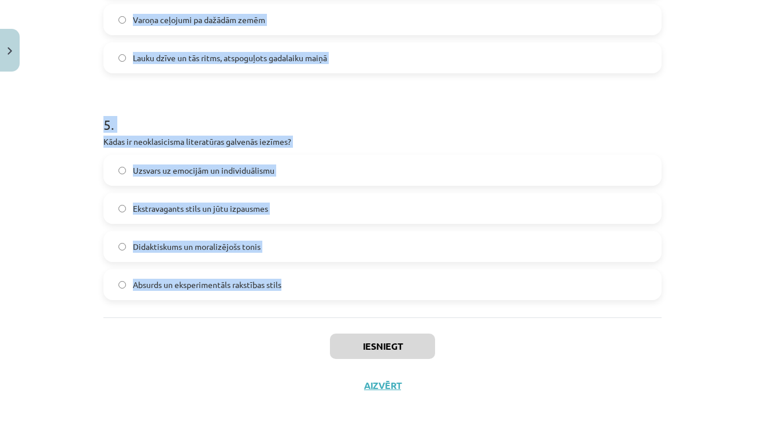
drag, startPoint x: 105, startPoint y: 274, endPoint x: 330, endPoint y: 281, distance: 225.4
copy form "Kuras īpašības ir uzsvērtas Jāņa Sudrabkalna dzejolī "Padomju cilvēks"? Melanho…"
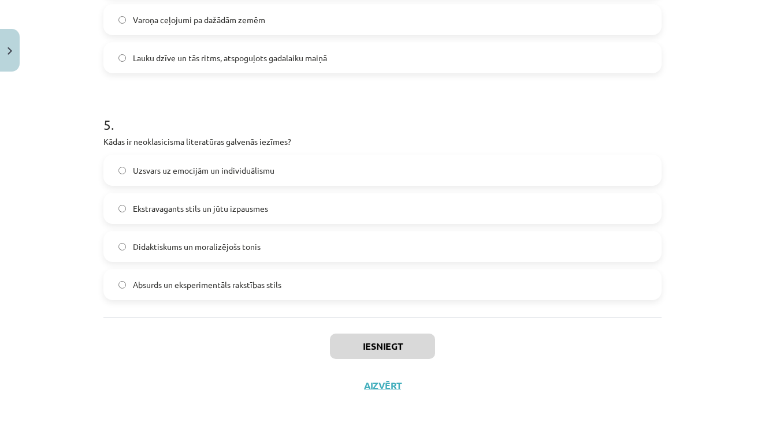
click at [269, 373] on div "Iesniegt Aizvērt" at bounding box center [382, 358] width 558 height 81
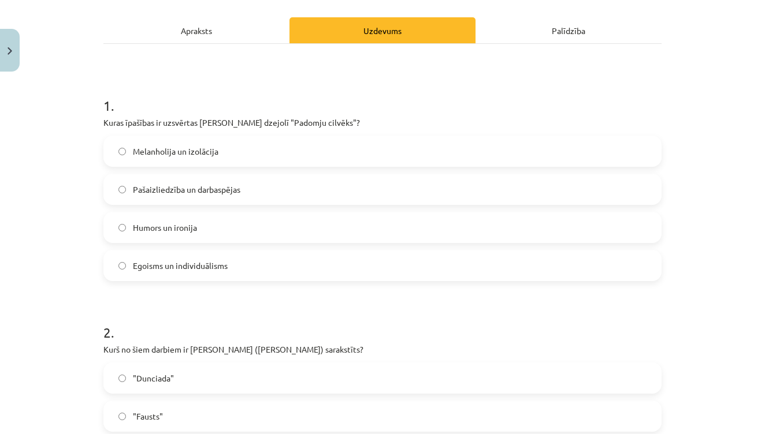
scroll to position [81, 0]
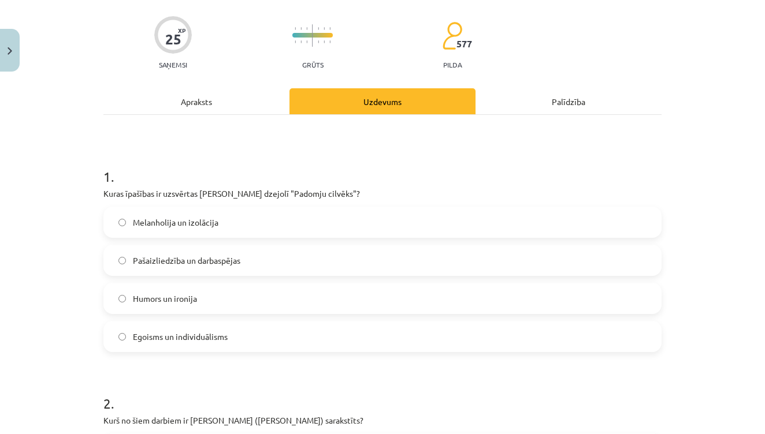
click at [225, 258] on span "Pašaizliedzība un darbaspējas" at bounding box center [186, 261] width 107 height 12
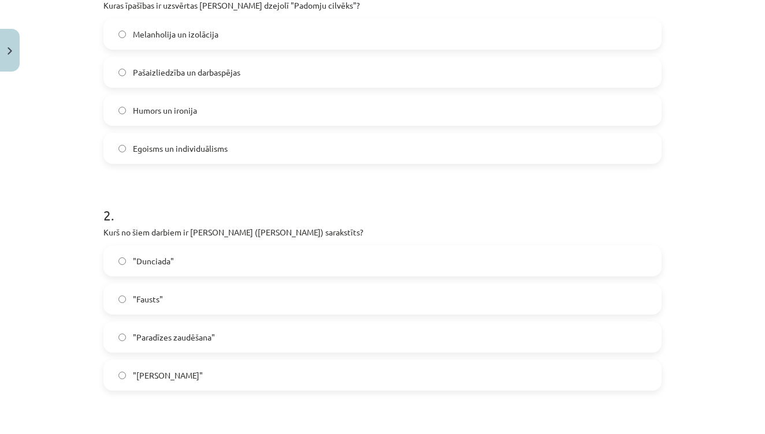
click at [226, 271] on label ""Dunciada"" at bounding box center [383, 261] width 556 height 29
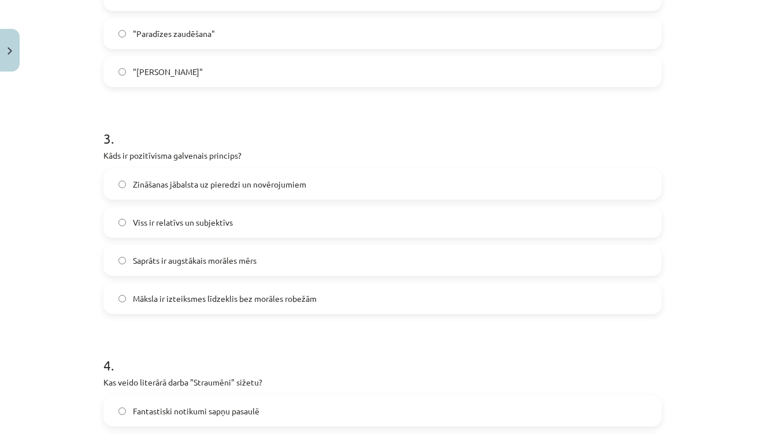
scroll to position [577, 0]
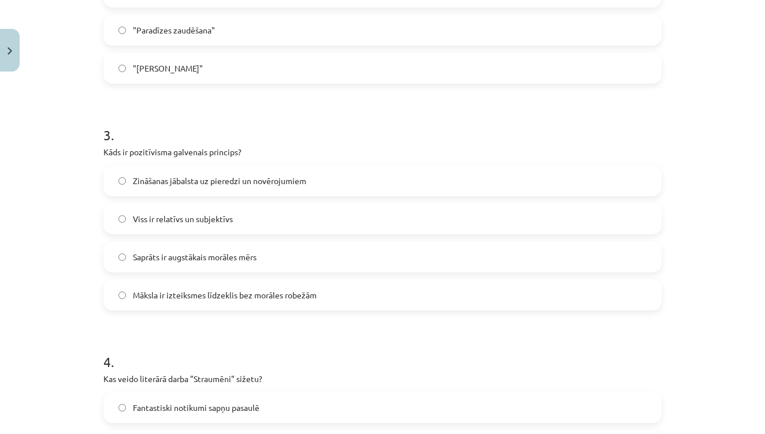
click at [224, 179] on span "Zināšanas jābalsta uz pieredzi un novērojumiem" at bounding box center [219, 181] width 173 height 12
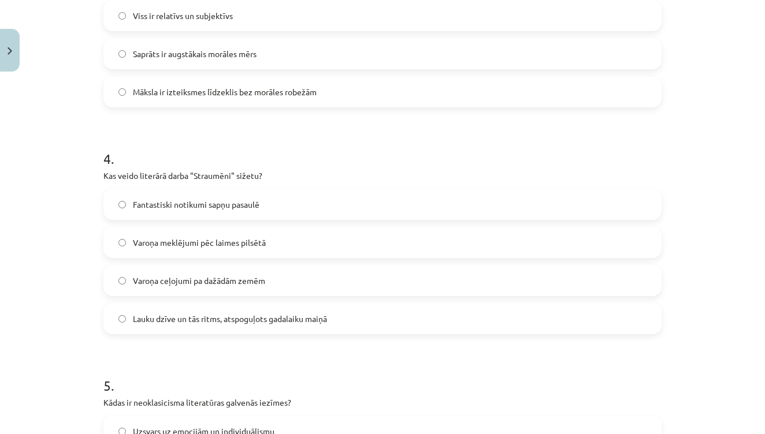
scroll to position [780, 0]
click at [184, 315] on span "Lauku dzīve un tās ritms, atspoguļots gadalaiku maiņā" at bounding box center [230, 320] width 194 height 12
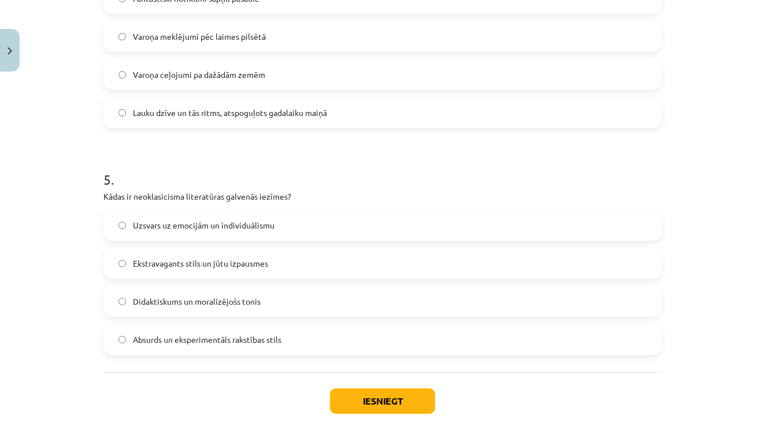
scroll to position [986, 0]
click at [194, 299] on span "Didaktiskums un moralizējošs tonis" at bounding box center [197, 302] width 128 height 12
click at [366, 397] on button "Iesniegt" at bounding box center [382, 401] width 105 height 25
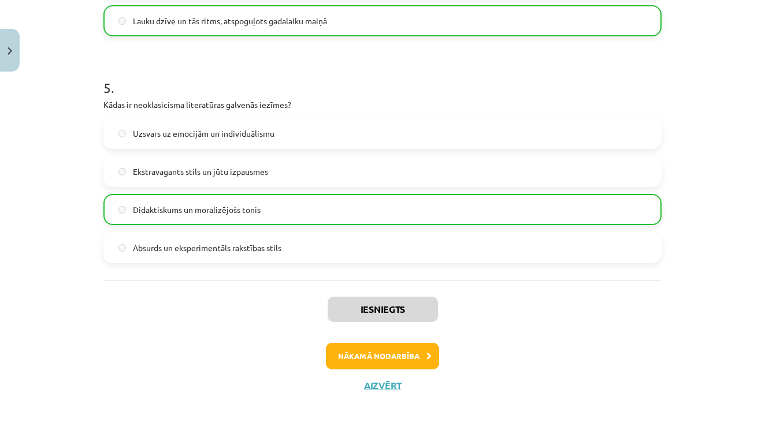
scroll to position [1080, 0]
click at [374, 356] on button "Nākamā nodarbība" at bounding box center [382, 356] width 113 height 27
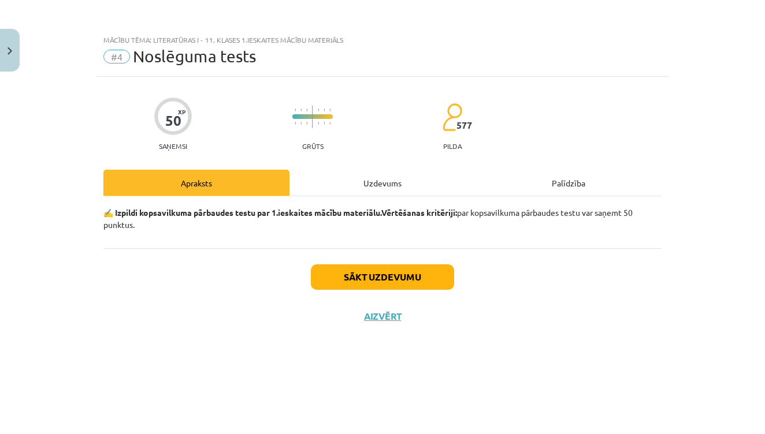
click at [371, 265] on button "Sākt uzdevumu" at bounding box center [382, 277] width 143 height 25
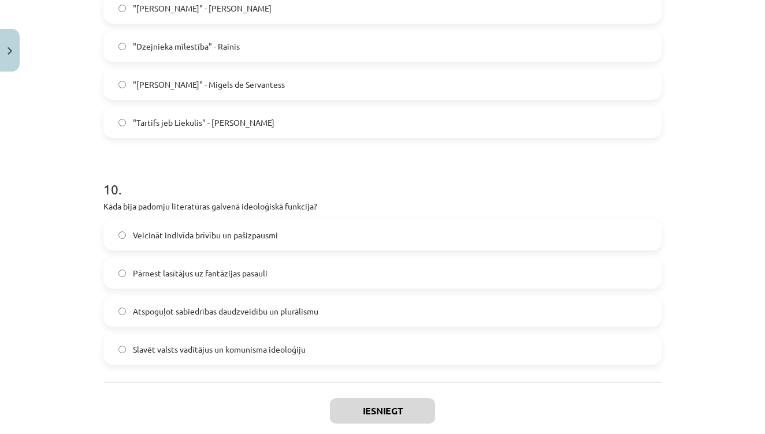
scroll to position [2179, 0]
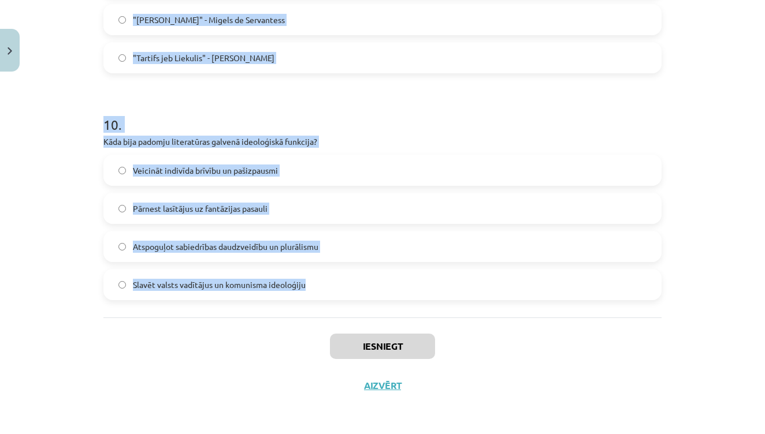
drag, startPoint x: 104, startPoint y: 175, endPoint x: 321, endPoint y: 277, distance: 240.1
copy form "Kura no šīm īpašībām vislabāk raksturo padomju cilvēka ideālu, kāds attēlots pa…"
click at [227, 369] on div "Iesniegt Aizvērt" at bounding box center [382, 358] width 558 height 81
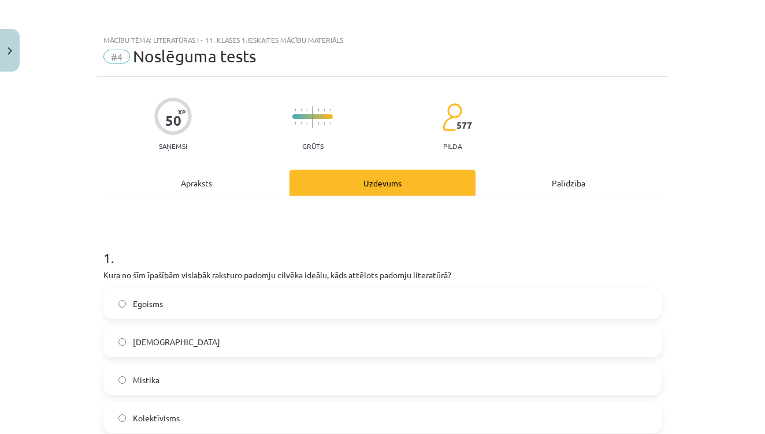
scroll to position [0, 0]
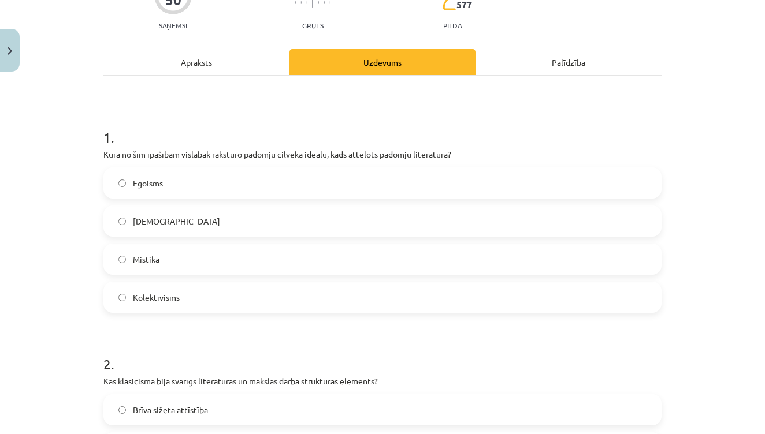
click at [188, 293] on label "Kolektīvisms" at bounding box center [383, 297] width 556 height 29
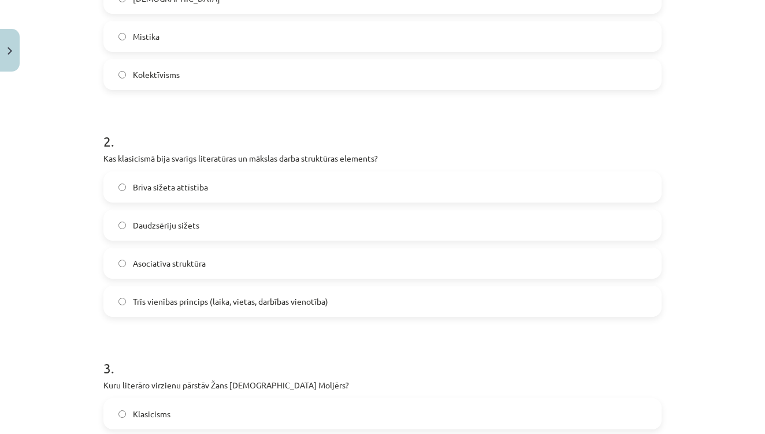
scroll to position [349, 0]
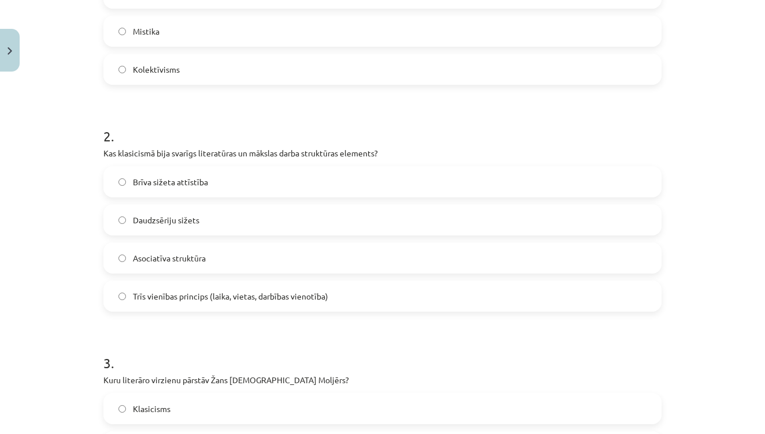
click at [188, 293] on span "Trīs vienības princips (laika, vietas, darbības vienotība)" at bounding box center [230, 297] width 195 height 12
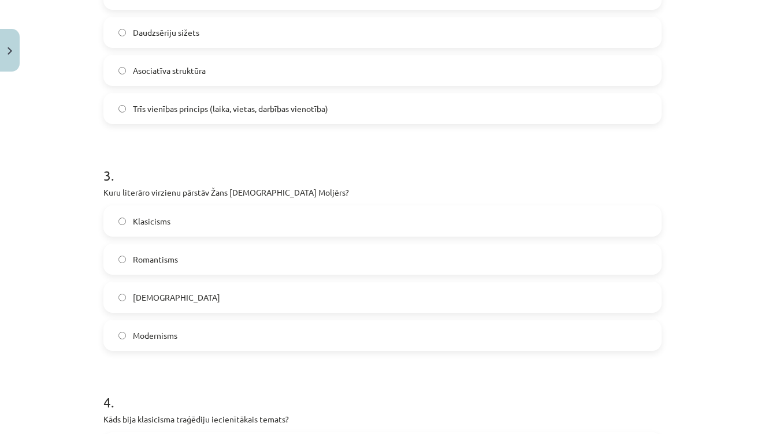
scroll to position [540, 0]
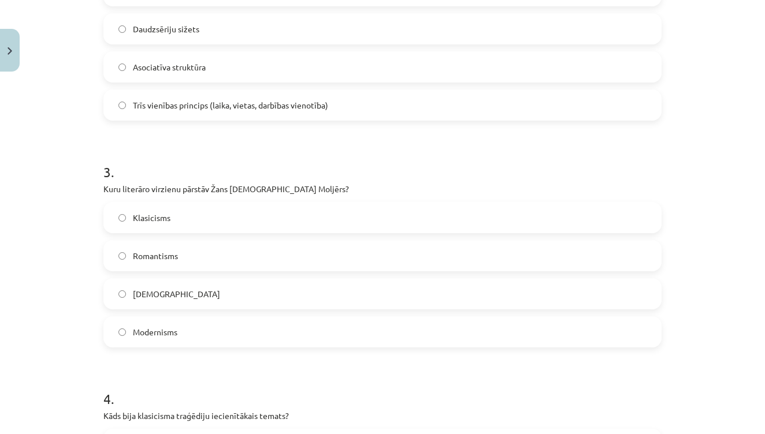
click at [245, 260] on label "Romantisms" at bounding box center [383, 255] width 556 height 29
click at [236, 216] on label "Klasicisms" at bounding box center [383, 217] width 556 height 29
click at [185, 254] on label "Romantisms" at bounding box center [383, 255] width 556 height 29
click at [180, 224] on label "Klasicisms" at bounding box center [383, 217] width 556 height 29
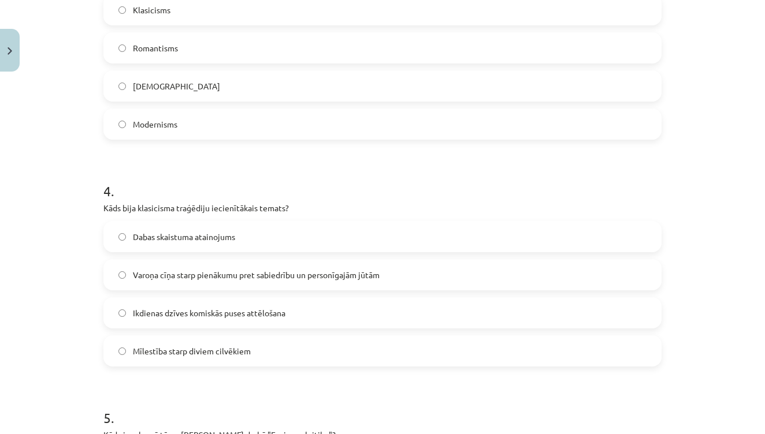
scroll to position [749, 0]
click at [250, 270] on span "Varoņa cīņa starp pienākumu pret sabiedrību un personīgajām jūtām" at bounding box center [256, 275] width 247 height 12
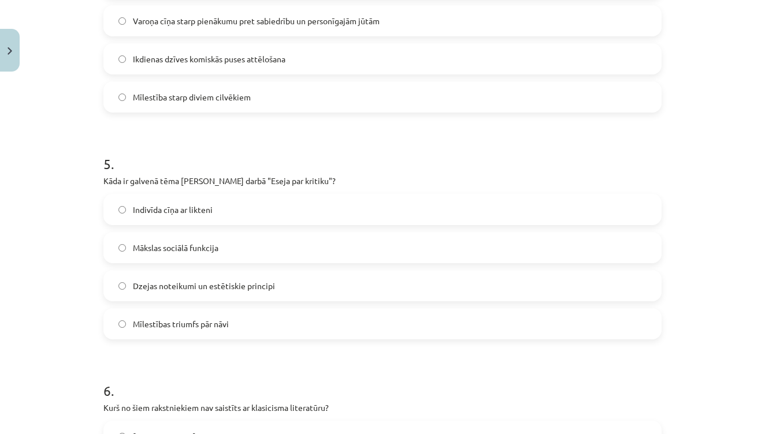
scroll to position [1003, 0]
click at [235, 280] on span "Dzejas noteikumi un estētiskie principi" at bounding box center [204, 286] width 142 height 12
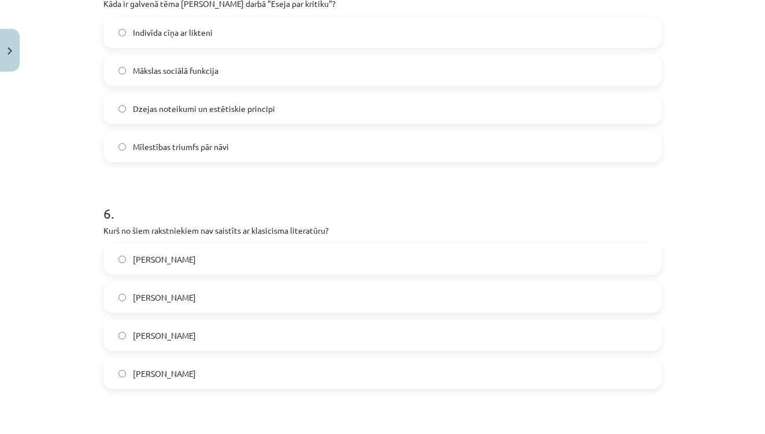
scroll to position [1181, 0]
click at [177, 332] on label "Vilis Lācis" at bounding box center [383, 334] width 556 height 29
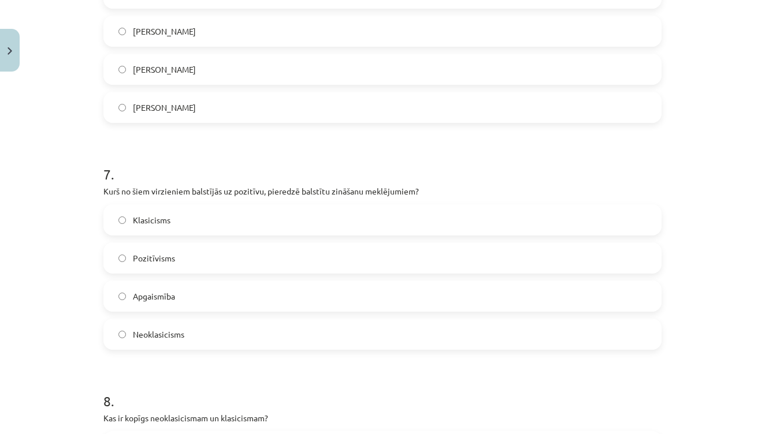
scroll to position [1449, 0]
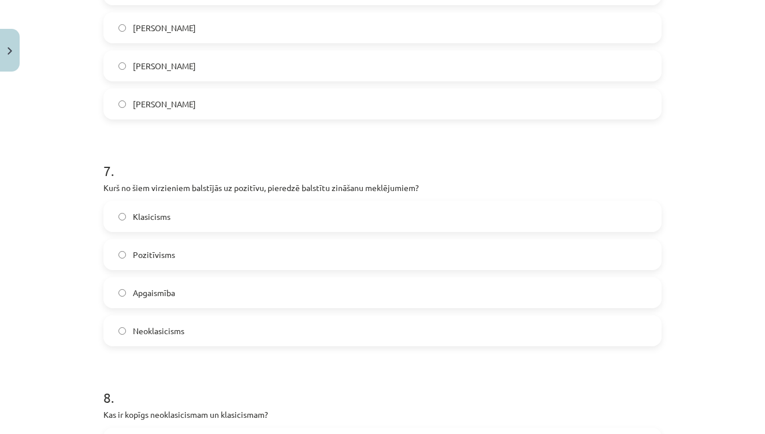
click at [175, 255] on label "Pozitīvisms" at bounding box center [383, 254] width 556 height 29
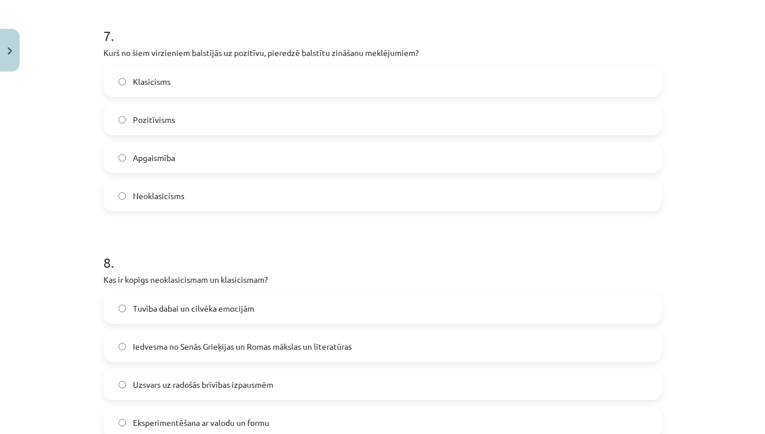
scroll to position [1587, 0]
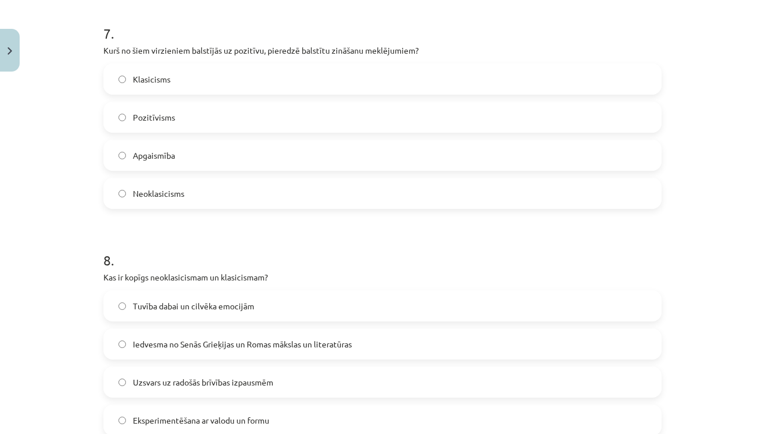
click at [157, 340] on span "Iedvesma no Senās Grieķijas un Romas mākslas un literatūras" at bounding box center [242, 345] width 219 height 12
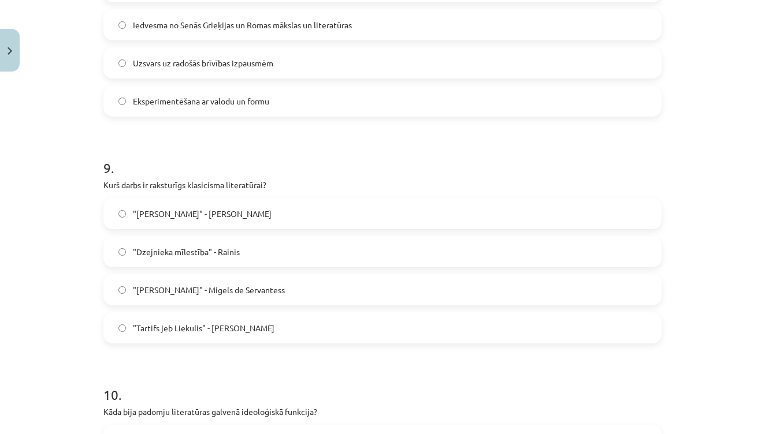
scroll to position [1908, 0]
click at [194, 315] on label ""Tartifs jeb Liekulis" - Žans Batists Moljērs" at bounding box center [383, 327] width 556 height 29
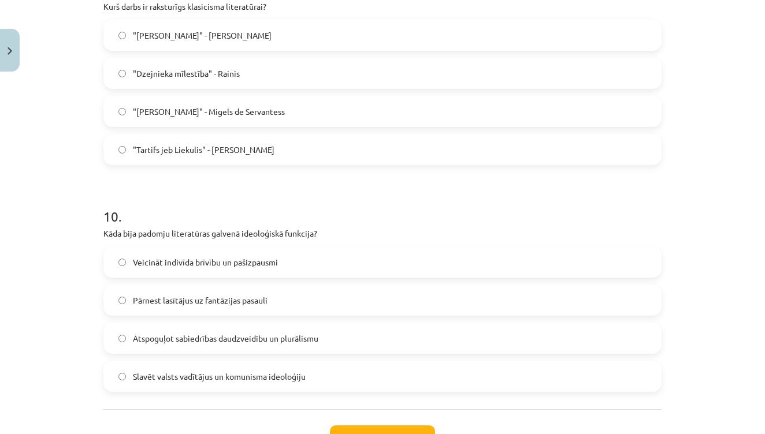
scroll to position [2087, 0]
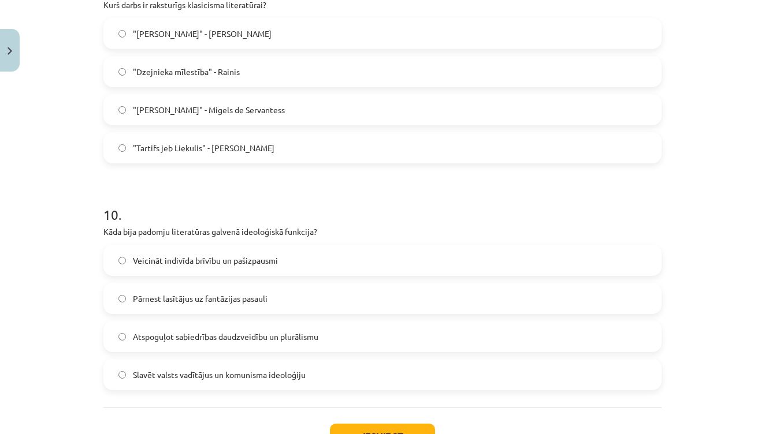
click at [180, 373] on span "Slavēt valsts vadītājus un komunisma ideoloģiju" at bounding box center [219, 375] width 173 height 12
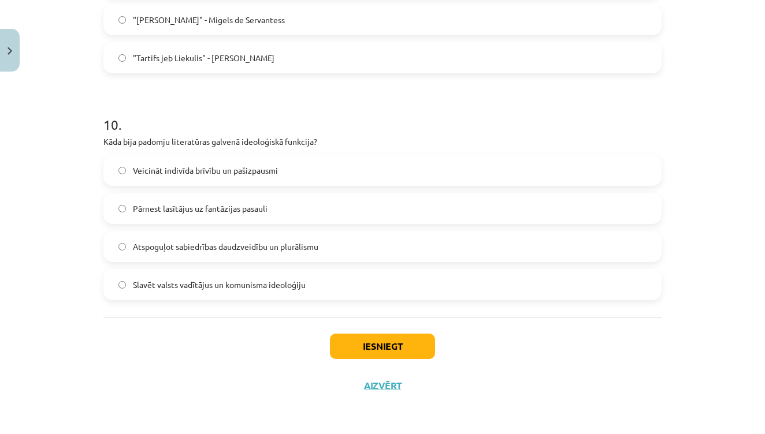
scroll to position [2179, 0]
click at [378, 350] on button "Iesniegt" at bounding box center [382, 346] width 105 height 25
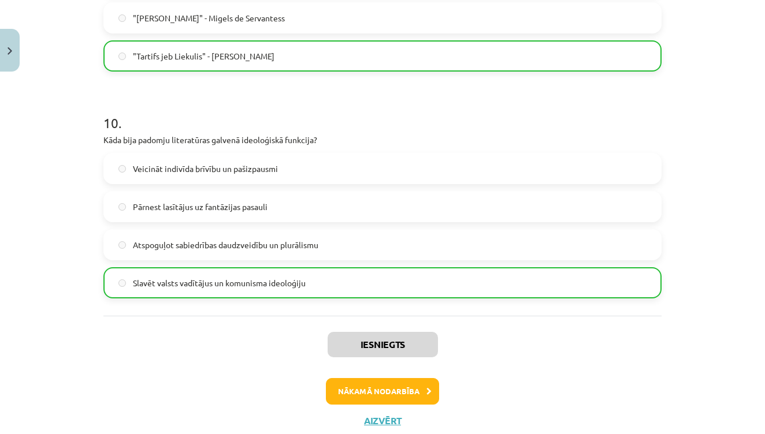
click at [367, 392] on button "Nākamā nodarbība" at bounding box center [382, 391] width 113 height 27
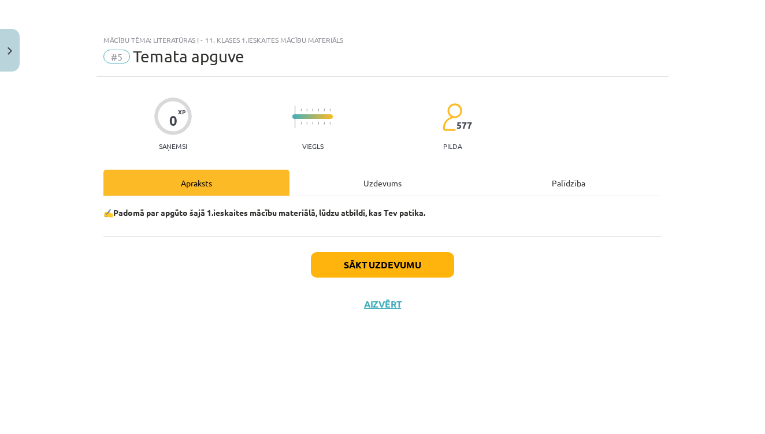
scroll to position [0, 0]
click at [378, 262] on button "Sākt uzdevumu" at bounding box center [382, 264] width 143 height 25
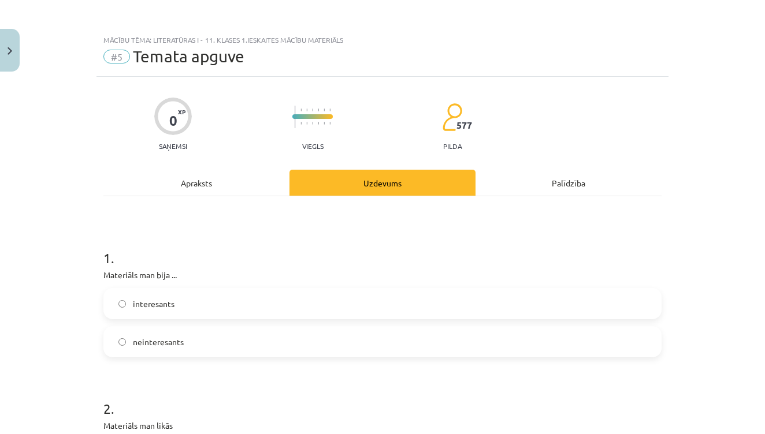
click at [247, 311] on label "interesants" at bounding box center [383, 303] width 556 height 29
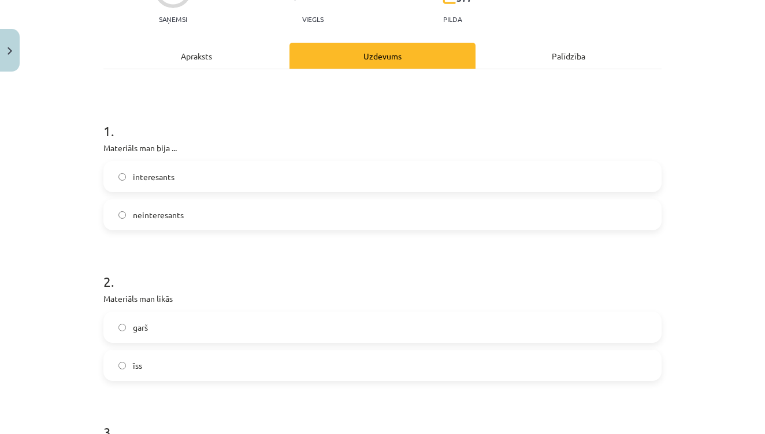
scroll to position [133, 0]
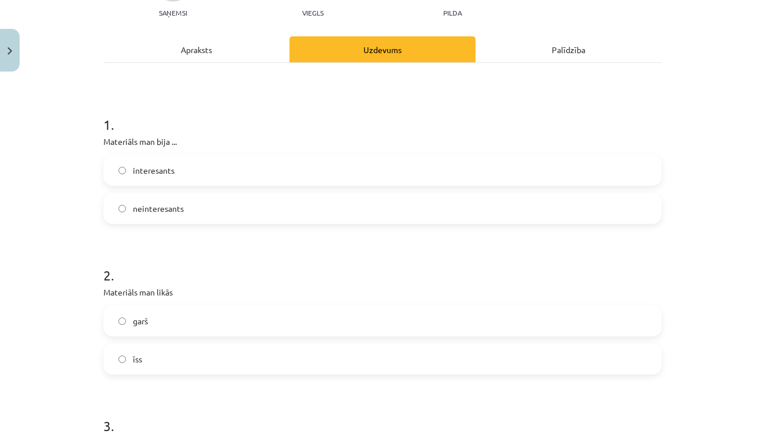
click at [226, 206] on label "neinteresants" at bounding box center [383, 208] width 556 height 29
click at [229, 168] on label "interesants" at bounding box center [383, 170] width 556 height 29
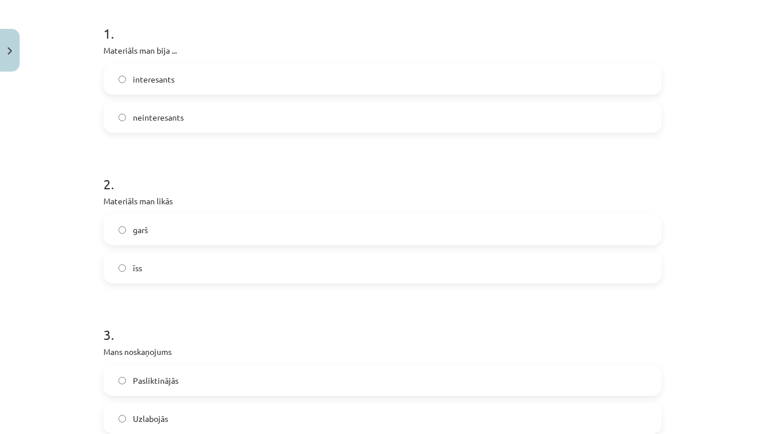
scroll to position [226, 0]
click at [195, 267] on label "īss" at bounding box center [383, 266] width 556 height 29
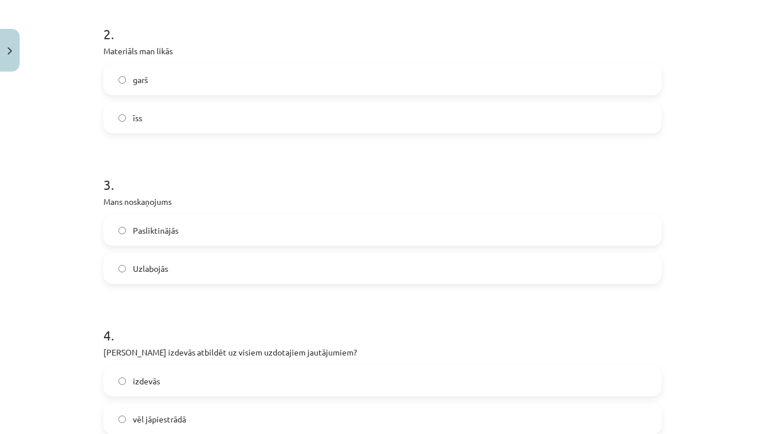
scroll to position [380, 0]
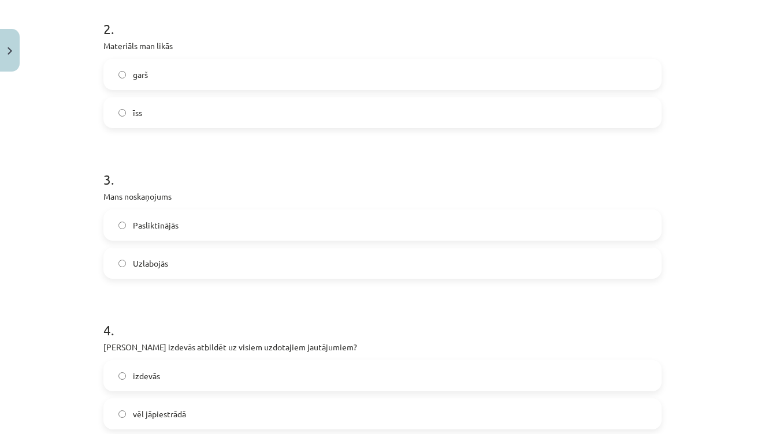
click at [197, 270] on label "Uzlabojās" at bounding box center [383, 263] width 556 height 29
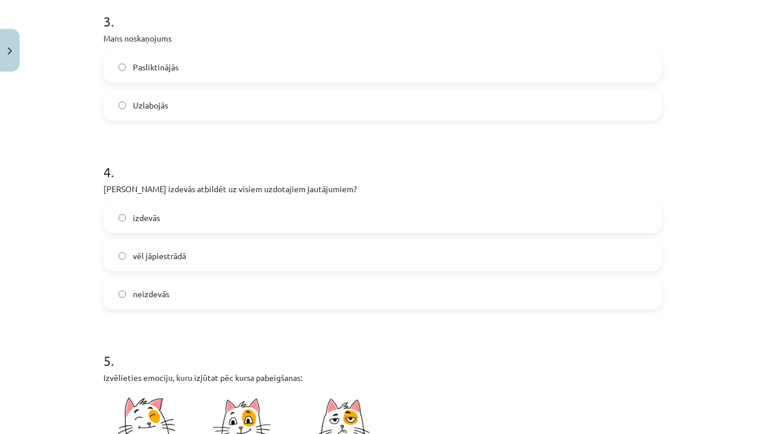
scroll to position [541, 0]
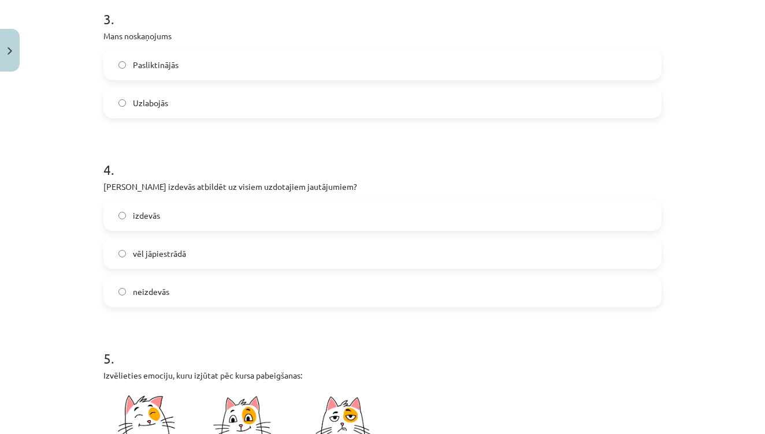
click at [205, 220] on label "izdevās" at bounding box center [383, 215] width 556 height 29
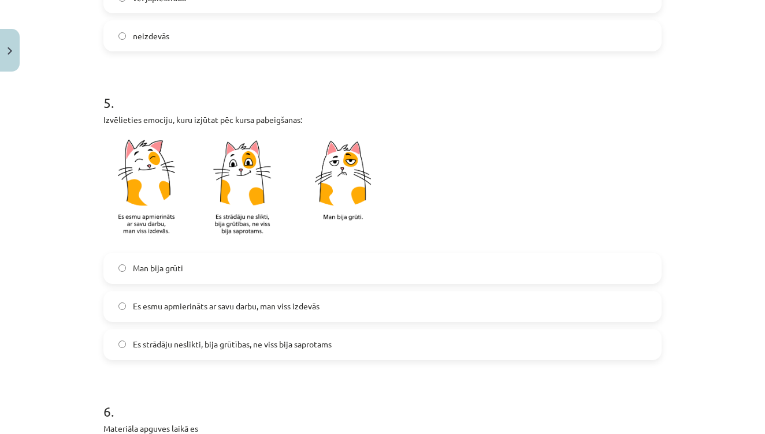
scroll to position [804, 0]
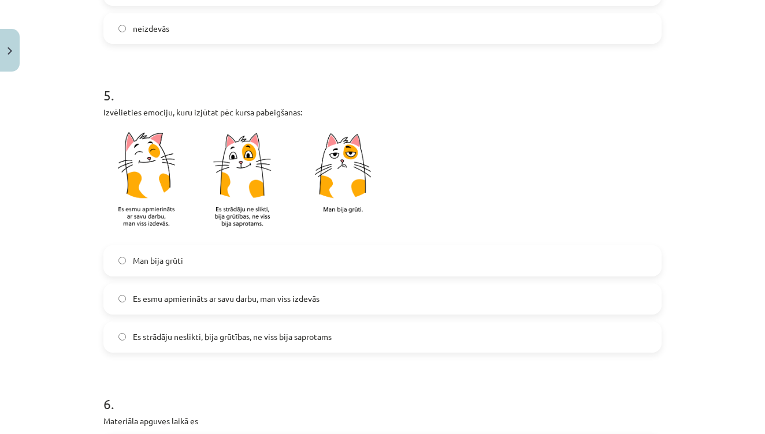
click at [275, 294] on span "Es esmu apmierināts ar savu darbu, man viss izdevās" at bounding box center [226, 299] width 187 height 12
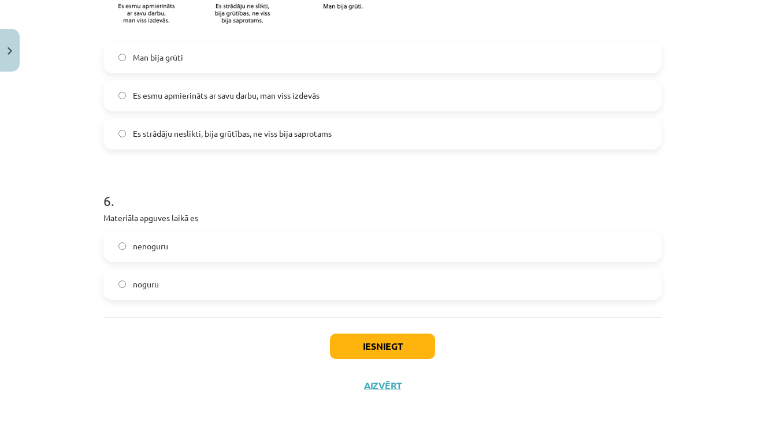
scroll to position [1009, 0]
click at [236, 283] on label "noguru" at bounding box center [383, 284] width 556 height 29
click at [421, 337] on button "Iesniegt" at bounding box center [382, 346] width 105 height 25
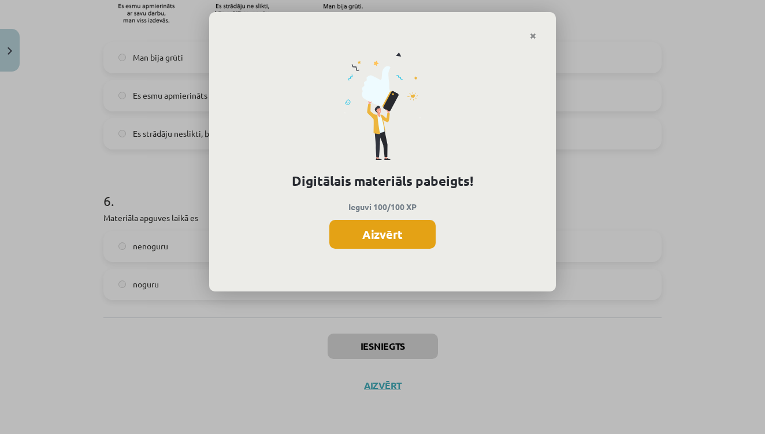
click at [404, 240] on button "Aizvērt" at bounding box center [382, 234] width 106 height 29
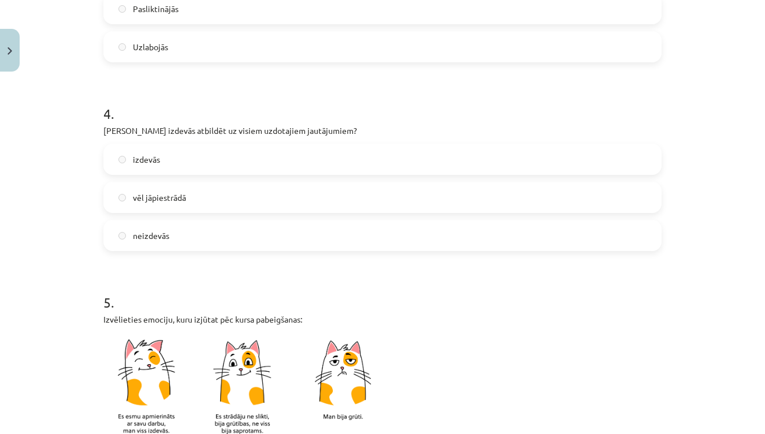
scroll to position [447, 0]
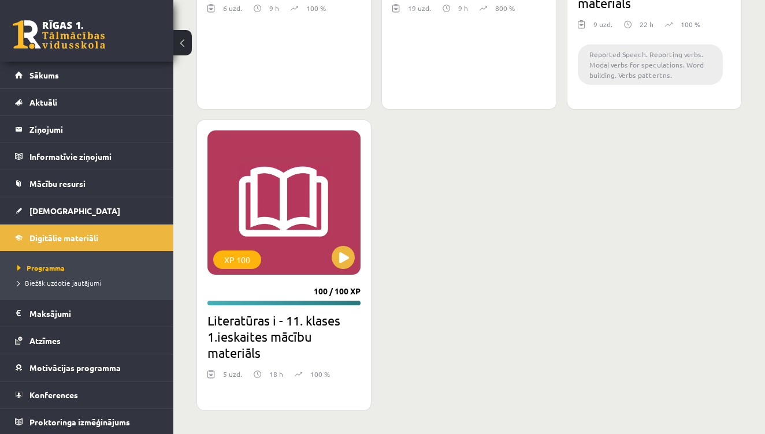
scroll to position [2096, 0]
click at [62, 73] on link "Sākums" at bounding box center [87, 75] width 144 height 27
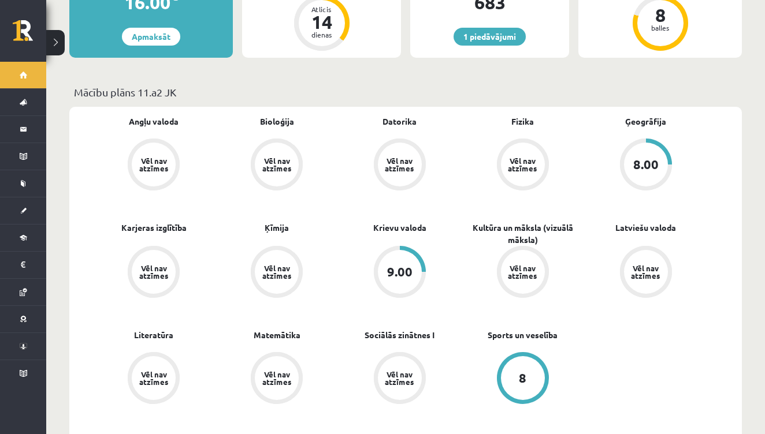
scroll to position [289, 0]
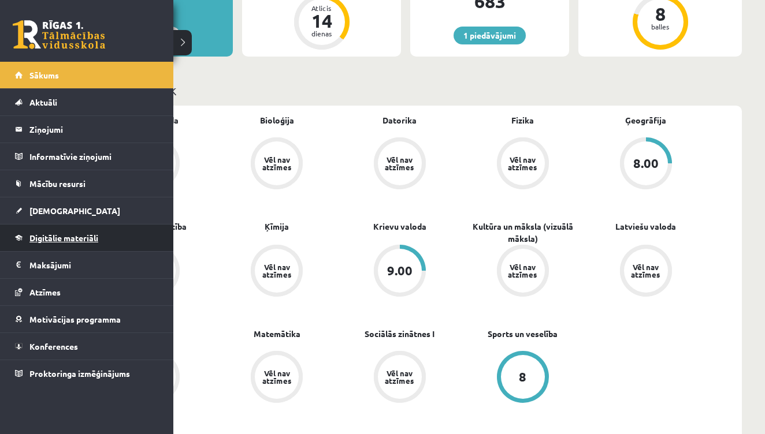
click at [62, 233] on link "Digitālie materiāli" at bounding box center [87, 238] width 144 height 27
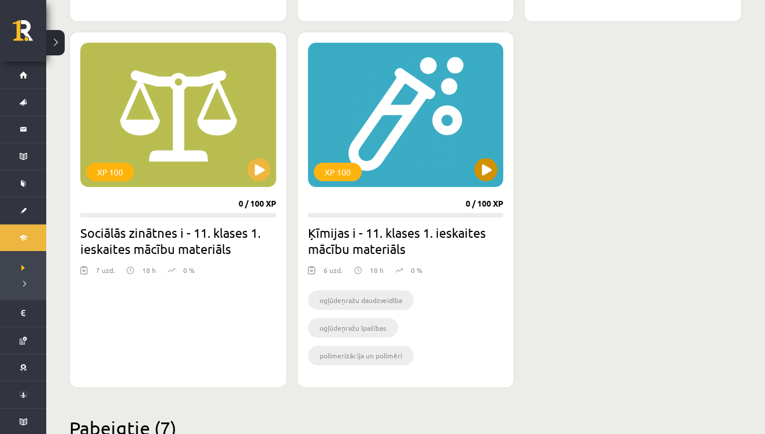
scroll to position [1039, 0]
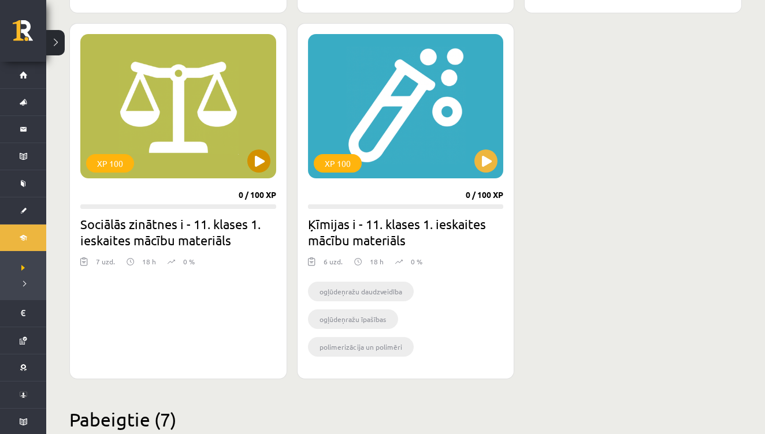
click at [249, 161] on button at bounding box center [258, 161] width 23 height 23
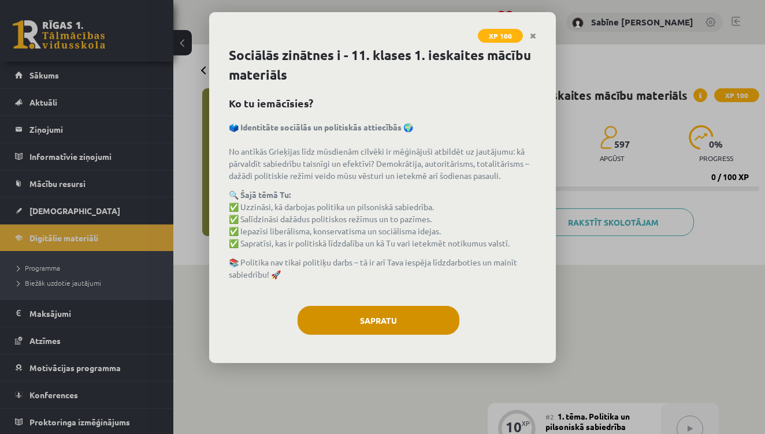
click at [367, 315] on button "Sapratu" at bounding box center [379, 320] width 162 height 29
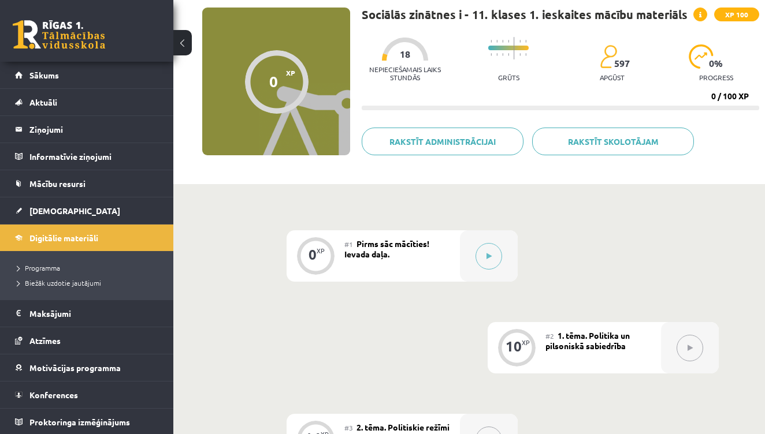
scroll to position [81, 0]
click at [489, 255] on icon at bounding box center [488, 256] width 5 height 7
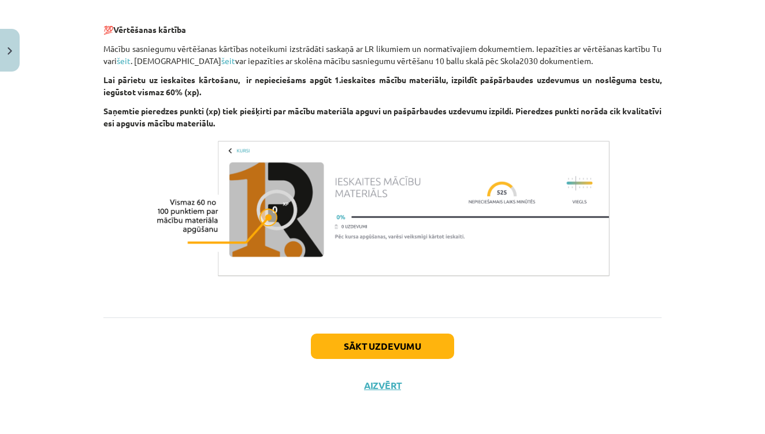
click at [367, 343] on button "Sākt uzdevumu" at bounding box center [382, 346] width 143 height 25
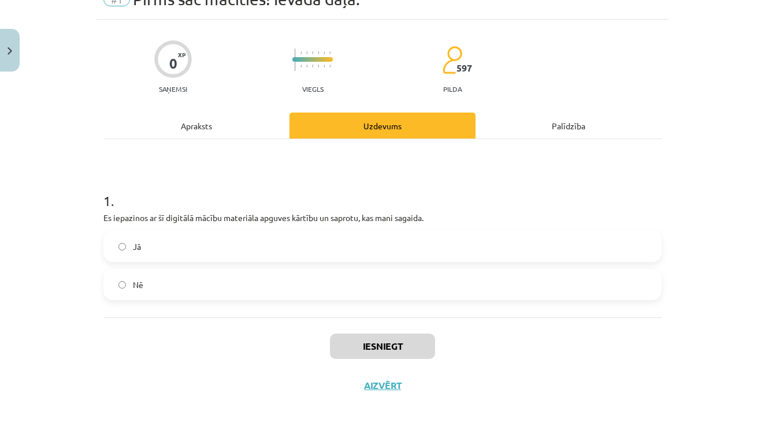
scroll to position [59, 0]
click at [346, 239] on label "Jā" at bounding box center [383, 246] width 556 height 29
click at [354, 345] on button "Iesniegt" at bounding box center [382, 346] width 105 height 25
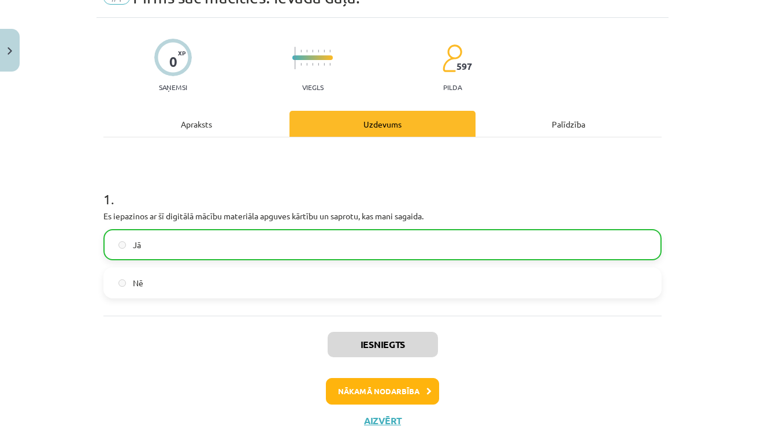
click at [366, 390] on button "Nākamā nodarbība" at bounding box center [382, 391] width 113 height 27
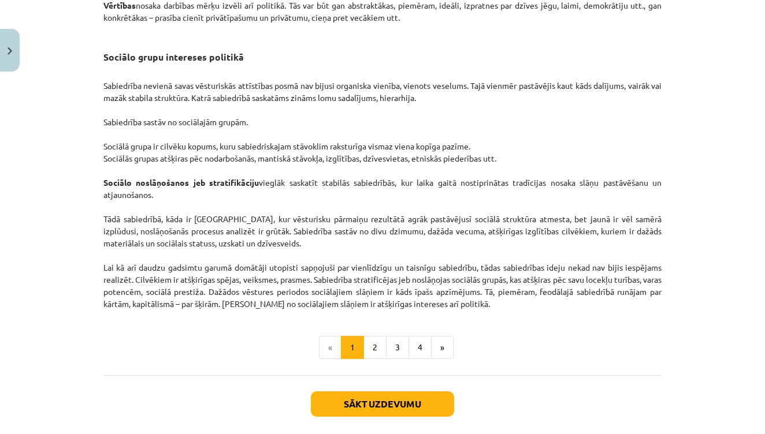
scroll to position [1719, 0]
